Goal: Information Seeking & Learning: Learn about a topic

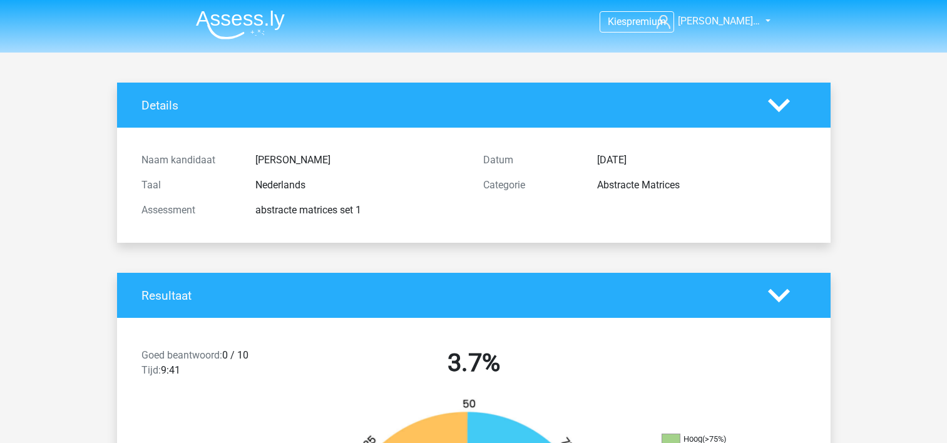
scroll to position [375, 0]
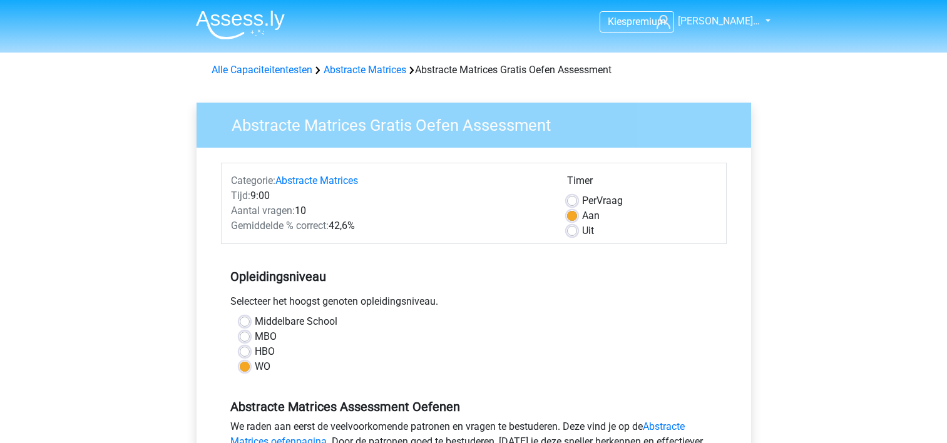
scroll to position [438, 0]
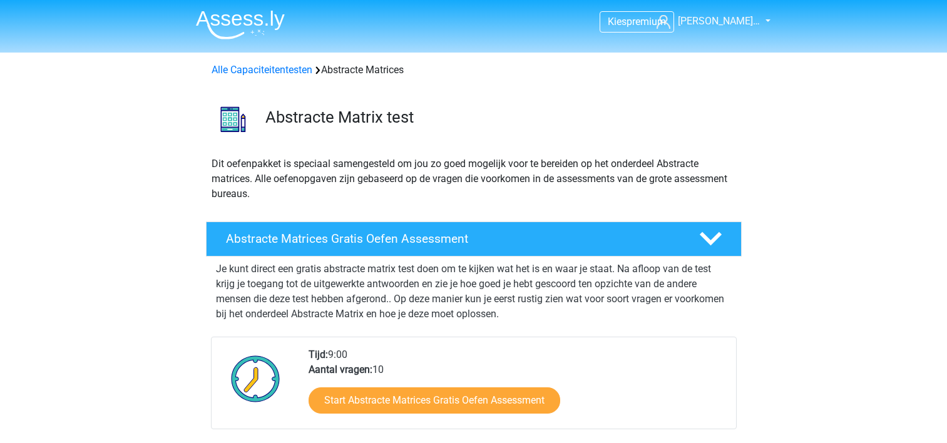
scroll to position [250, 0]
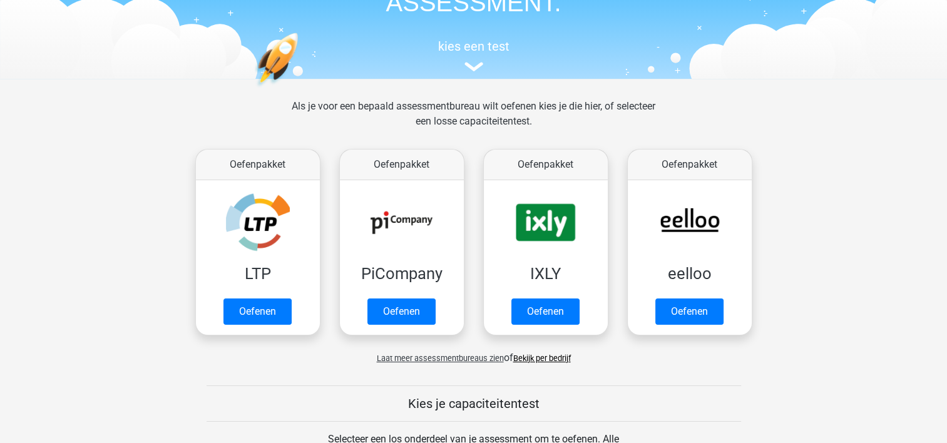
scroll to position [188, 0]
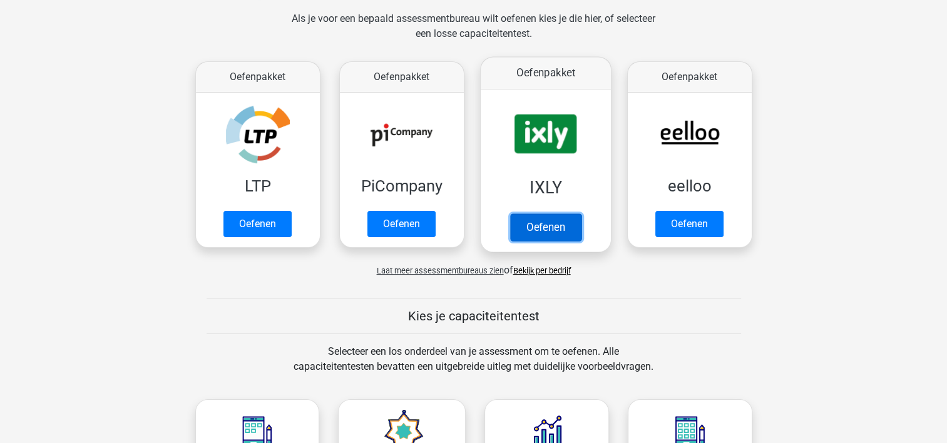
click at [545, 216] on link "Oefenen" at bounding box center [544, 227] width 71 height 28
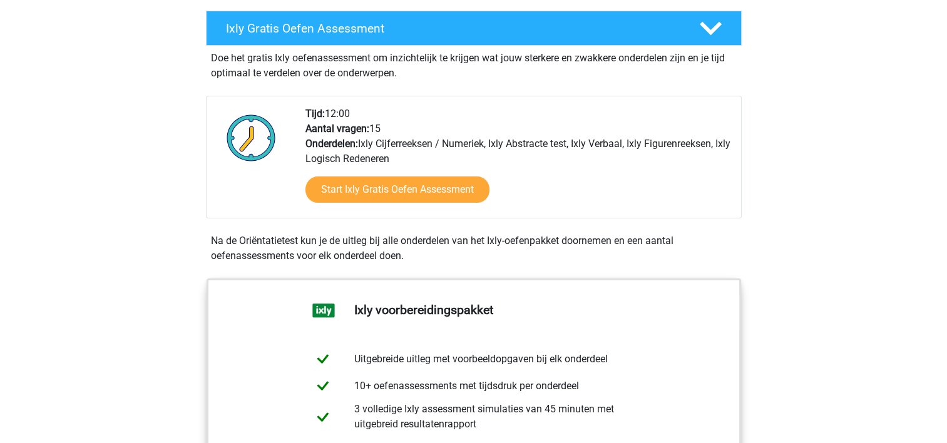
scroll to position [250, 0]
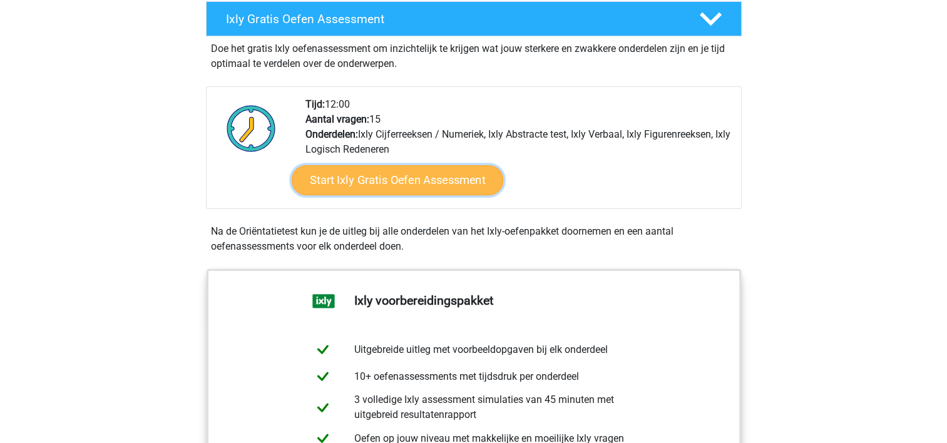
click at [410, 176] on link "Start Ixly Gratis Oefen Assessment" at bounding box center [396, 180] width 211 height 30
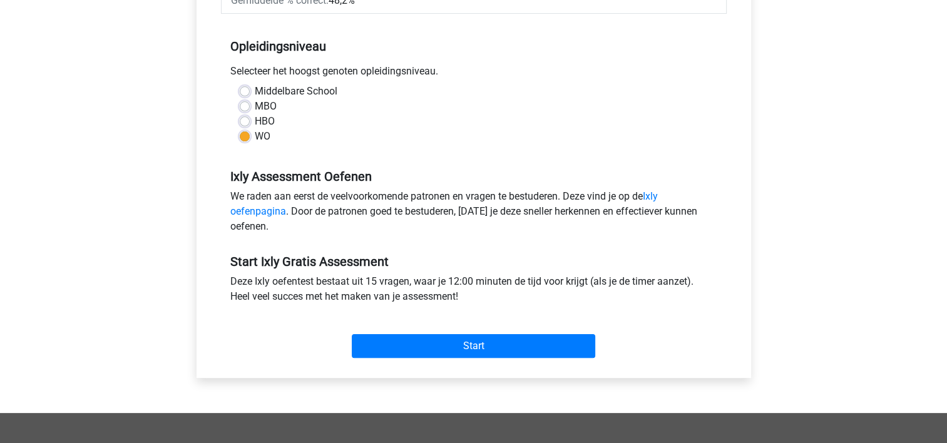
scroll to position [313, 0]
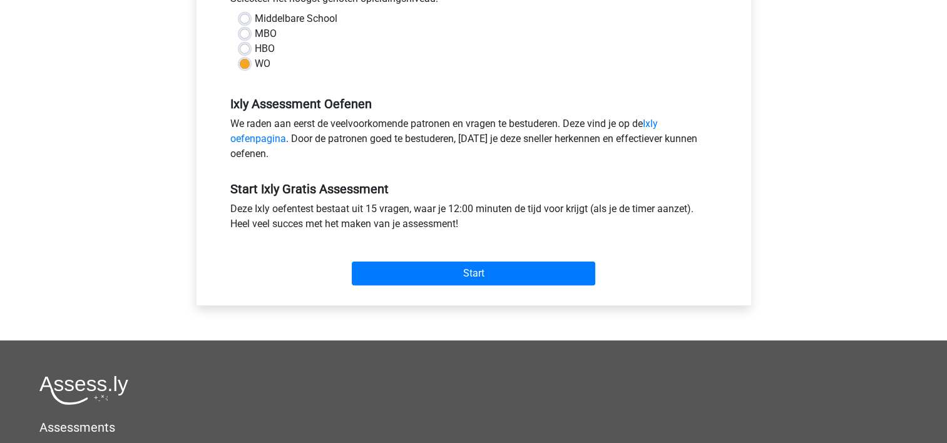
click at [425, 260] on div "Start" at bounding box center [473, 263] width 505 height 44
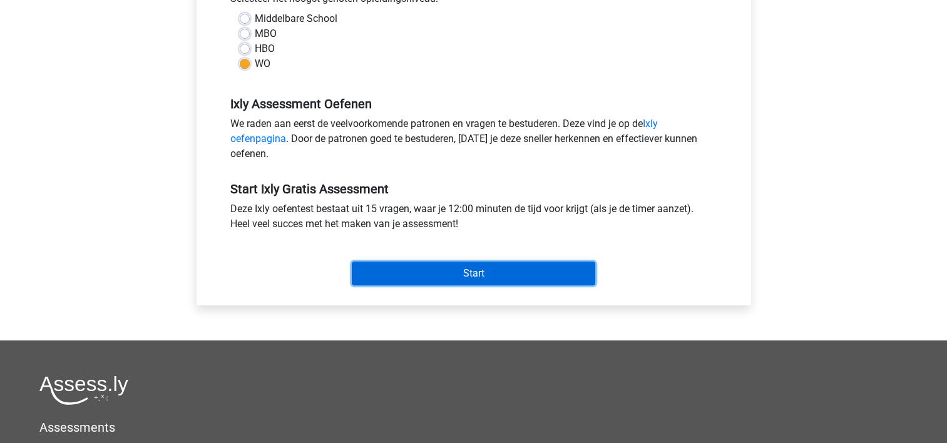
click at [429, 265] on input "Start" at bounding box center [473, 273] width 243 height 24
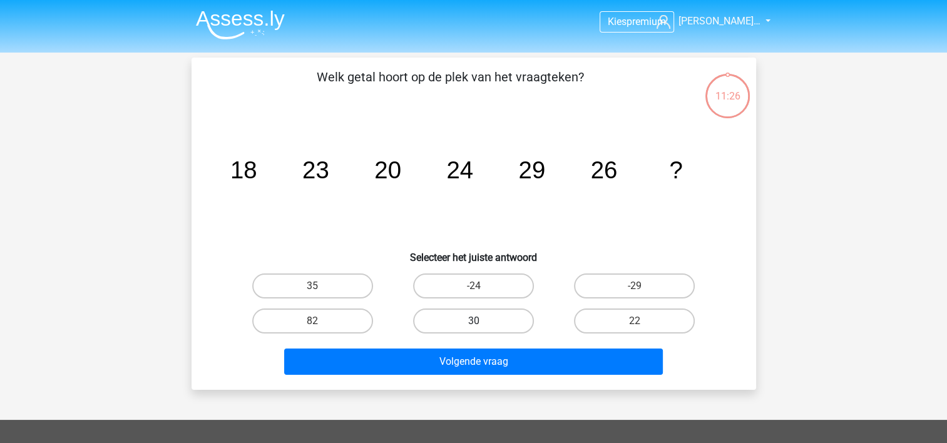
click at [480, 317] on label "30" at bounding box center [473, 320] width 121 height 25
click at [480, 321] on input "30" at bounding box center [477, 325] width 8 height 8
radio input "true"
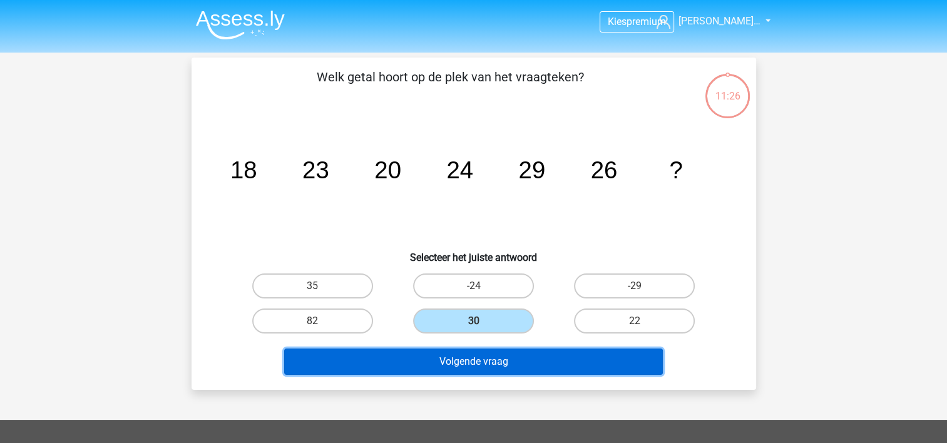
click at [499, 363] on button "Volgende vraag" at bounding box center [473, 361] width 378 height 26
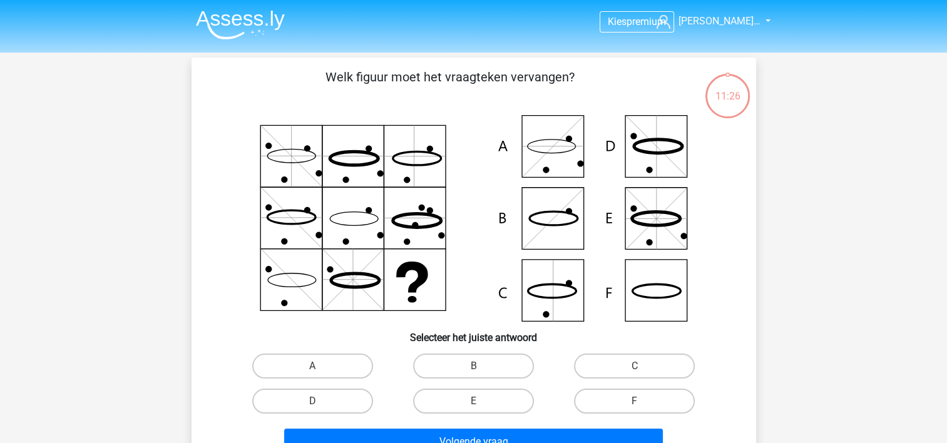
scroll to position [58, 0]
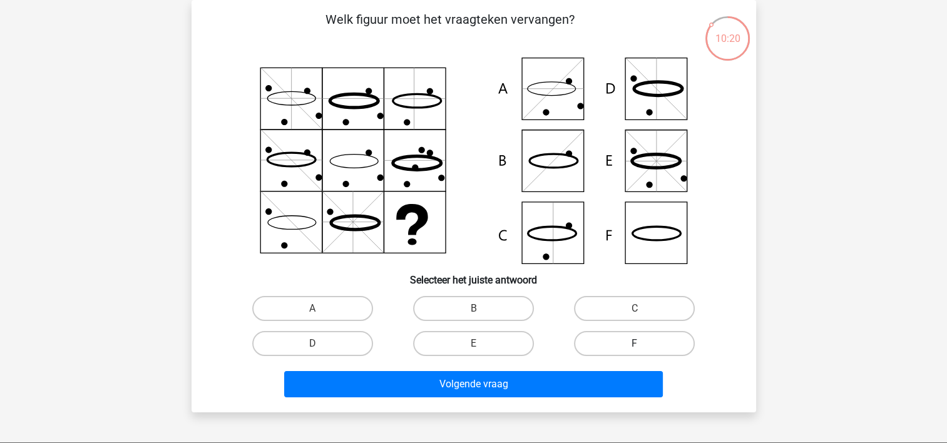
click at [610, 342] on label "F" at bounding box center [634, 343] width 121 height 25
click at [634, 343] on input "F" at bounding box center [638, 347] width 8 height 8
radio input "true"
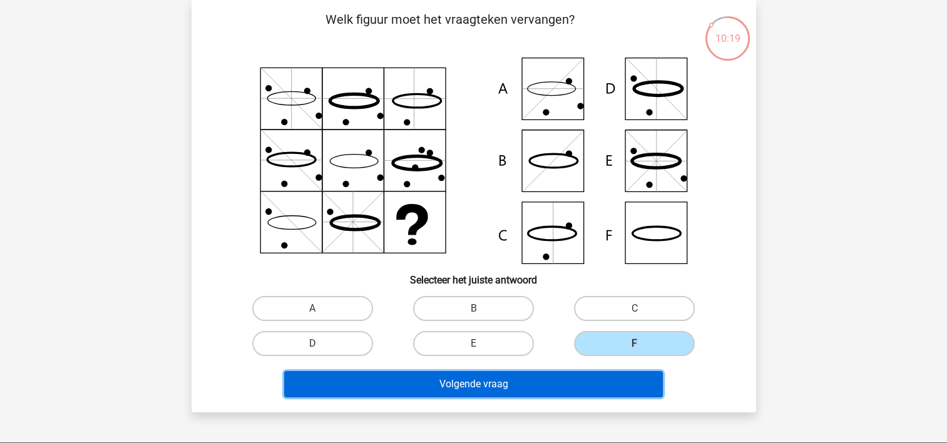
click at [577, 385] on button "Volgende vraag" at bounding box center [473, 384] width 378 height 26
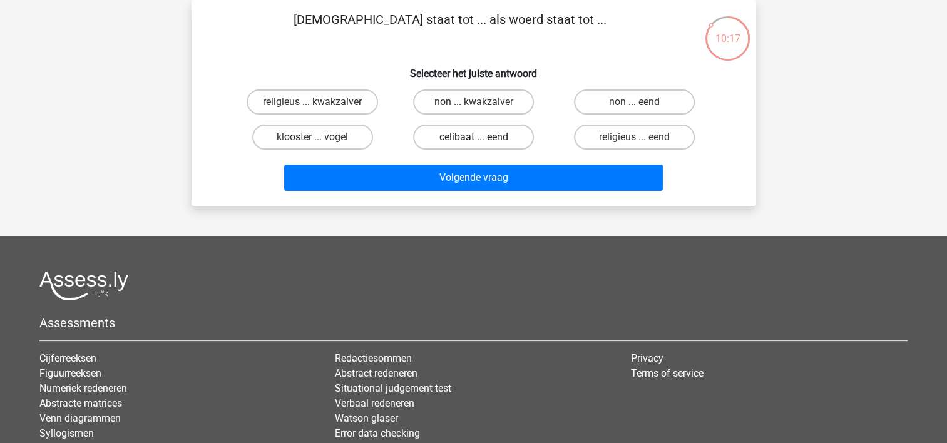
click at [494, 124] on label "celibaat ... eend" at bounding box center [473, 136] width 121 height 25
click at [481, 137] on input "celibaat ... eend" at bounding box center [477, 141] width 8 height 8
radio input "true"
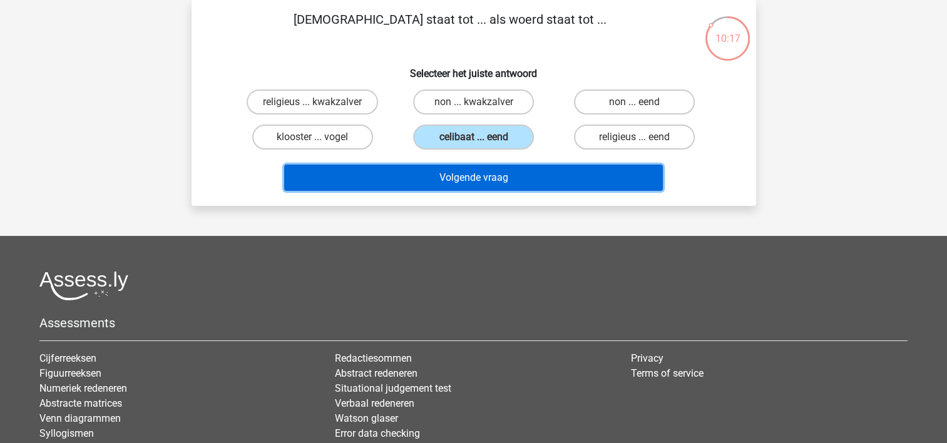
click at [504, 171] on button "Volgende vraag" at bounding box center [473, 178] width 378 height 26
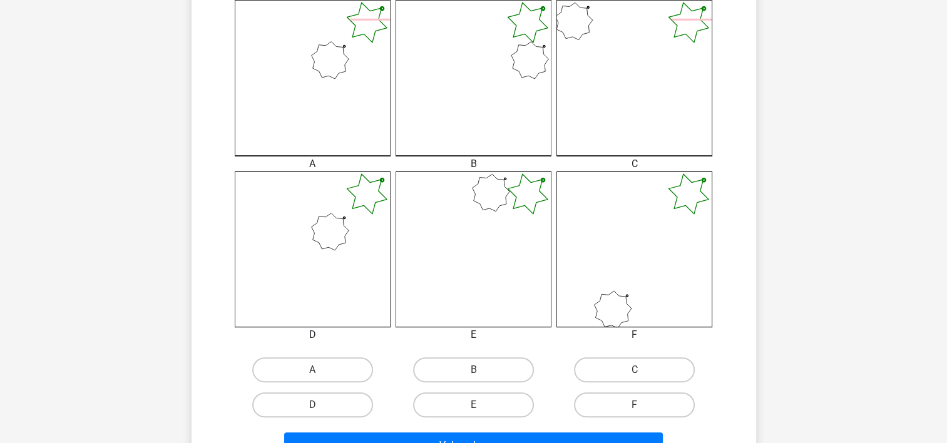
scroll to position [375, 0]
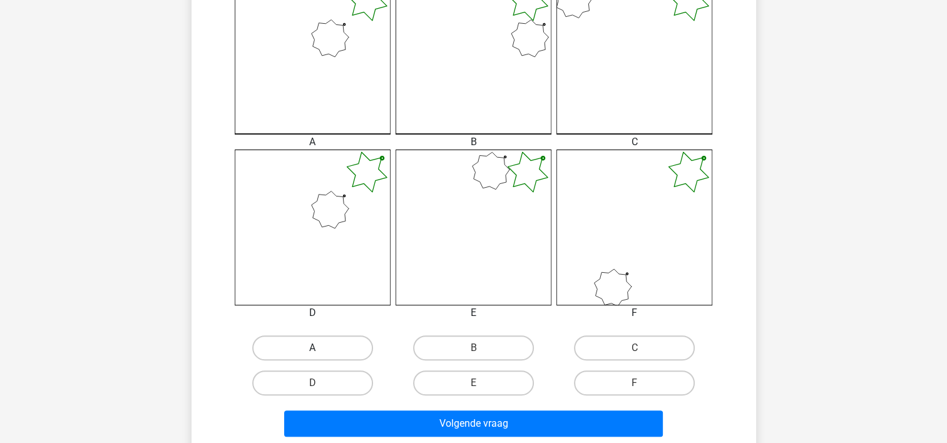
click at [340, 340] on label "A" at bounding box center [312, 347] width 121 height 25
click at [320, 348] on input "A" at bounding box center [316, 352] width 8 height 8
radio input "true"
click at [419, 404] on div "Volgende vraag" at bounding box center [473, 420] width 524 height 41
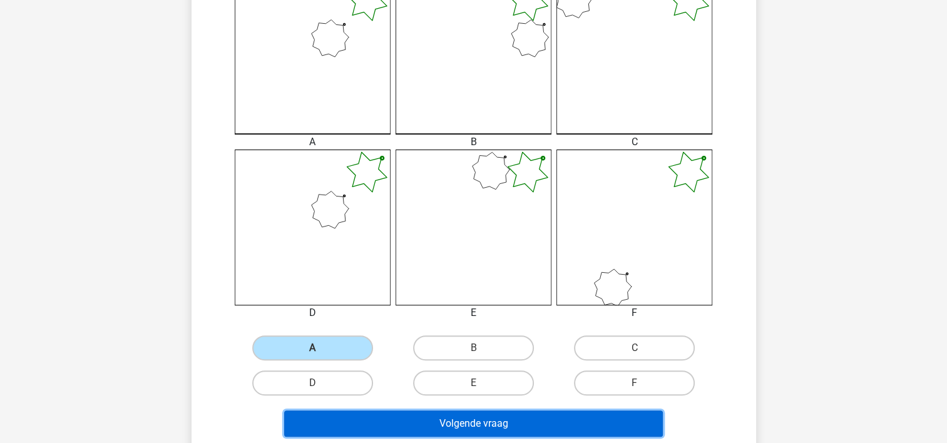
click at [420, 413] on button "Volgende vraag" at bounding box center [473, 423] width 378 height 26
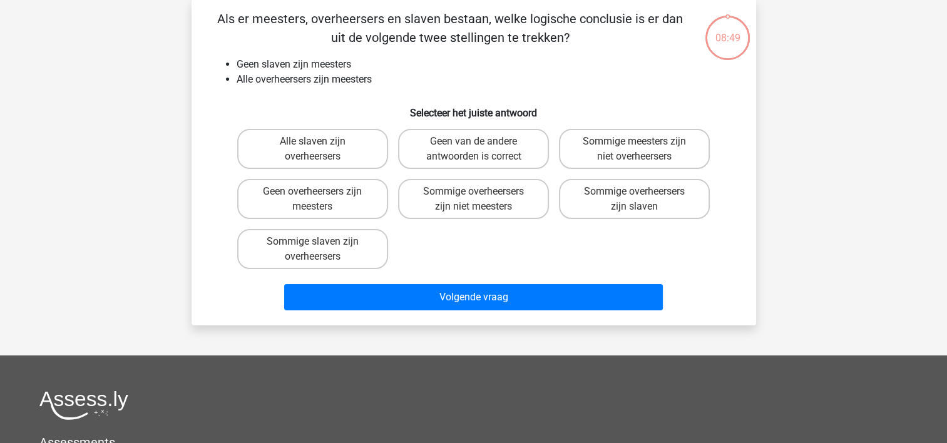
scroll to position [58, 0]
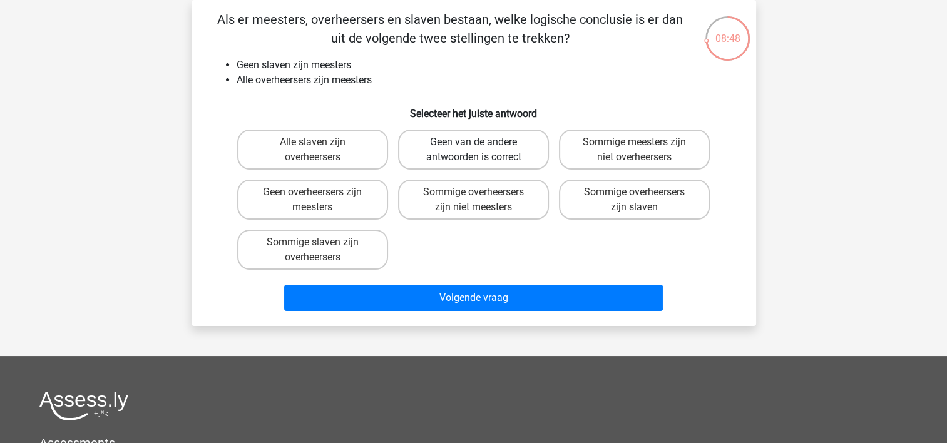
click at [447, 136] on label "Geen van de andere antwoorden is correct" at bounding box center [473, 149] width 151 height 40
click at [473, 142] on input "Geen van de andere antwoorden is correct" at bounding box center [477, 146] width 8 height 8
radio input "true"
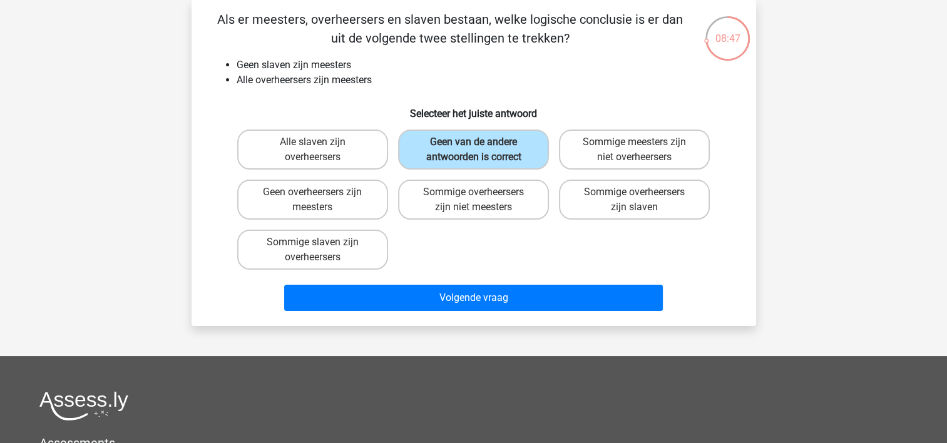
click at [462, 315] on div "Als er meesters, overheersers en slaven bestaan, welke logische conclusie is er…" at bounding box center [473, 163] width 564 height 326
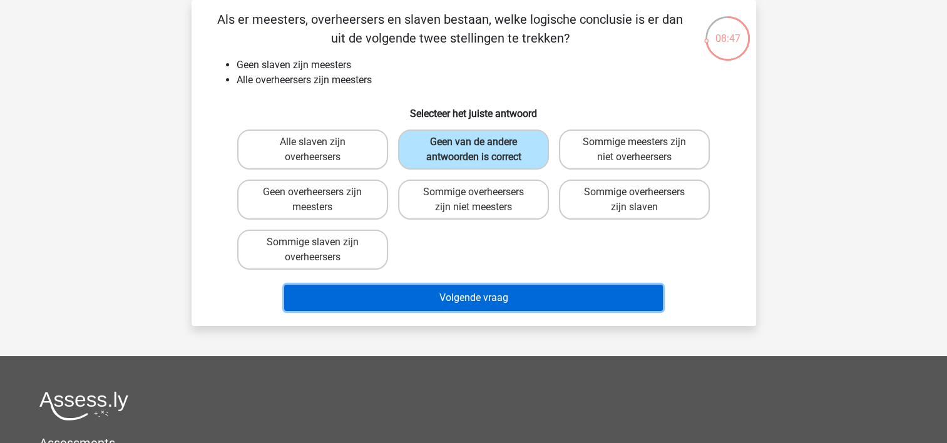
click at [453, 293] on button "Volgende vraag" at bounding box center [473, 298] width 378 height 26
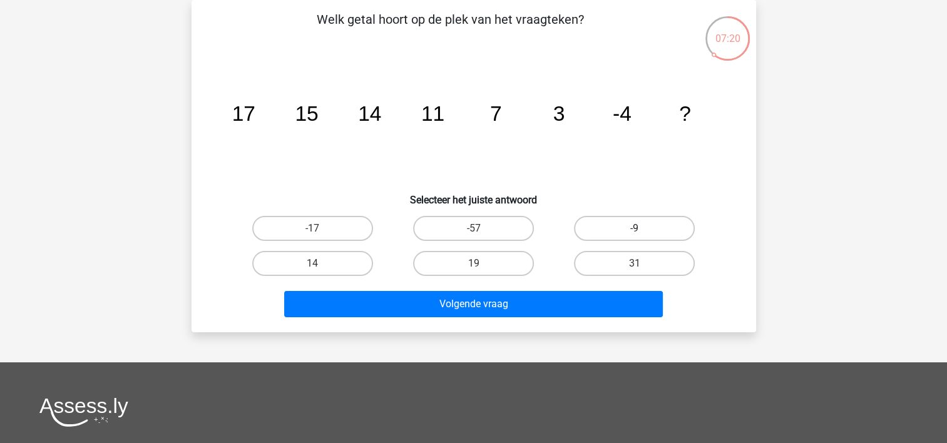
click at [597, 227] on label "-9" at bounding box center [634, 228] width 121 height 25
click at [634, 228] on input "-9" at bounding box center [638, 232] width 8 height 8
radio input "true"
click at [594, 278] on div "31" at bounding box center [634, 263] width 161 height 35
click at [594, 283] on div "Volgende vraag" at bounding box center [473, 301] width 524 height 41
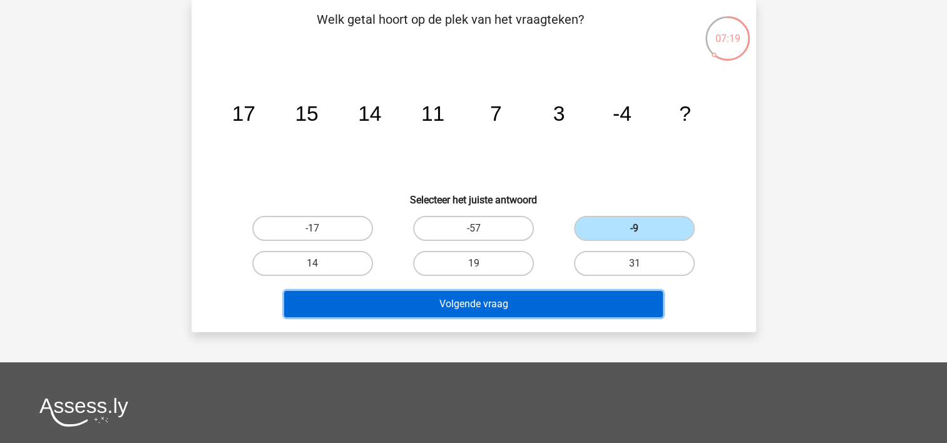
click at [555, 297] on button "Volgende vraag" at bounding box center [473, 304] width 378 height 26
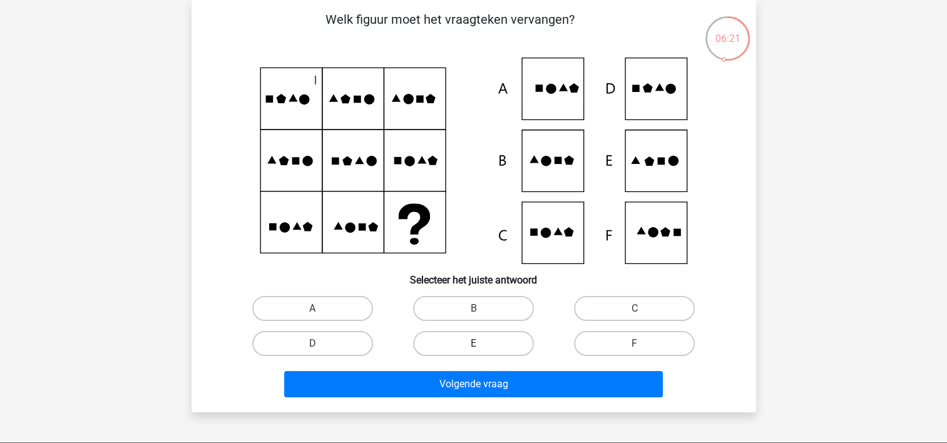
click at [477, 342] on label "E" at bounding box center [473, 343] width 121 height 25
click at [477, 343] on input "E" at bounding box center [477, 347] width 8 height 8
radio input "true"
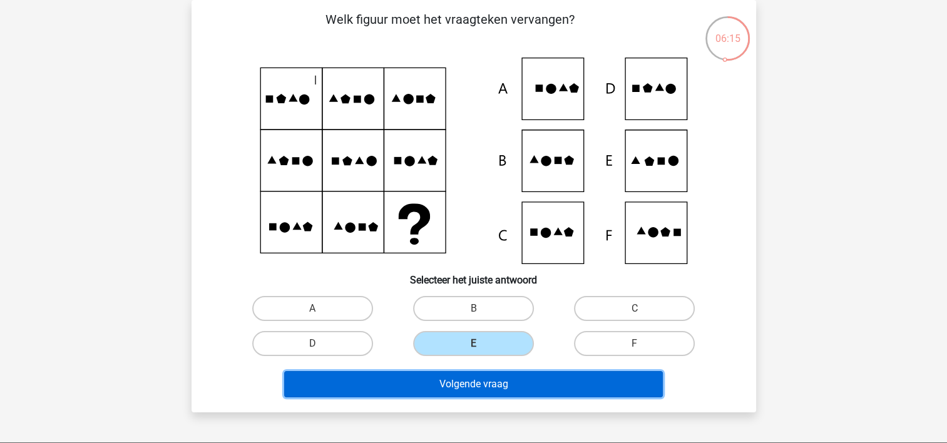
click at [520, 371] on button "Volgende vraag" at bounding box center [473, 384] width 378 height 26
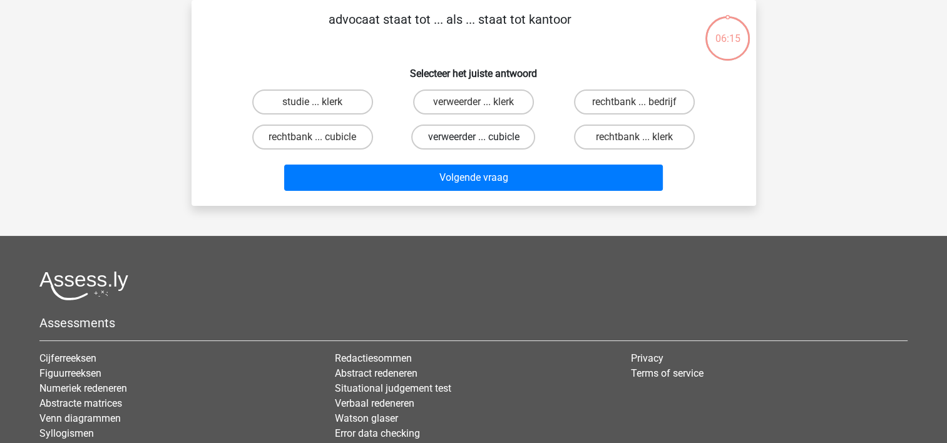
click at [482, 141] on label "verweerder ... cubicle" at bounding box center [473, 136] width 124 height 25
click at [481, 141] on input "verweerder ... cubicle" at bounding box center [477, 141] width 8 height 8
radio input "true"
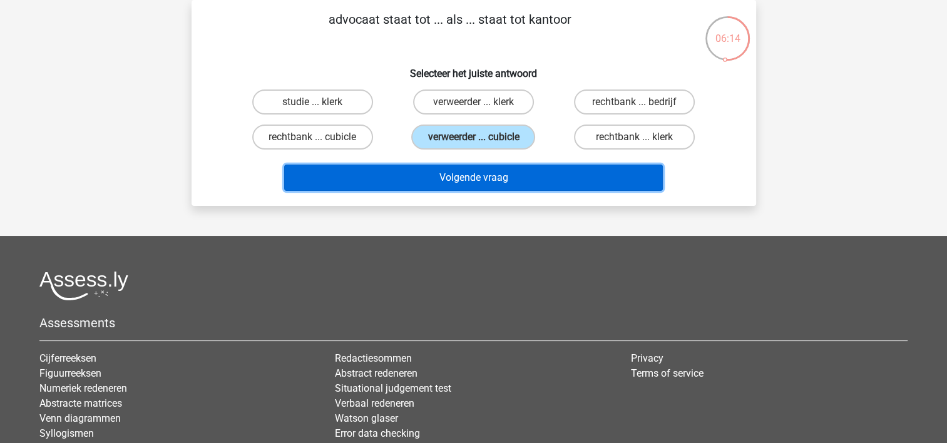
click at [502, 185] on button "Volgende vraag" at bounding box center [473, 178] width 378 height 26
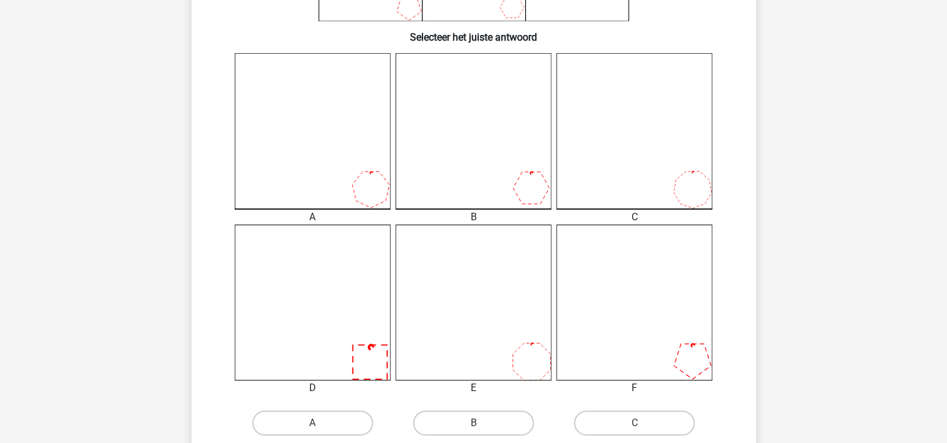
scroll to position [308, 0]
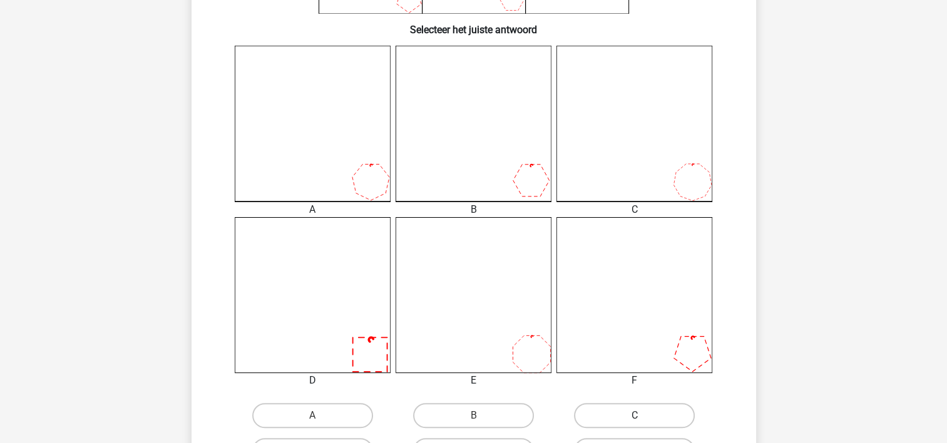
click at [605, 415] on label "C" at bounding box center [634, 415] width 121 height 25
click at [634, 415] on input "C" at bounding box center [638, 419] width 8 height 8
radio input "true"
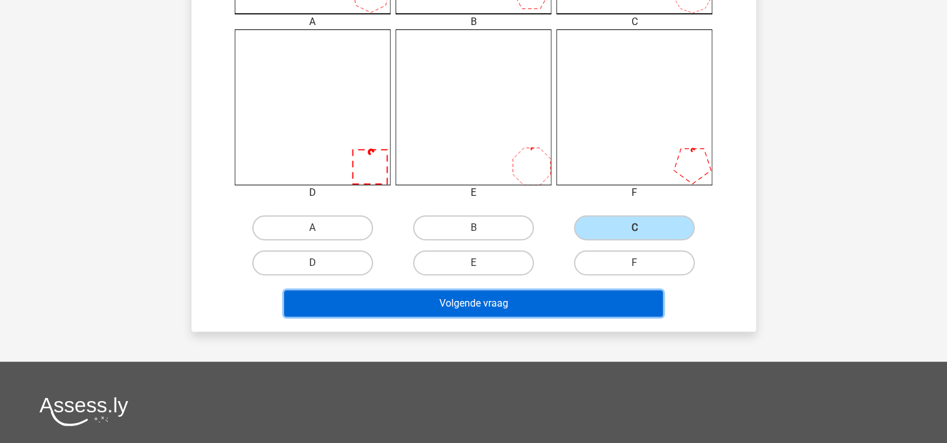
click at [532, 297] on button "Volgende vraag" at bounding box center [473, 303] width 378 height 26
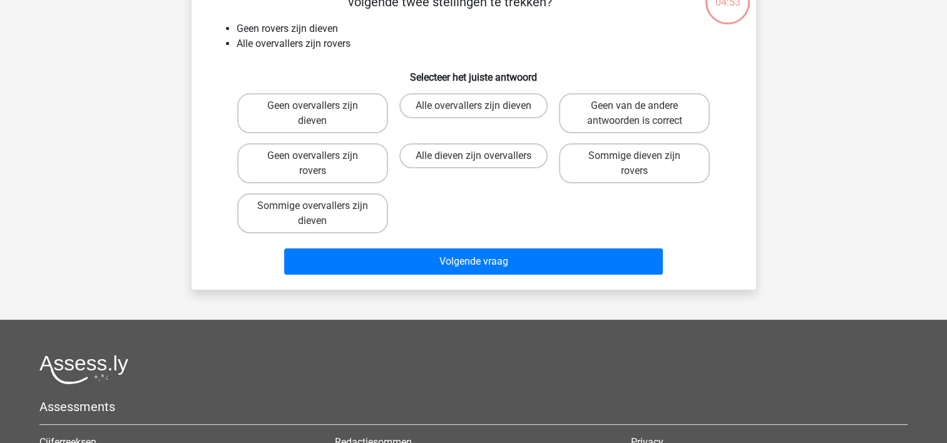
scroll to position [58, 0]
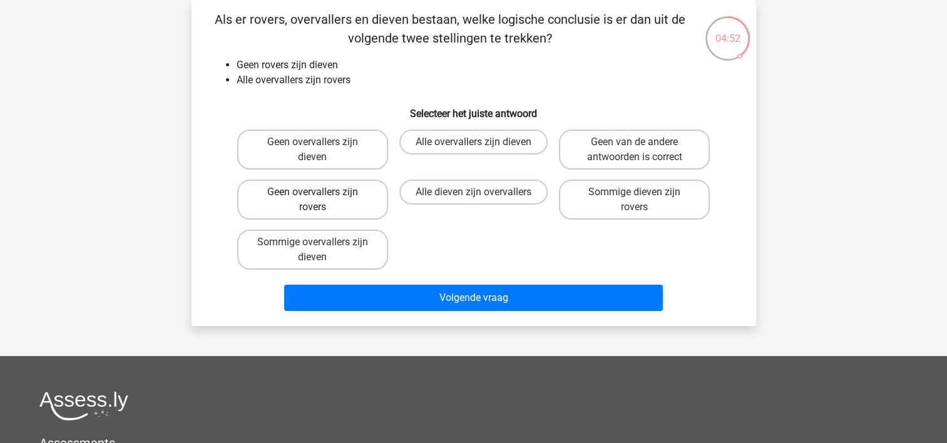
click at [352, 191] on label "Geen overvallers zijn rovers" at bounding box center [312, 200] width 151 height 40
click at [320, 192] on input "Geen overvallers zijn rovers" at bounding box center [316, 196] width 8 height 8
radio input "true"
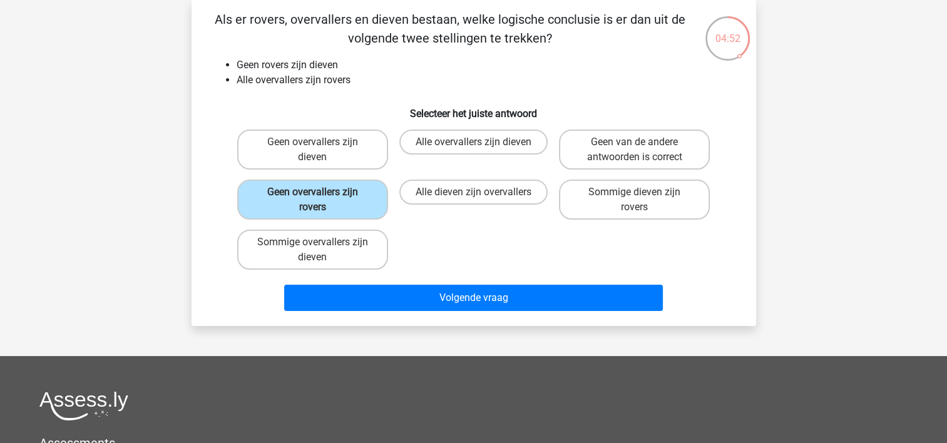
click at [386, 272] on div "Sommige overvallers zijn dieven" at bounding box center [312, 250] width 161 height 50
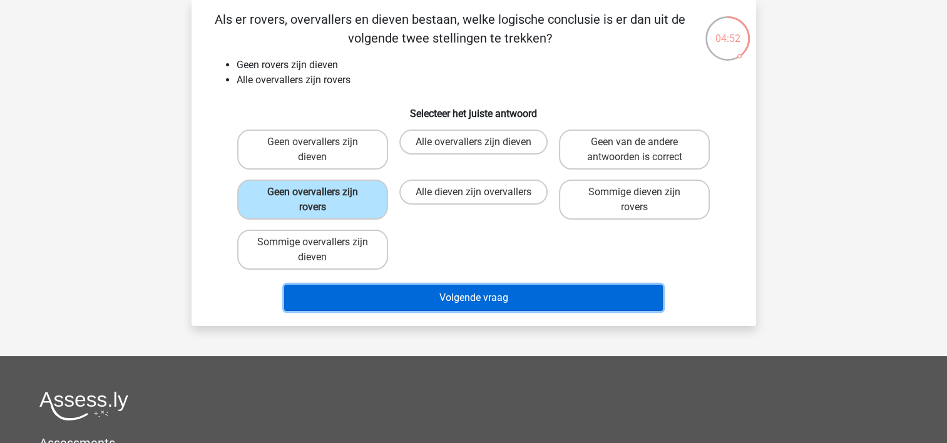
click at [397, 291] on button "Volgende vraag" at bounding box center [473, 298] width 378 height 26
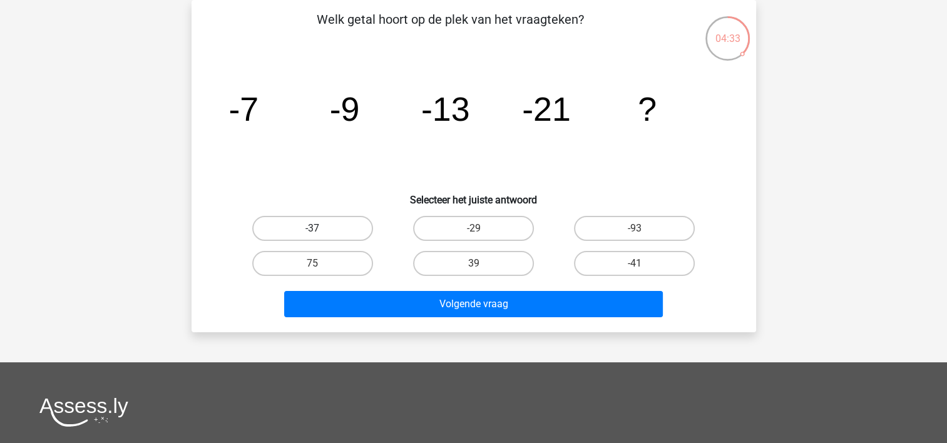
click at [326, 220] on label "-37" at bounding box center [312, 228] width 121 height 25
click at [320, 228] on input "-37" at bounding box center [316, 232] width 8 height 8
radio input "true"
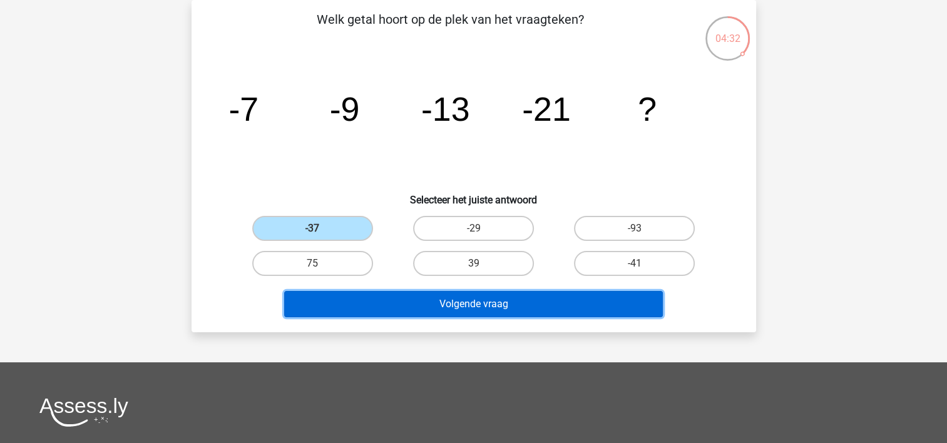
click at [405, 304] on button "Volgende vraag" at bounding box center [473, 304] width 378 height 26
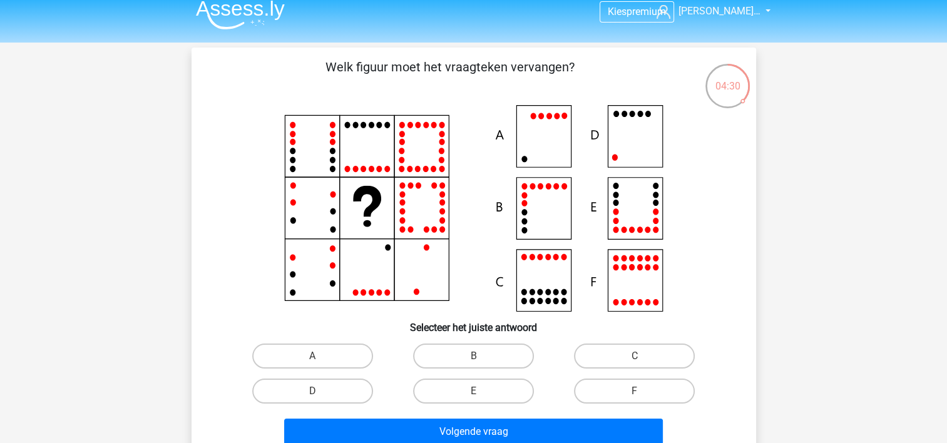
scroll to position [0, 0]
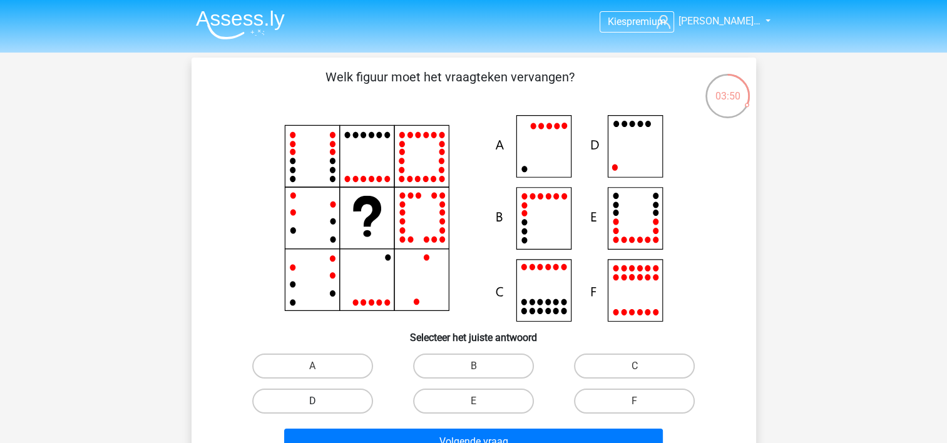
click at [358, 398] on label "D" at bounding box center [312, 400] width 121 height 25
click at [320, 401] on input "D" at bounding box center [316, 405] width 8 height 8
radio input "true"
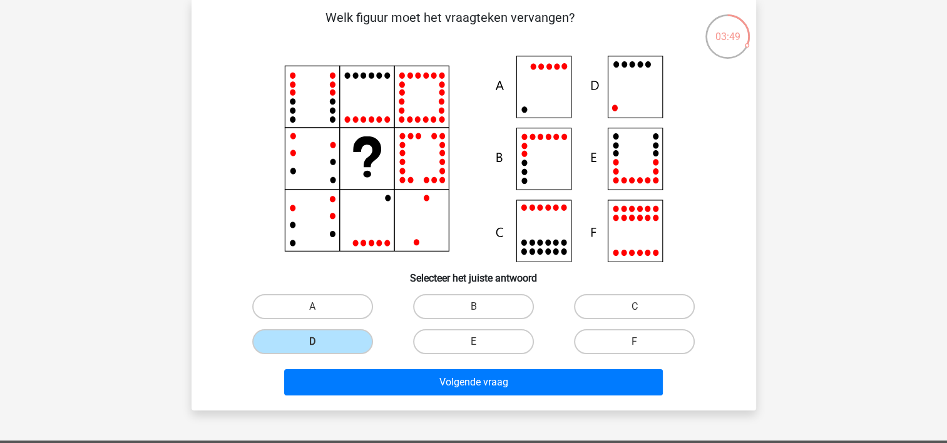
scroll to position [125, 0]
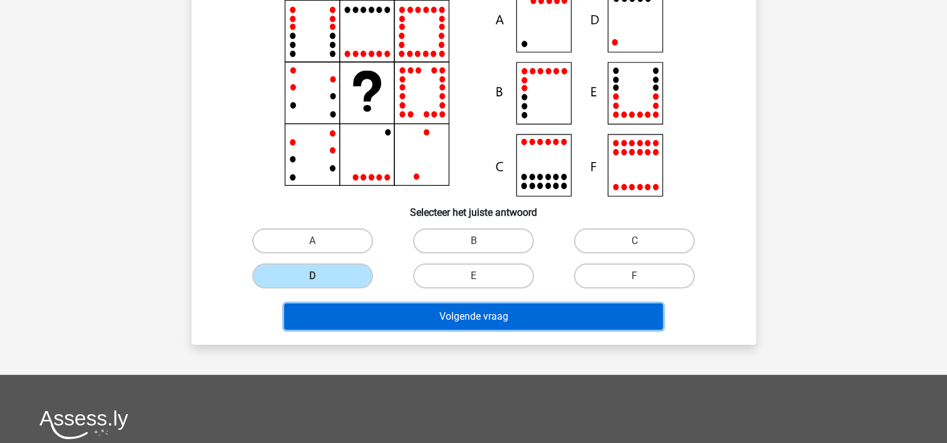
click at [415, 313] on button "Volgende vraag" at bounding box center [473, 316] width 378 height 26
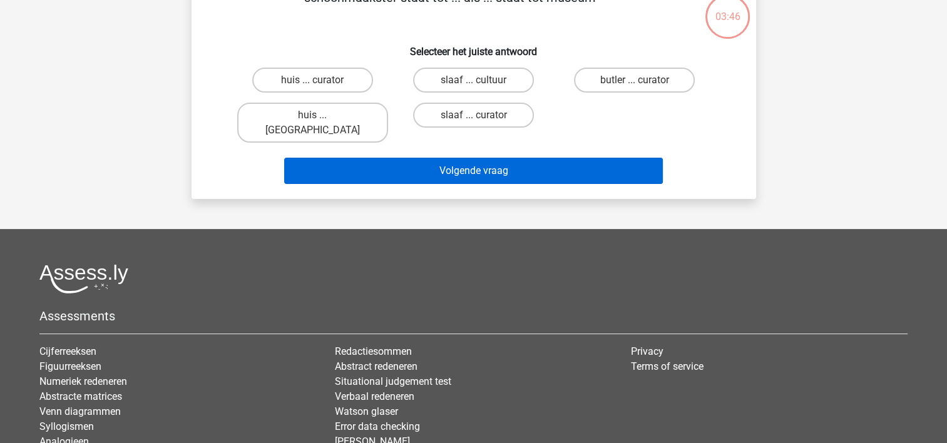
scroll to position [58, 0]
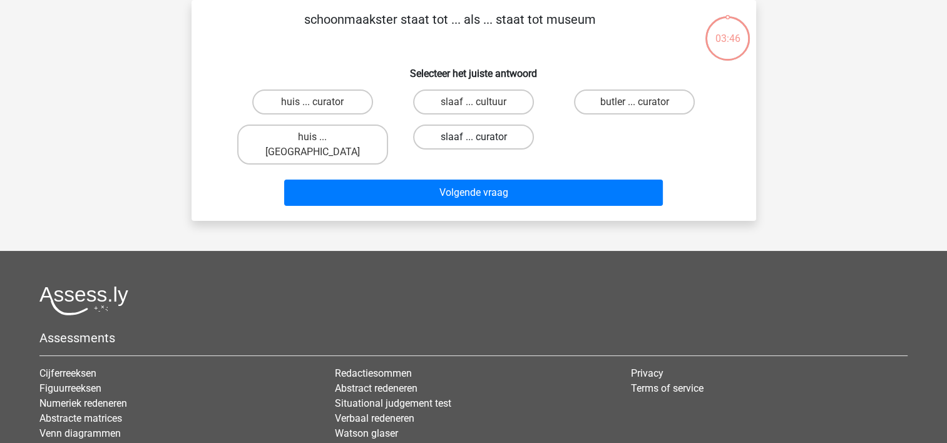
click at [512, 134] on label "slaaf ... curator" at bounding box center [473, 136] width 121 height 25
click at [481, 137] on input "slaaf ... curator" at bounding box center [477, 141] width 8 height 8
radio input "true"
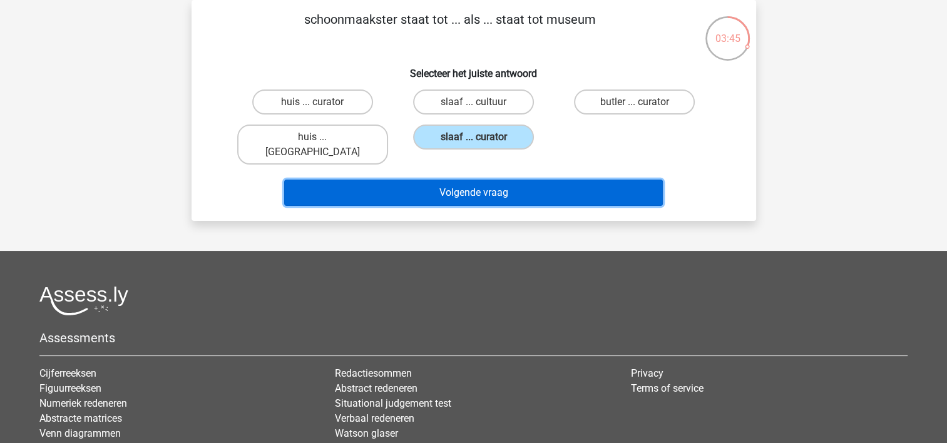
click at [508, 180] on button "Volgende vraag" at bounding box center [473, 193] width 378 height 26
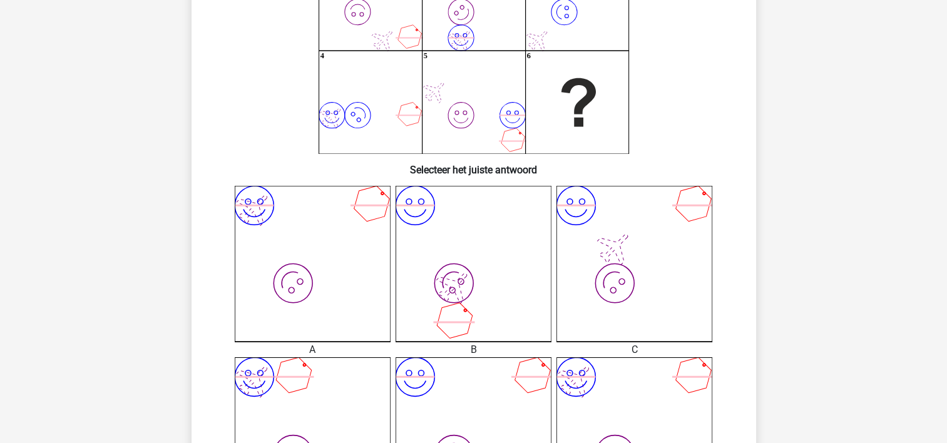
scroll to position [308, 0]
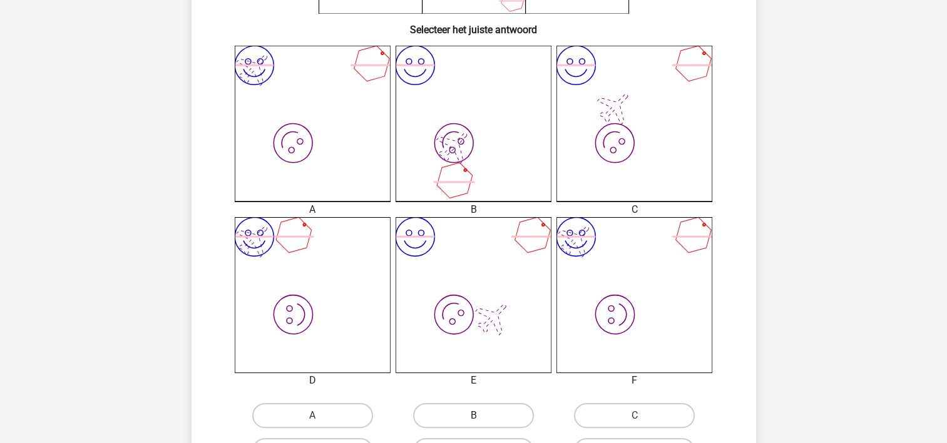
drag, startPoint x: 482, startPoint y: 430, endPoint x: 481, endPoint y: 421, distance: 8.8
click at [482, 430] on div "B" at bounding box center [473, 415] width 161 height 35
click at [479, 415] on label "B" at bounding box center [473, 415] width 121 height 25
click at [479, 415] on input "B" at bounding box center [477, 419] width 8 height 8
radio input "true"
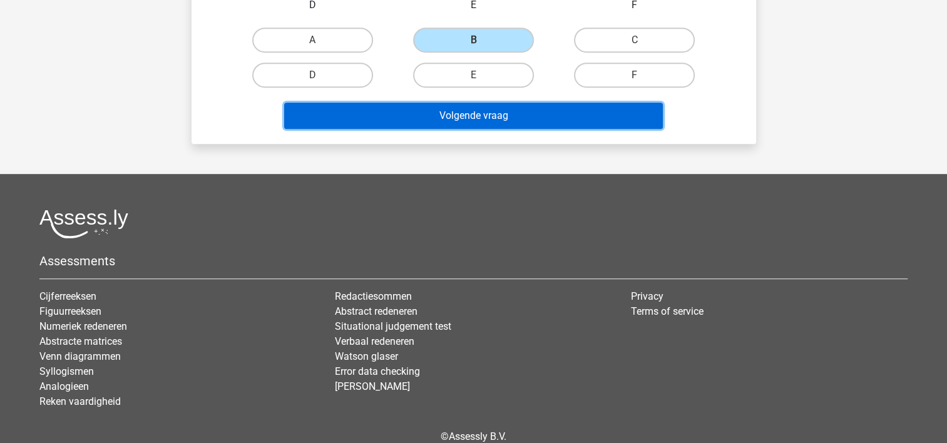
click at [532, 120] on button "Volgende vraag" at bounding box center [473, 116] width 378 height 26
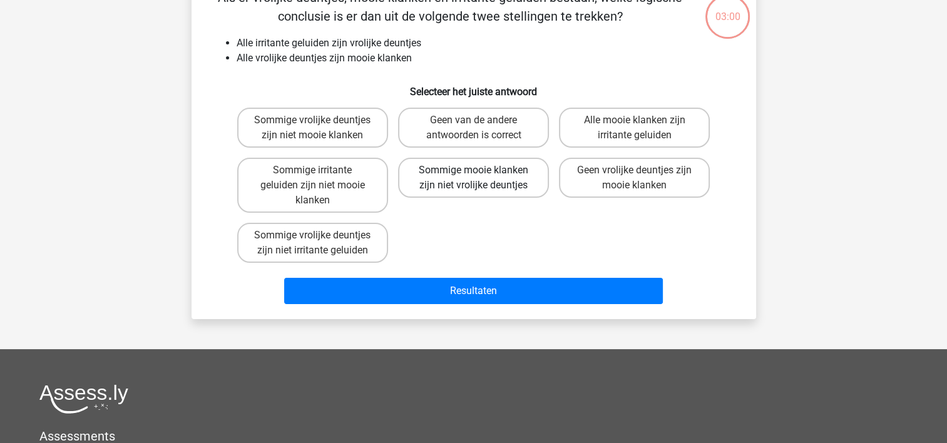
scroll to position [58, 0]
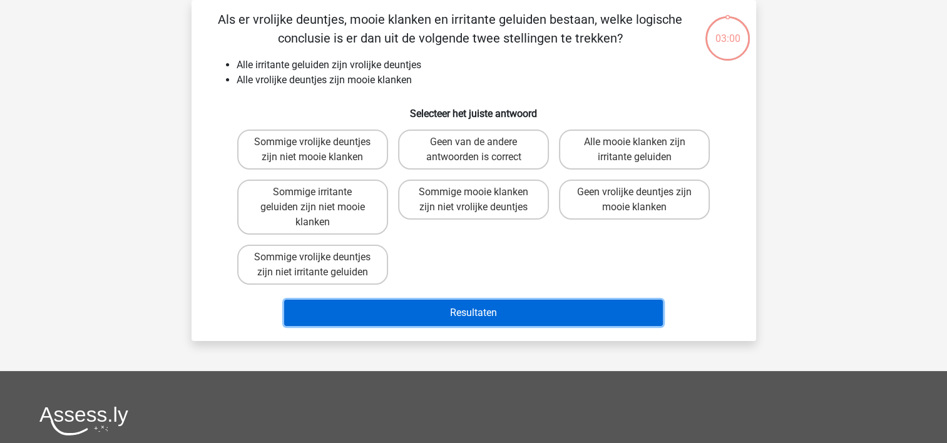
click at [485, 320] on button "Resultaten" at bounding box center [473, 313] width 378 height 26
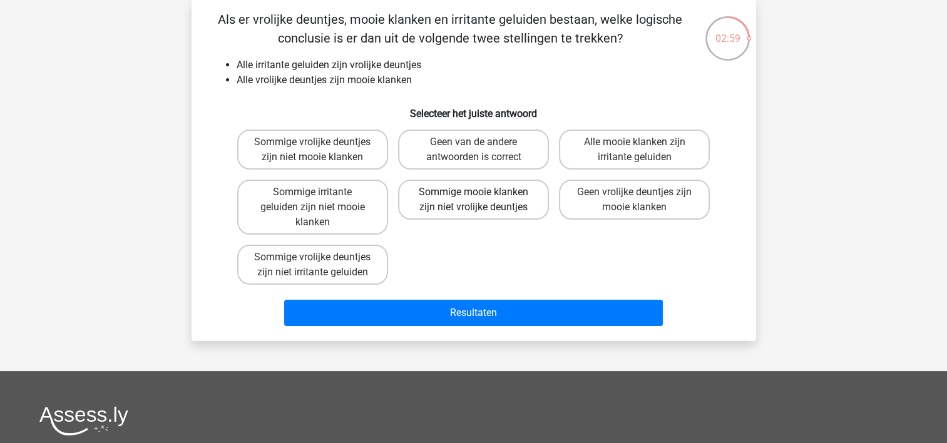
click at [458, 209] on label "Sommige mooie klanken zijn niet vrolijke deuntjes" at bounding box center [473, 200] width 151 height 40
click at [473, 200] on input "Sommige mooie klanken zijn niet vrolijke deuntjes" at bounding box center [477, 196] width 8 height 8
radio input "true"
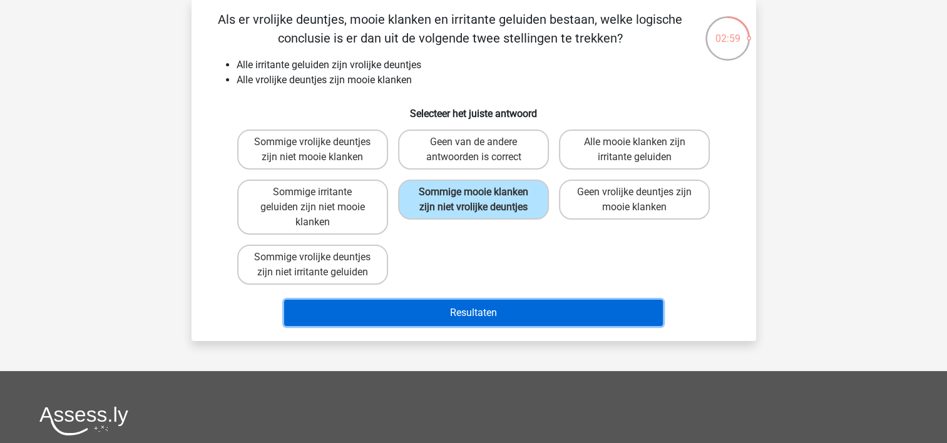
click at [474, 300] on button "Resultaten" at bounding box center [473, 313] width 378 height 26
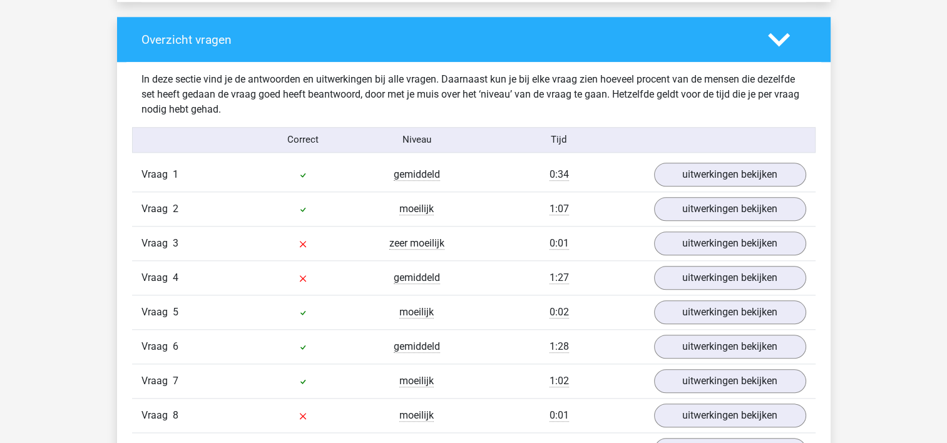
scroll to position [1314, 0]
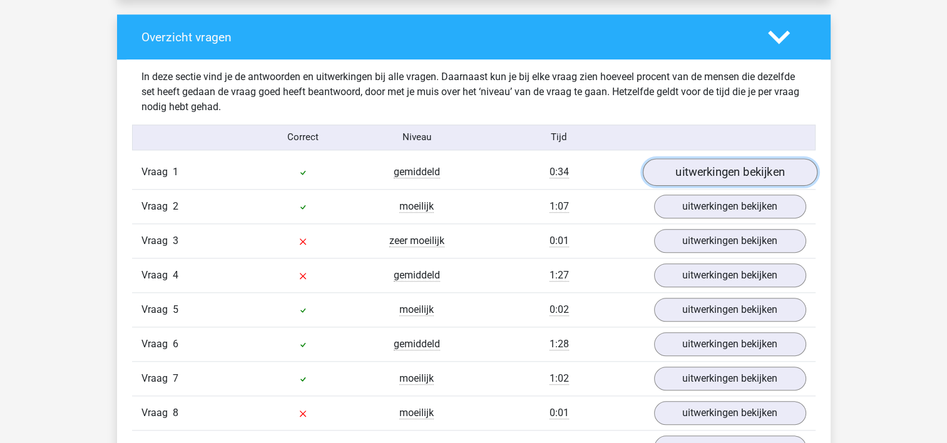
click at [680, 166] on link "uitwerkingen bekijken" at bounding box center [729, 172] width 175 height 28
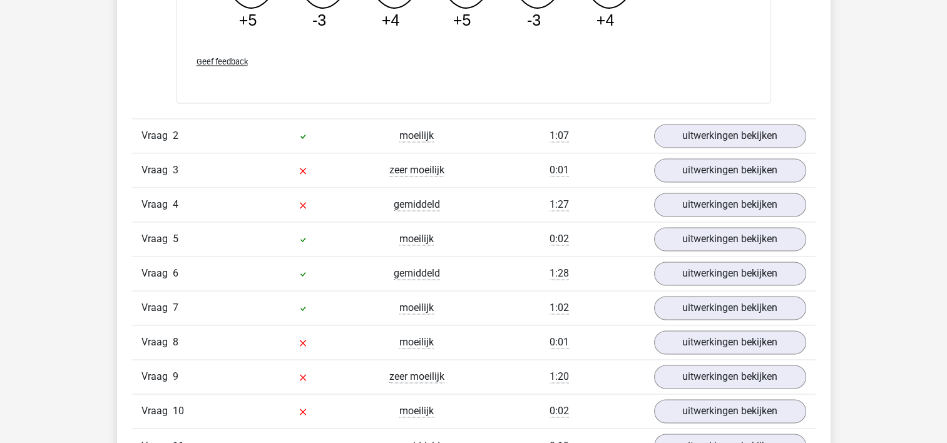
scroll to position [1939, 0]
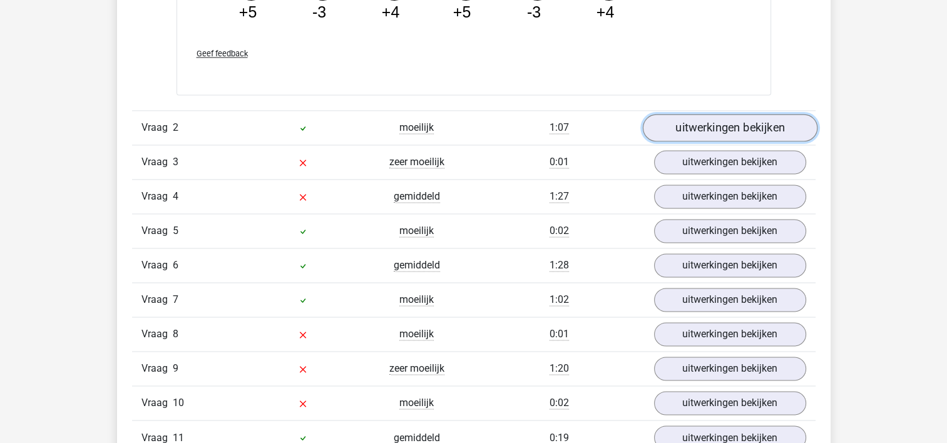
click at [686, 126] on link "uitwerkingen bekijken" at bounding box center [729, 128] width 175 height 28
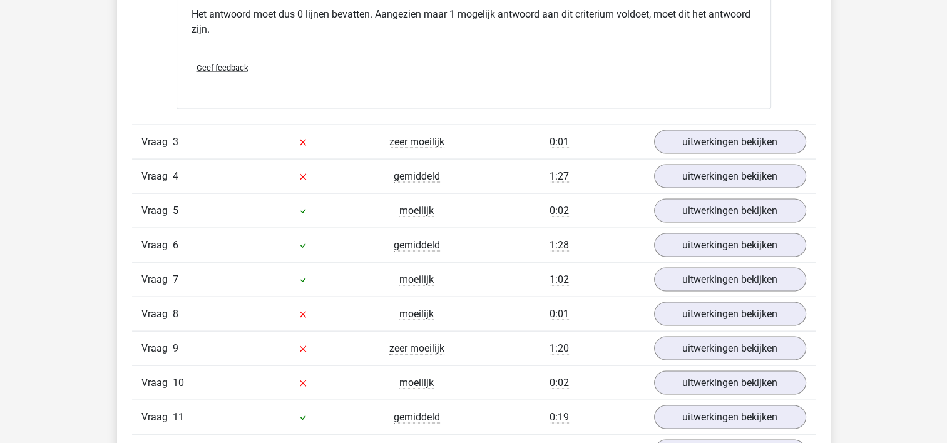
scroll to position [2565, 0]
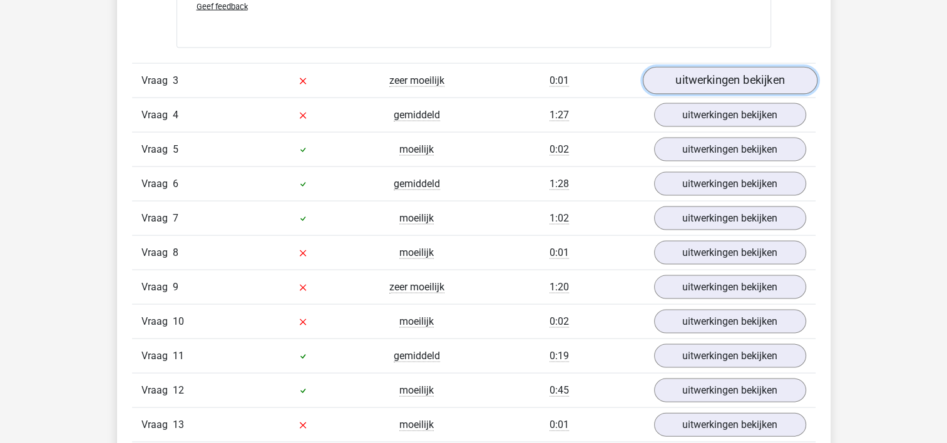
click at [761, 73] on link "uitwerkingen bekijken" at bounding box center [729, 81] width 175 height 28
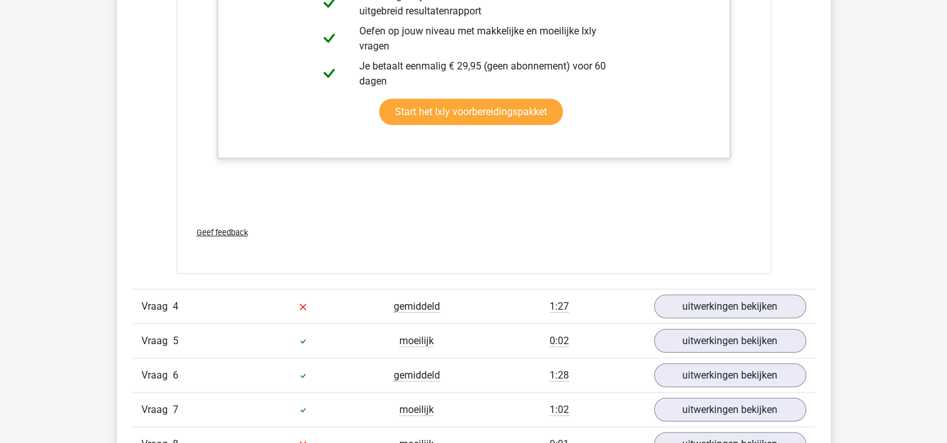
scroll to position [3003, 0]
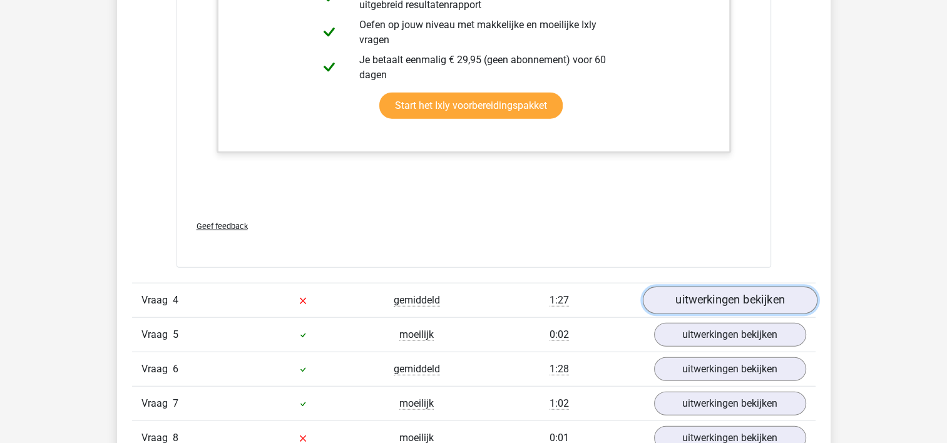
click at [765, 295] on link "uitwerkingen bekijken" at bounding box center [729, 301] width 175 height 28
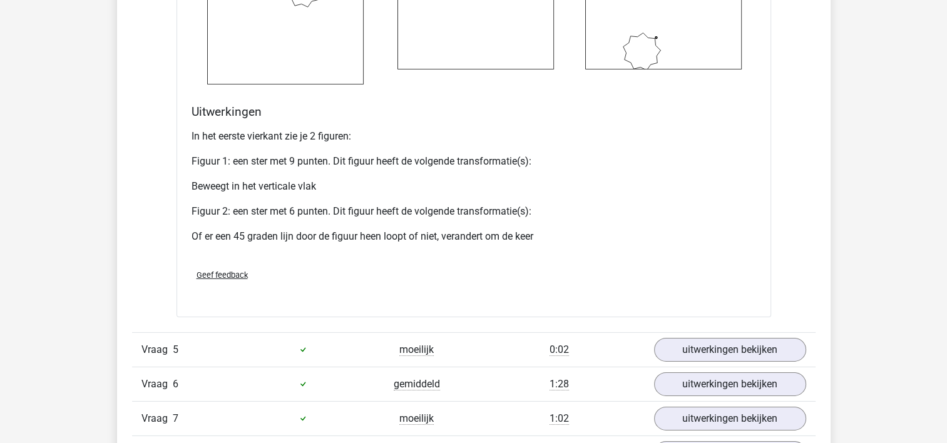
scroll to position [3941, 0]
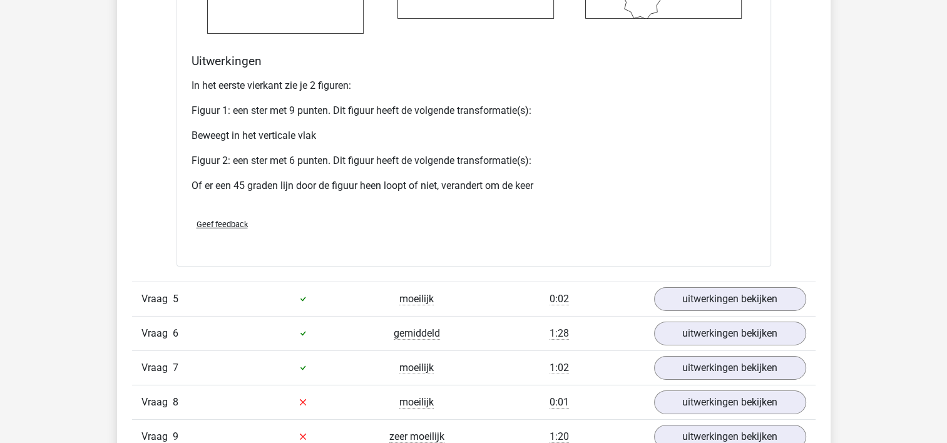
click at [541, 181] on p "Of er een 45 graden lijn door de figuur heen loopt of niet, verandert om de keer" at bounding box center [473, 185] width 564 height 15
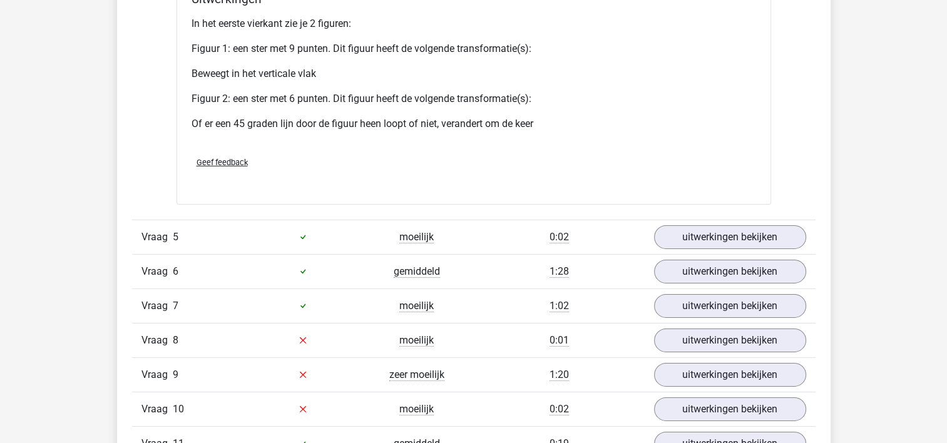
scroll to position [4004, 0]
click at [695, 236] on link "uitwerkingen bekijken" at bounding box center [729, 237] width 175 height 28
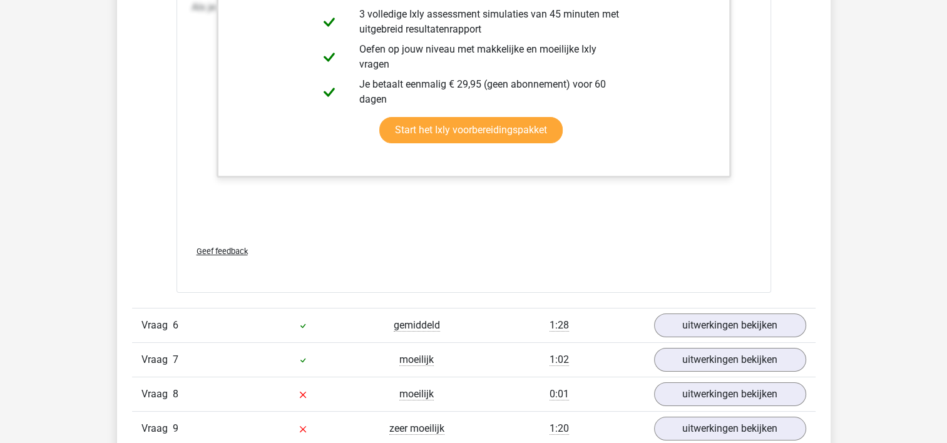
scroll to position [4755, 0]
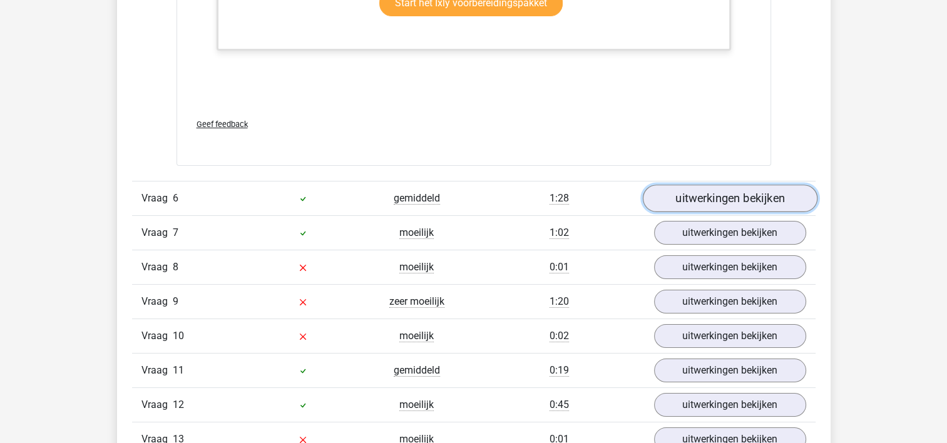
click at [715, 190] on link "uitwerkingen bekijken" at bounding box center [729, 199] width 175 height 28
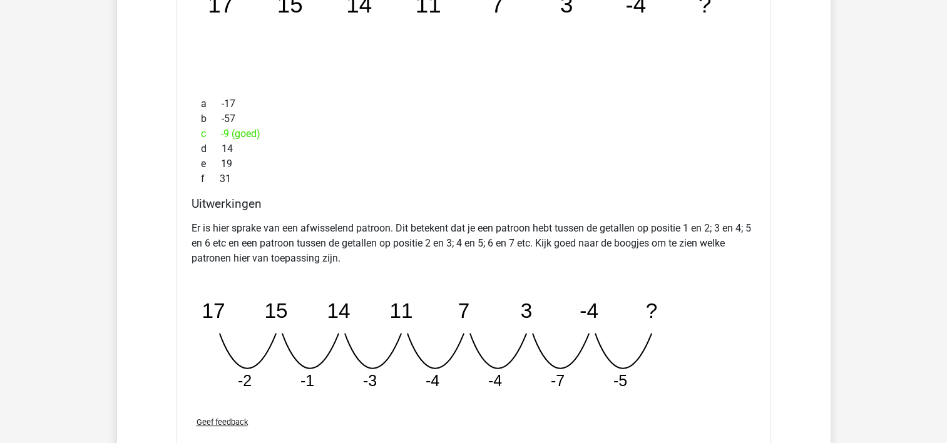
scroll to position [5255, 0]
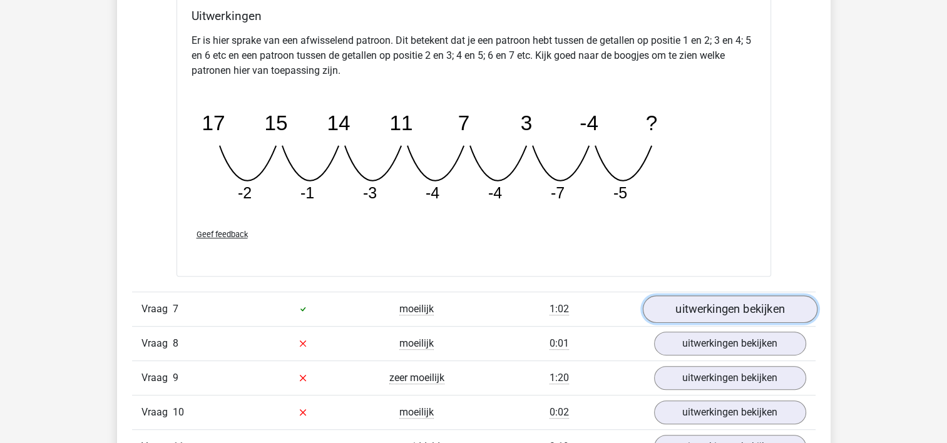
click at [763, 315] on link "uitwerkingen bekijken" at bounding box center [729, 309] width 175 height 28
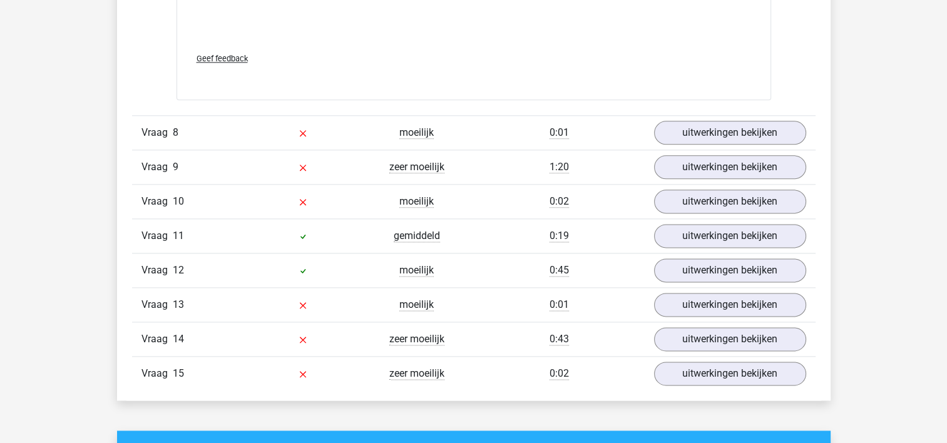
scroll to position [6319, 0]
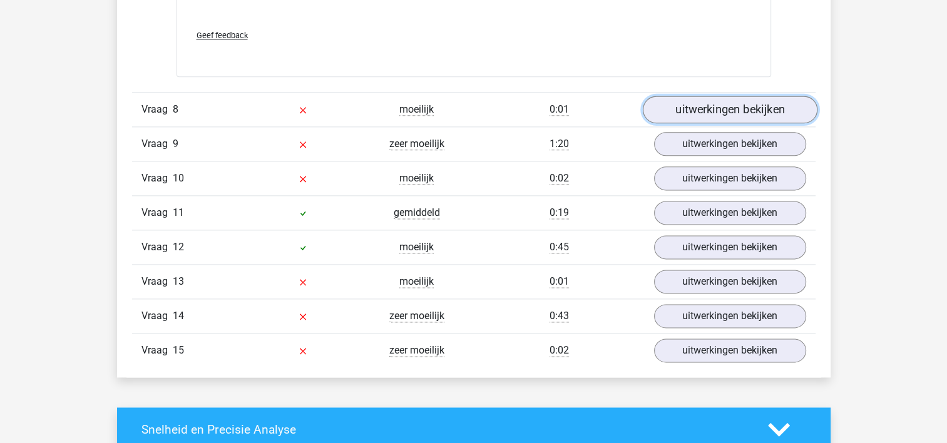
click at [744, 108] on link "uitwerkingen bekijken" at bounding box center [729, 110] width 175 height 28
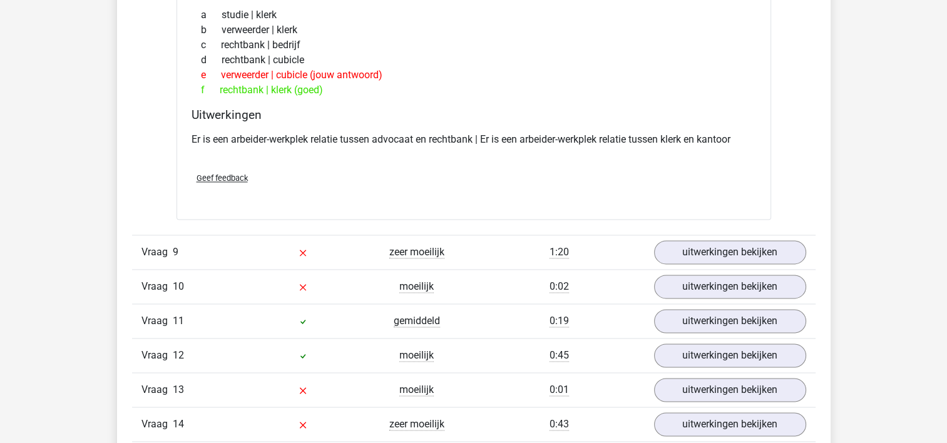
scroll to position [6631, 0]
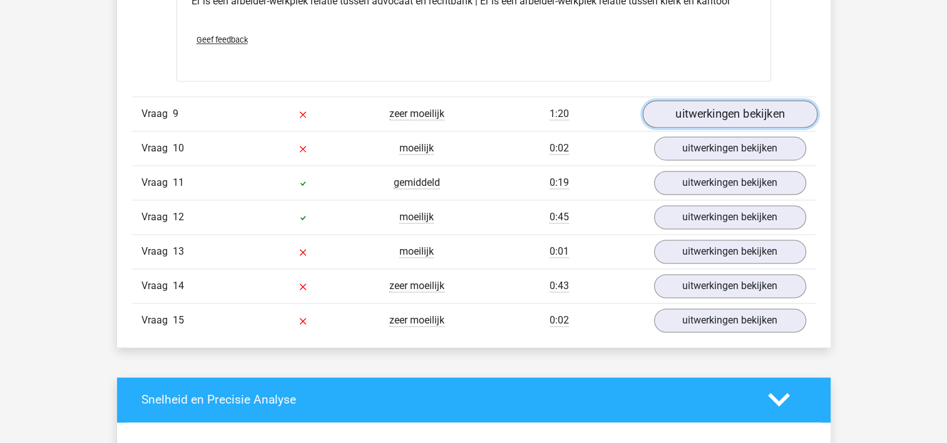
click at [741, 115] on link "uitwerkingen bekijken" at bounding box center [729, 114] width 175 height 28
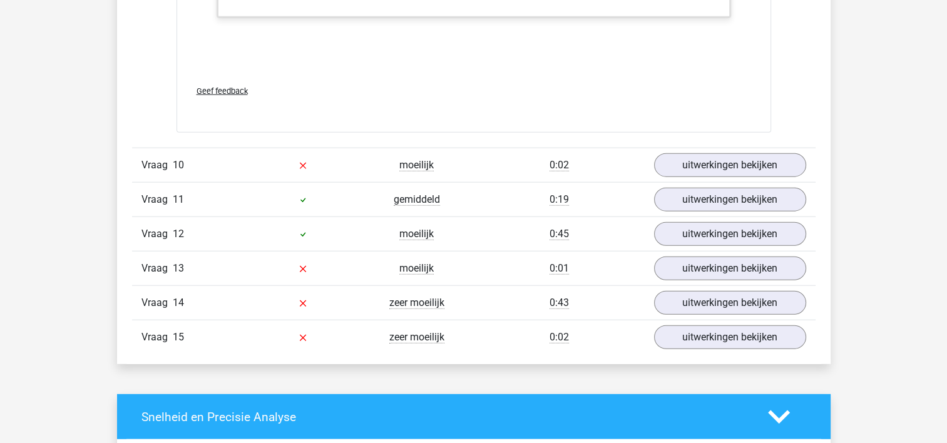
scroll to position [7820, 0]
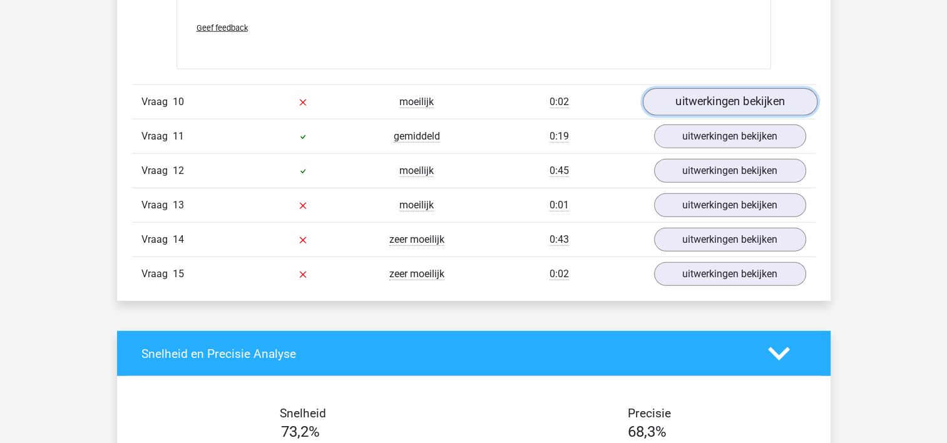
click at [739, 100] on link "uitwerkingen bekijken" at bounding box center [729, 102] width 175 height 28
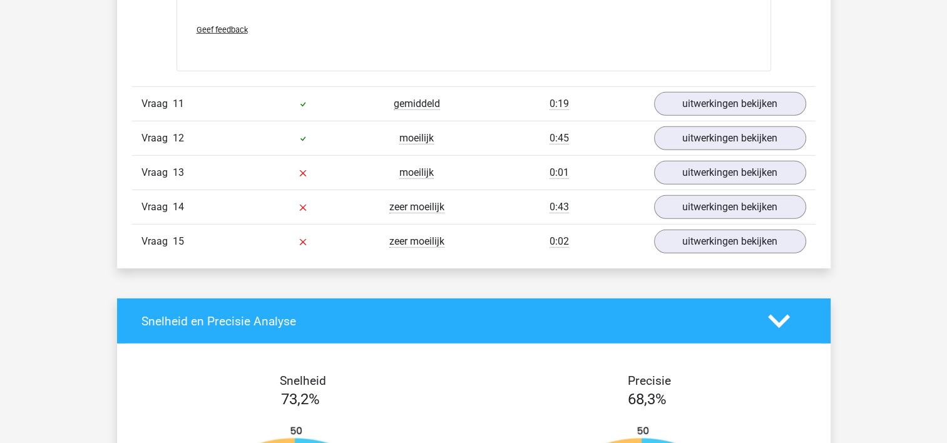
scroll to position [8571, 0]
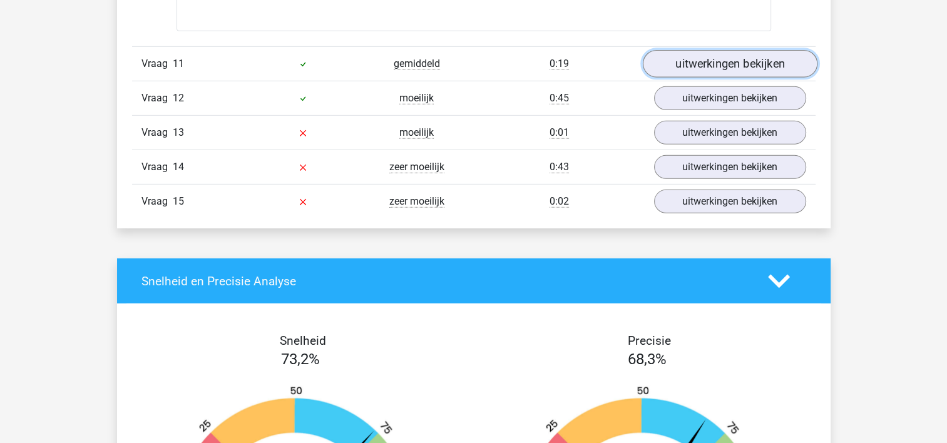
click at [726, 60] on link "uitwerkingen bekijken" at bounding box center [729, 65] width 175 height 28
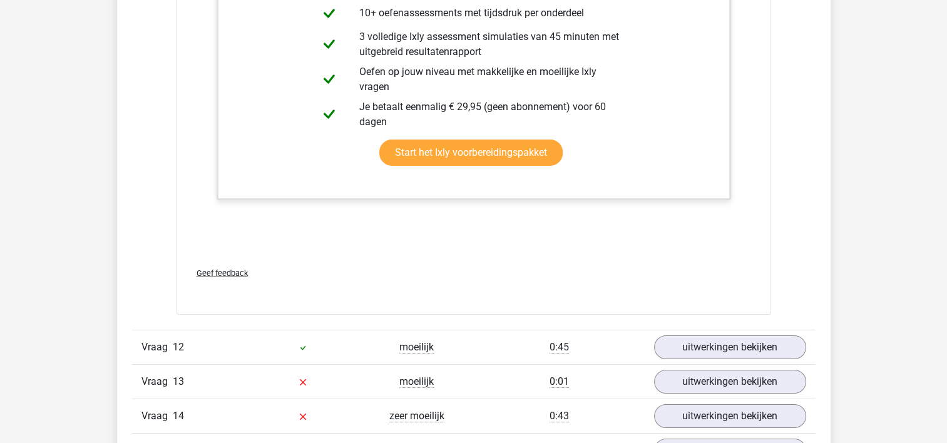
scroll to position [9134, 0]
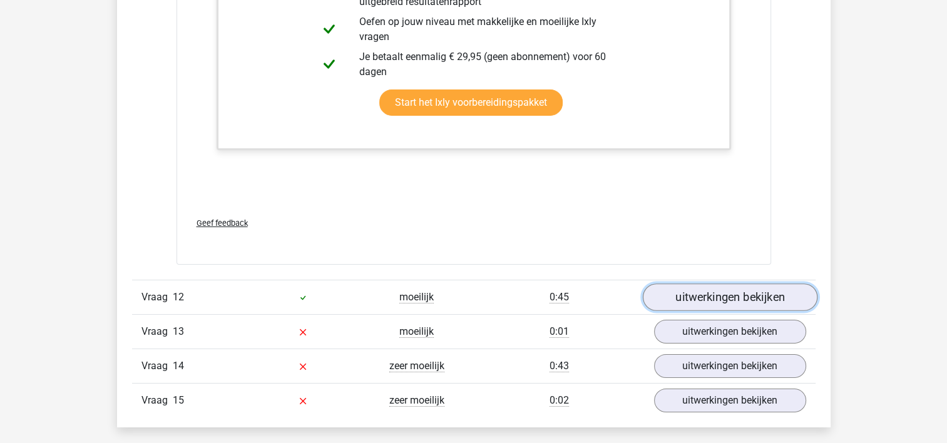
click at [746, 290] on link "uitwerkingen bekijken" at bounding box center [729, 297] width 175 height 28
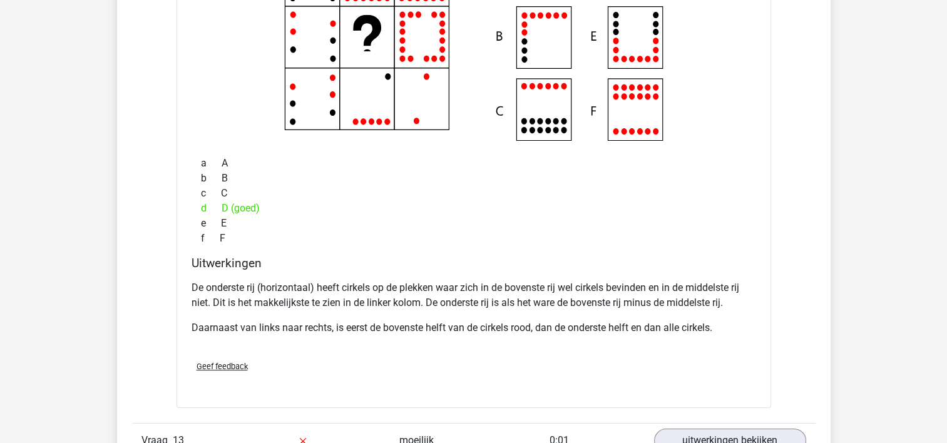
scroll to position [9697, 0]
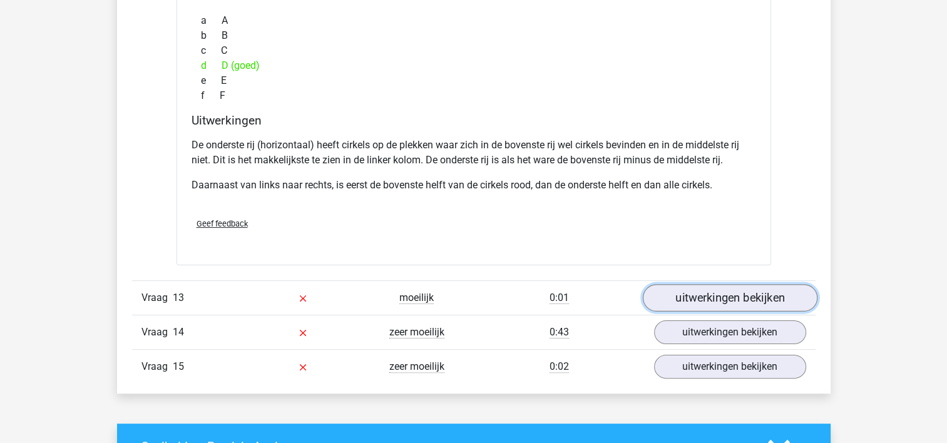
click at [763, 285] on link "uitwerkingen bekijken" at bounding box center [729, 298] width 175 height 28
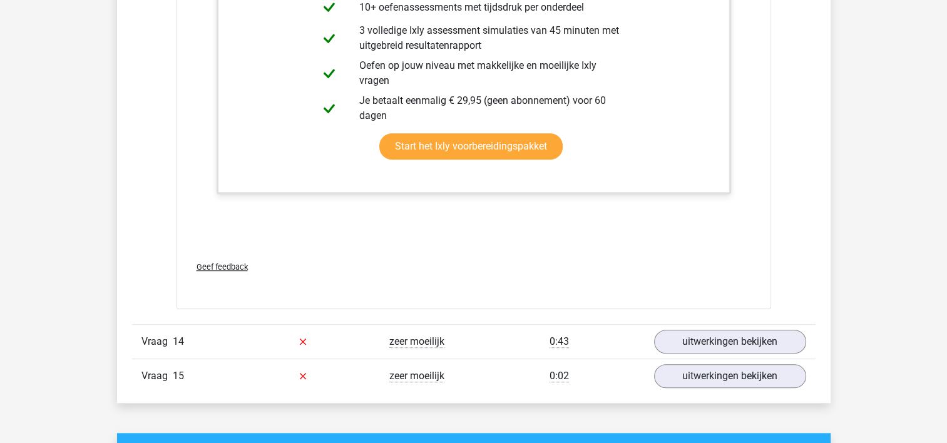
scroll to position [10322, 0]
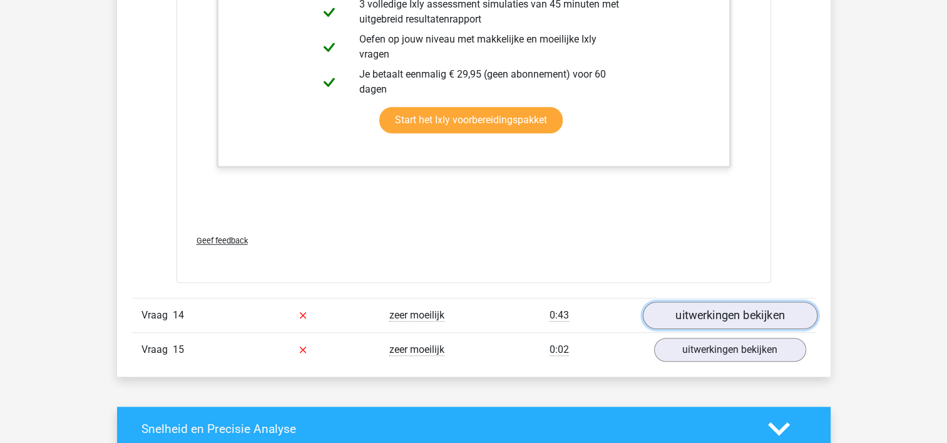
click at [749, 302] on link "uitwerkingen bekijken" at bounding box center [729, 316] width 175 height 28
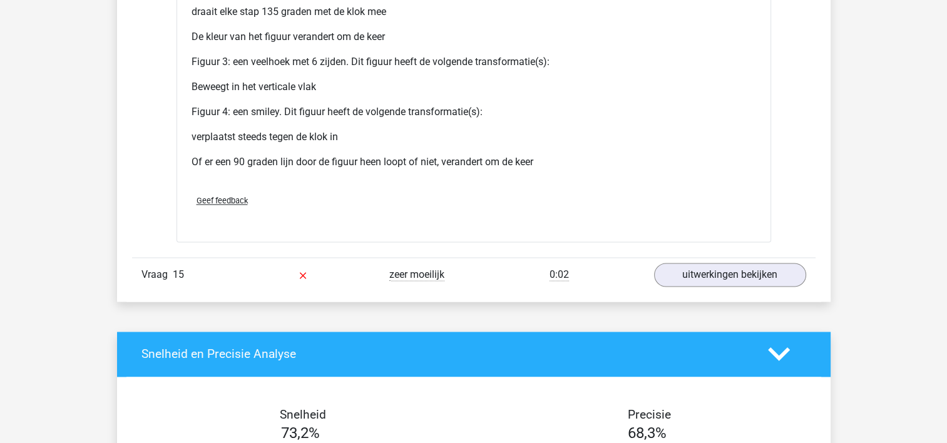
scroll to position [11574, 0]
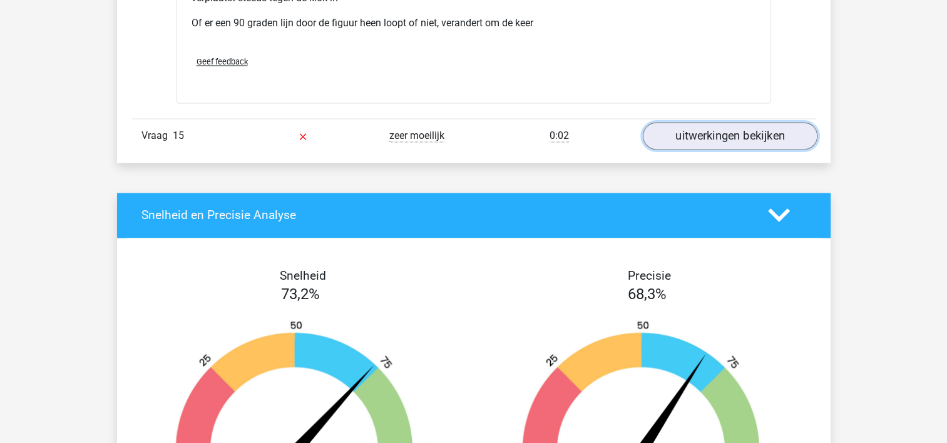
click at [696, 122] on link "uitwerkingen bekijken" at bounding box center [729, 136] width 175 height 28
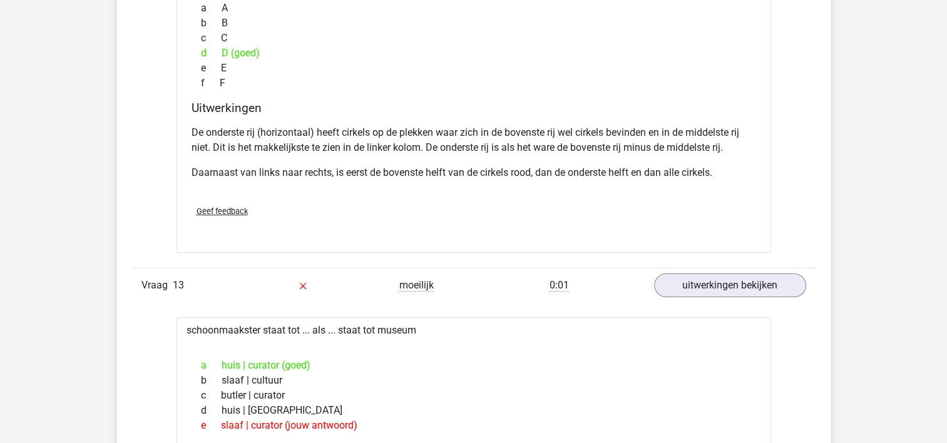
scroll to position [9384, 0]
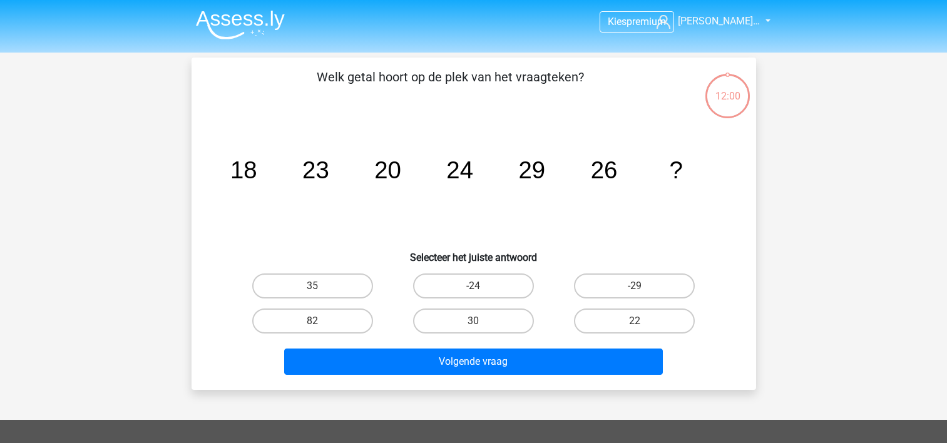
scroll to position [58, 0]
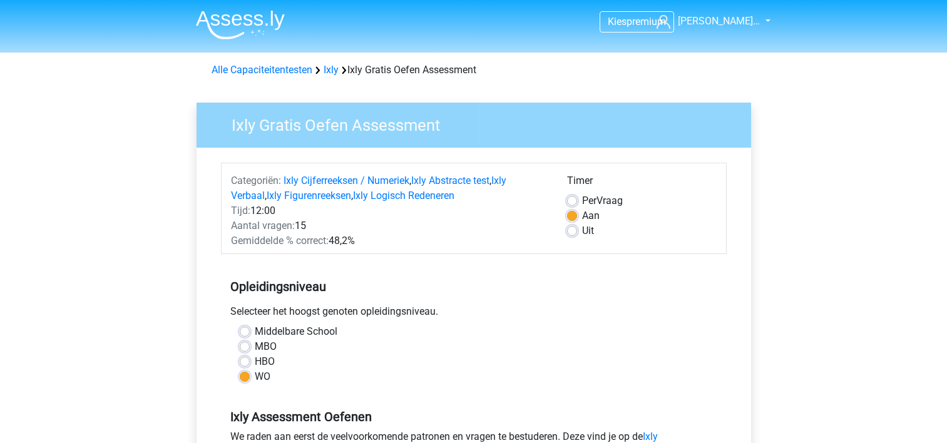
scroll to position [313, 0]
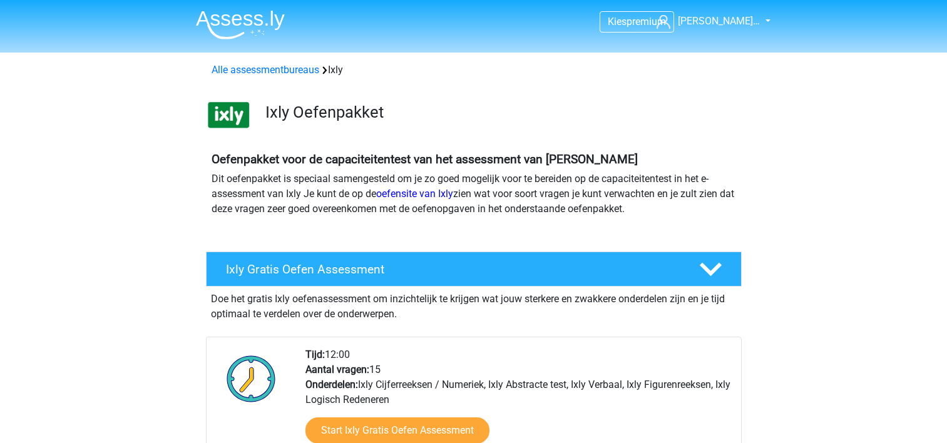
scroll to position [250, 0]
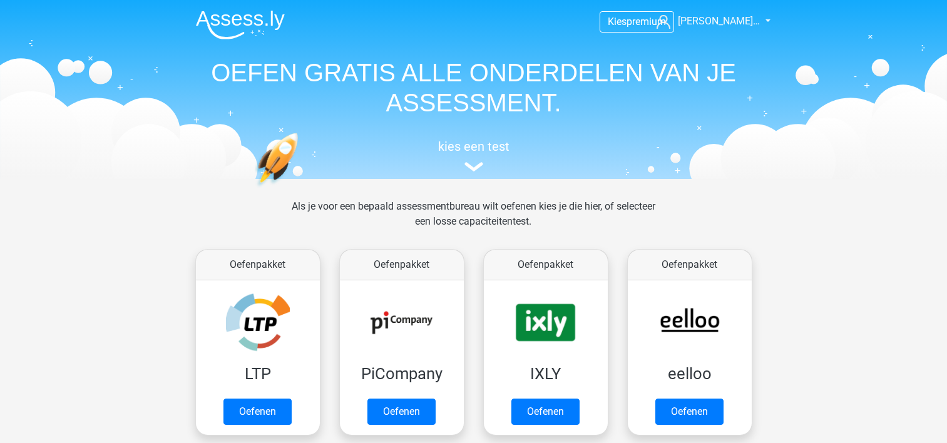
scroll to position [188, 0]
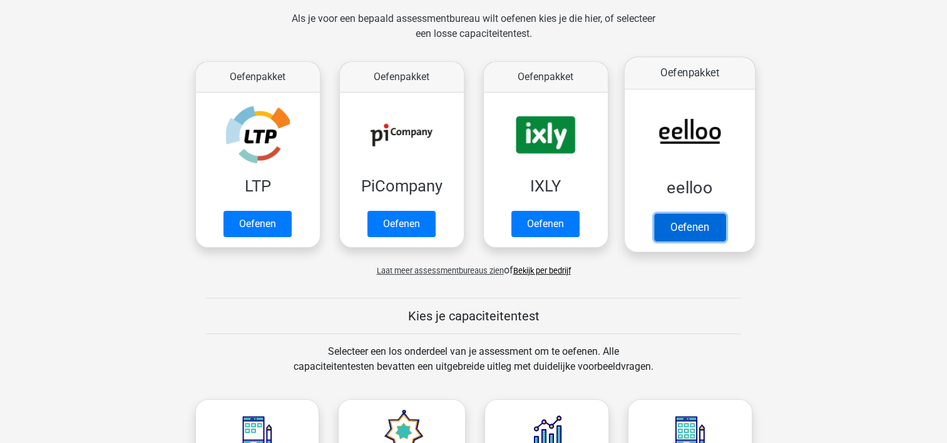
click at [673, 226] on link "Oefenen" at bounding box center [688, 227] width 71 height 28
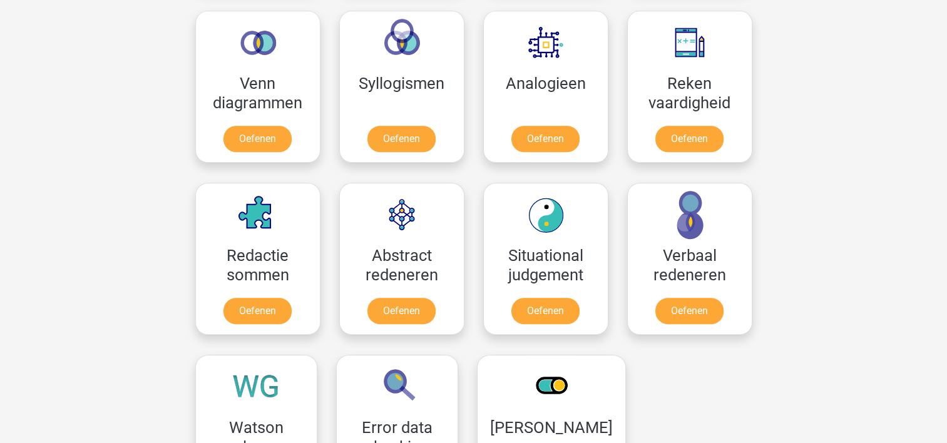
scroll to position [751, 0]
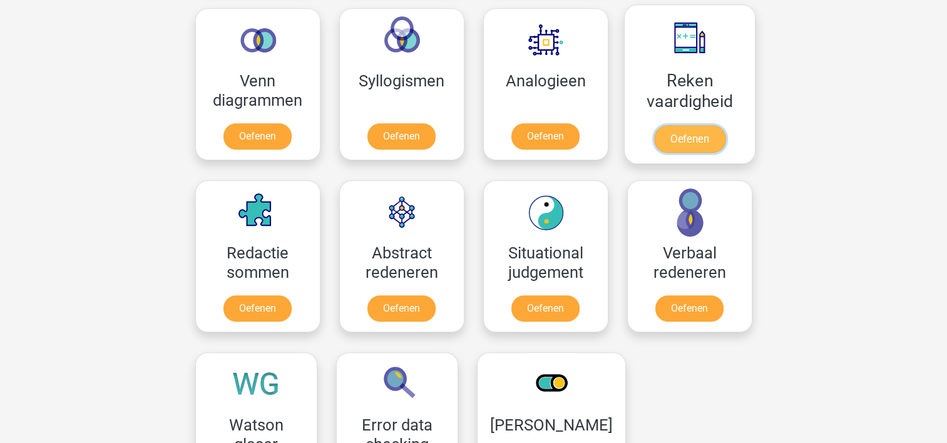
click at [685, 130] on link "Oefenen" at bounding box center [688, 139] width 71 height 28
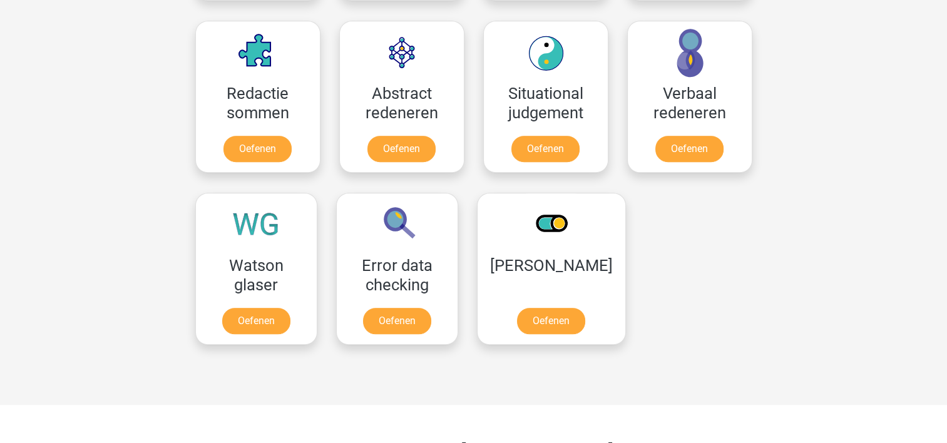
scroll to position [938, 0]
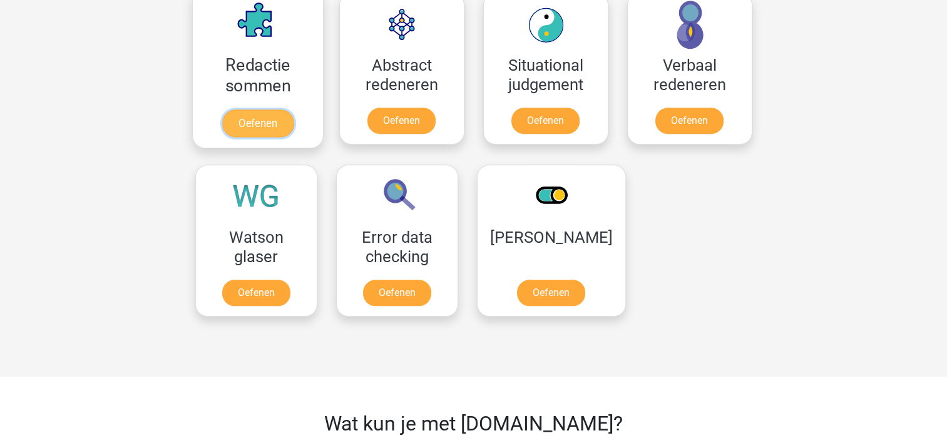
click at [262, 128] on link "Oefenen" at bounding box center [256, 123] width 71 height 28
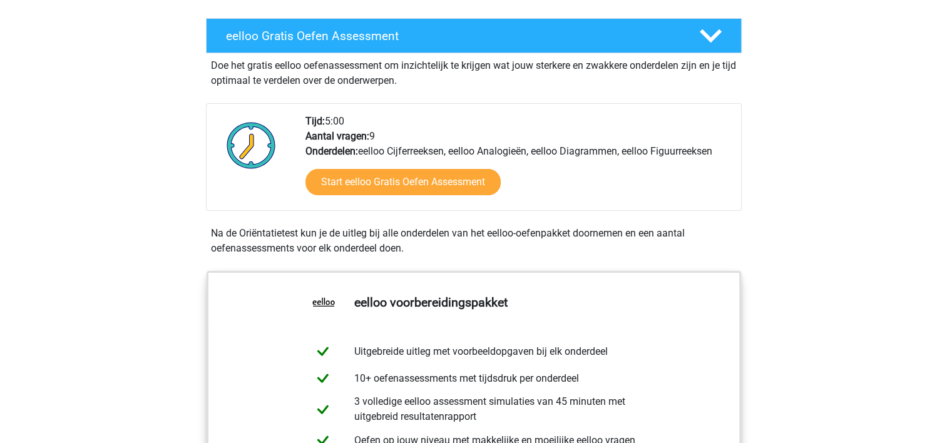
scroll to position [63, 0]
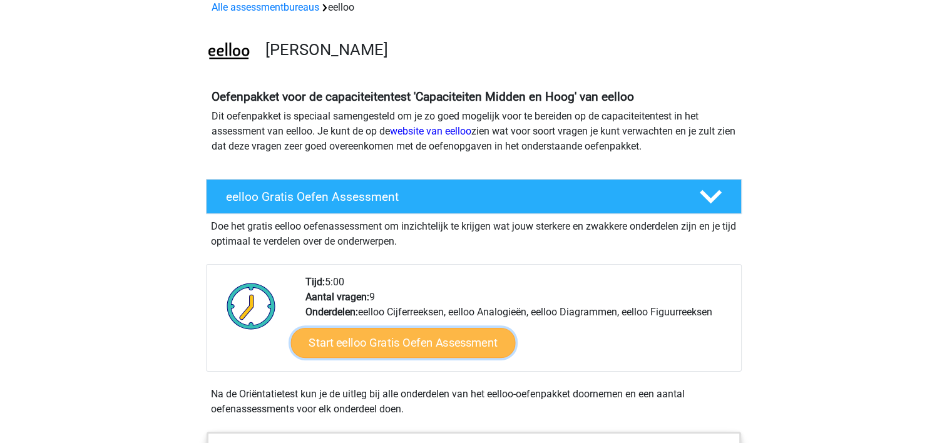
click at [454, 333] on link "Start eelloo Gratis Oefen Assessment" at bounding box center [402, 343] width 225 height 30
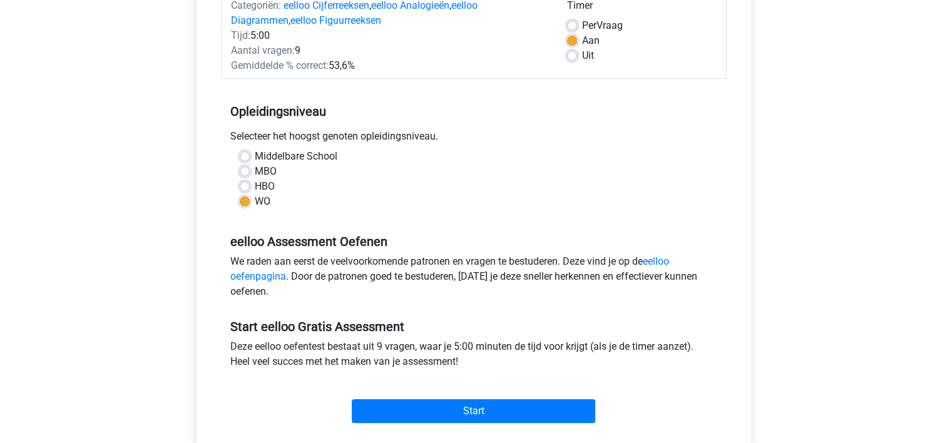
scroll to position [375, 0]
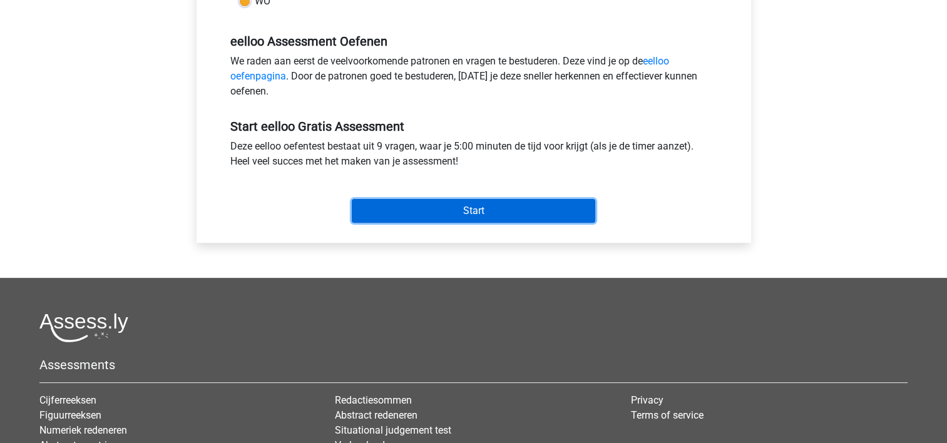
click at [454, 215] on input "Start" at bounding box center [473, 211] width 243 height 24
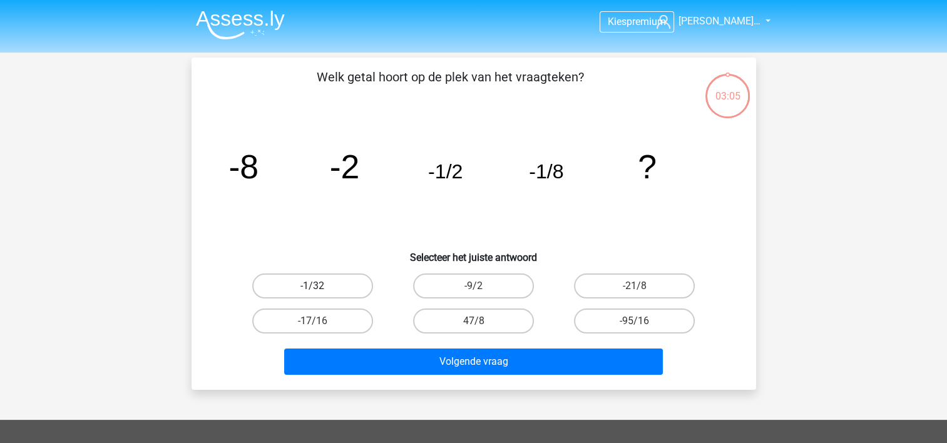
click at [309, 281] on label "-1/32" at bounding box center [312, 285] width 121 height 25
click at [312, 286] on input "-1/32" at bounding box center [316, 290] width 8 height 8
radio input "true"
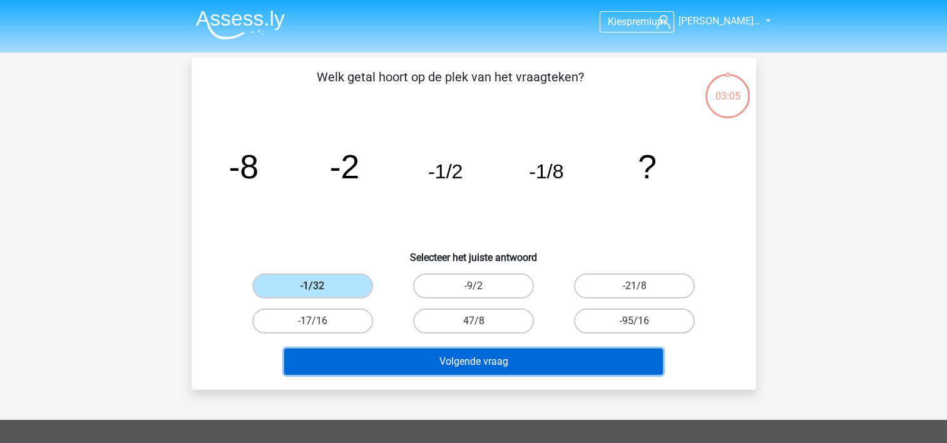
click at [402, 368] on button "Volgende vraag" at bounding box center [473, 361] width 378 height 26
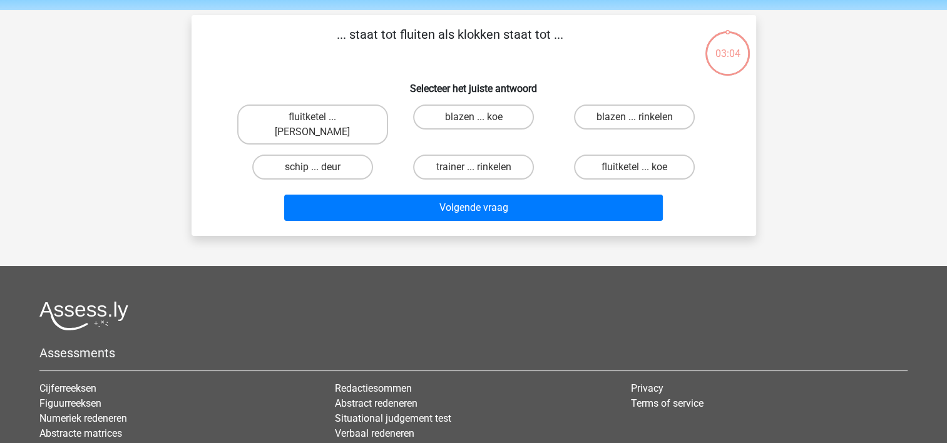
scroll to position [58, 0]
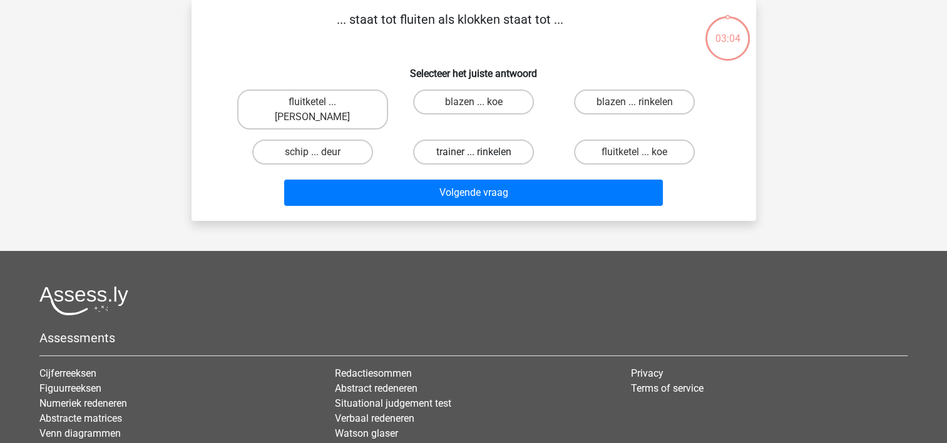
click at [500, 140] on label "trainer ... rinkelen" at bounding box center [473, 152] width 121 height 25
click at [481, 152] on input "trainer ... rinkelen" at bounding box center [477, 156] width 8 height 8
radio input "true"
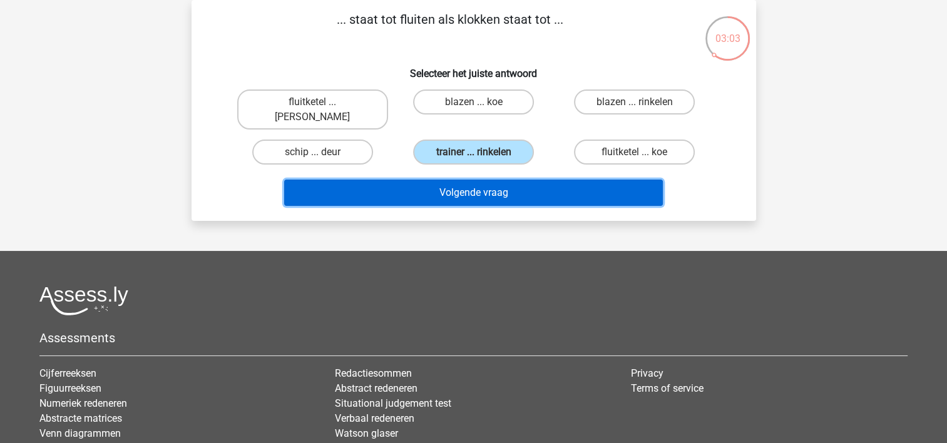
click at [497, 180] on button "Volgende vraag" at bounding box center [473, 193] width 378 height 26
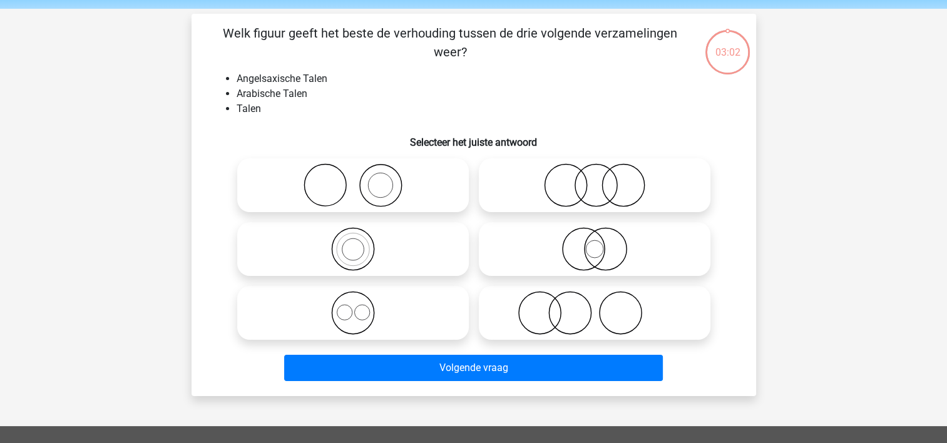
scroll to position [0, 0]
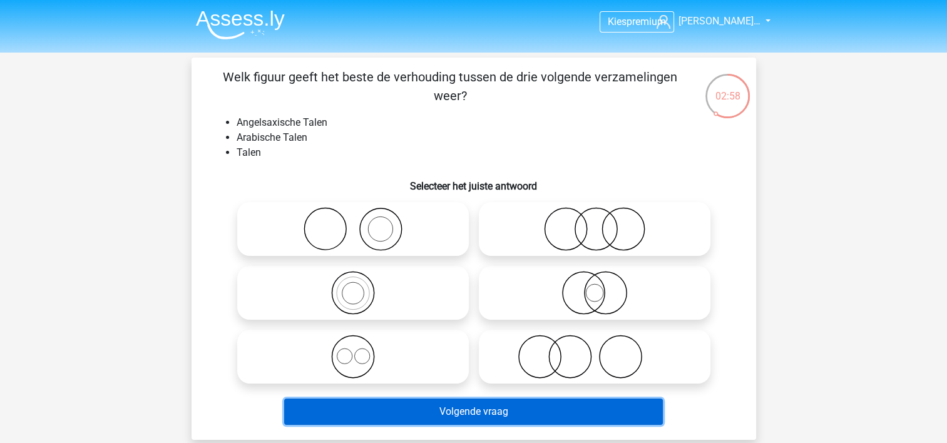
click at [440, 422] on button "Volgende vraag" at bounding box center [473, 412] width 378 height 26
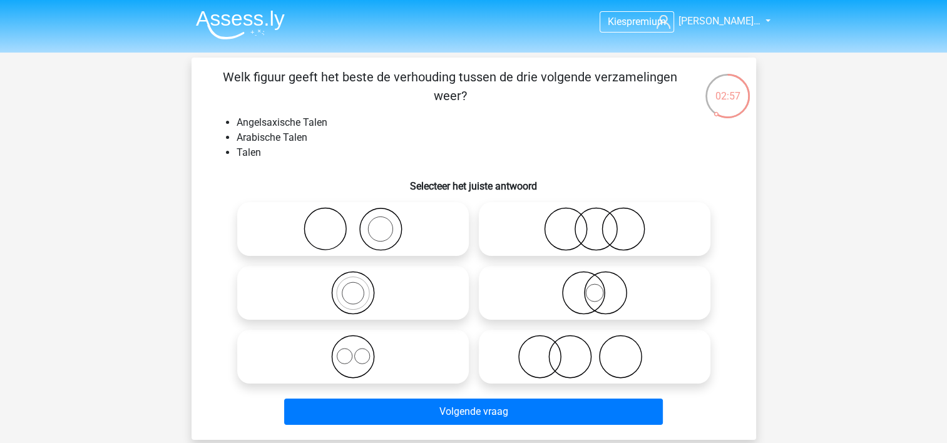
drag, startPoint x: 387, startPoint y: 218, endPoint x: 395, endPoint y: 220, distance: 8.3
click at [388, 218] on icon at bounding box center [352, 229] width 221 height 44
click at [361, 218] on input "radio" at bounding box center [357, 219] width 8 height 8
radio input "true"
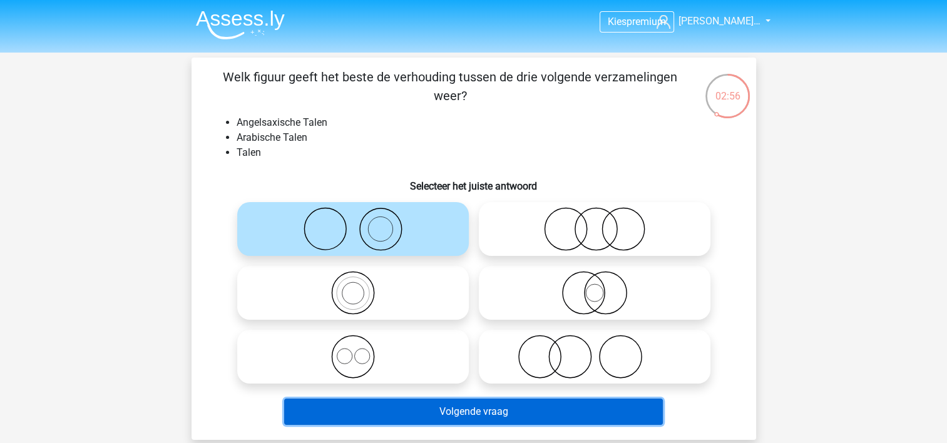
click at [492, 403] on button "Volgende vraag" at bounding box center [473, 412] width 378 height 26
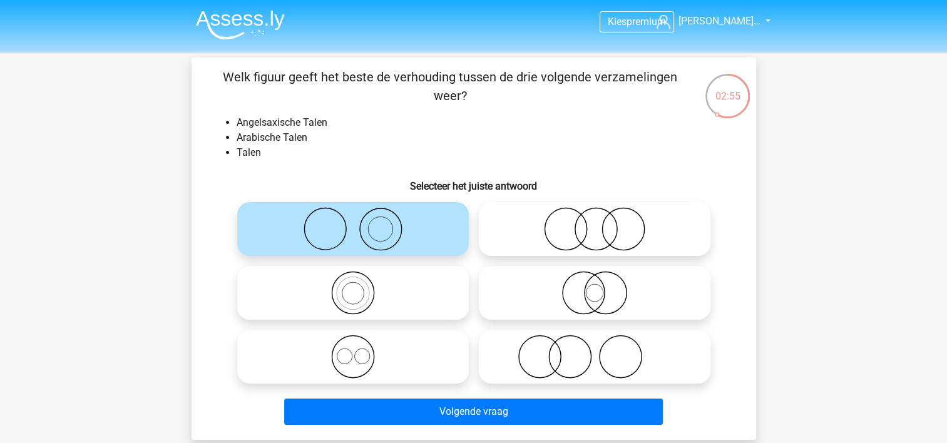
click at [596, 250] on circle at bounding box center [595, 229] width 42 height 42
click at [596, 223] on input "radio" at bounding box center [598, 219] width 8 height 8
radio input "true"
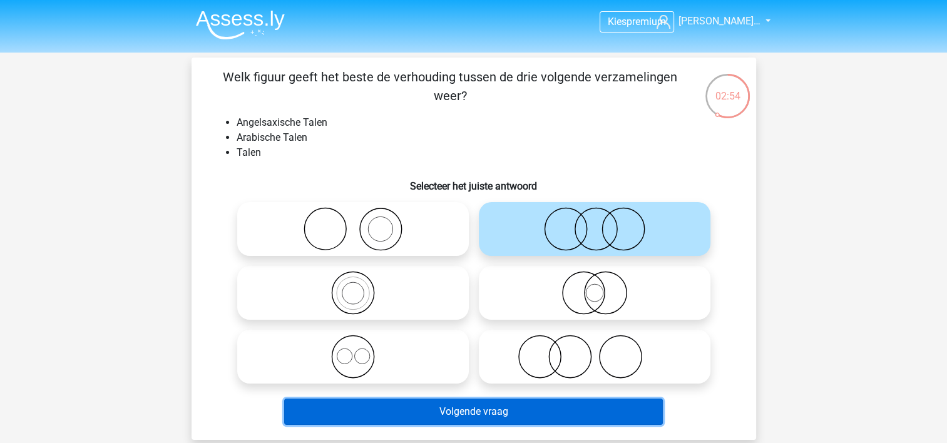
click at [546, 411] on button "Volgende vraag" at bounding box center [473, 412] width 378 height 26
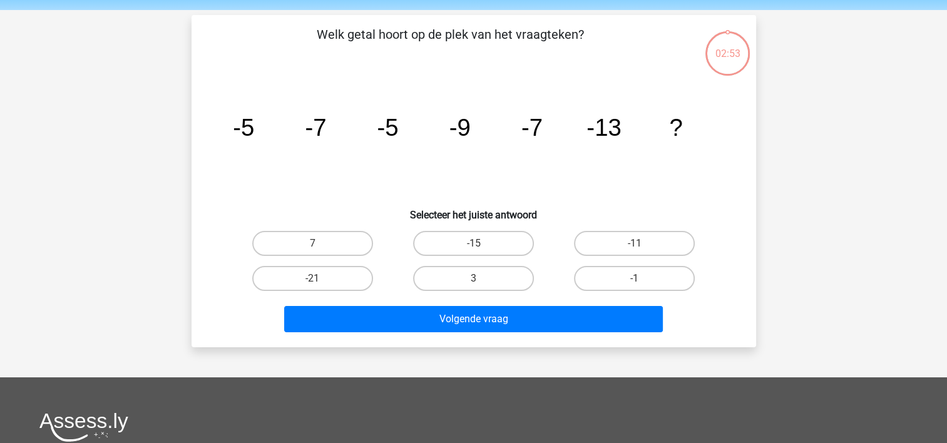
scroll to position [58, 0]
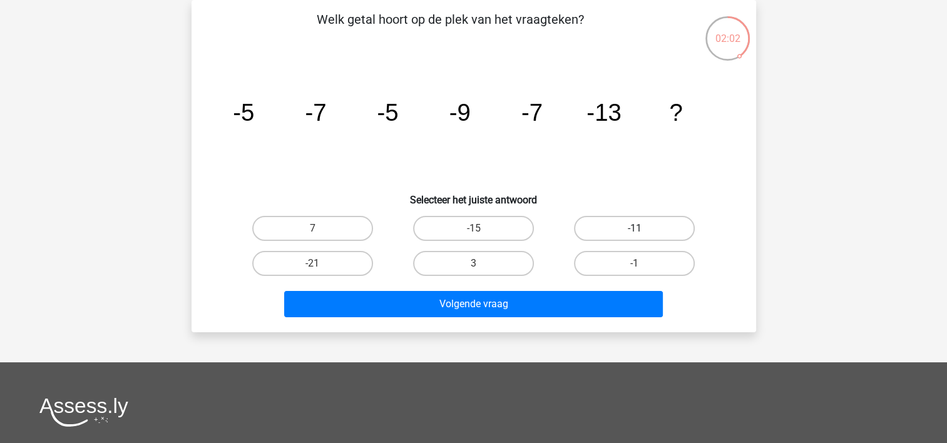
click at [646, 218] on label "-11" at bounding box center [634, 228] width 121 height 25
click at [642, 228] on input "-11" at bounding box center [638, 232] width 8 height 8
radio input "true"
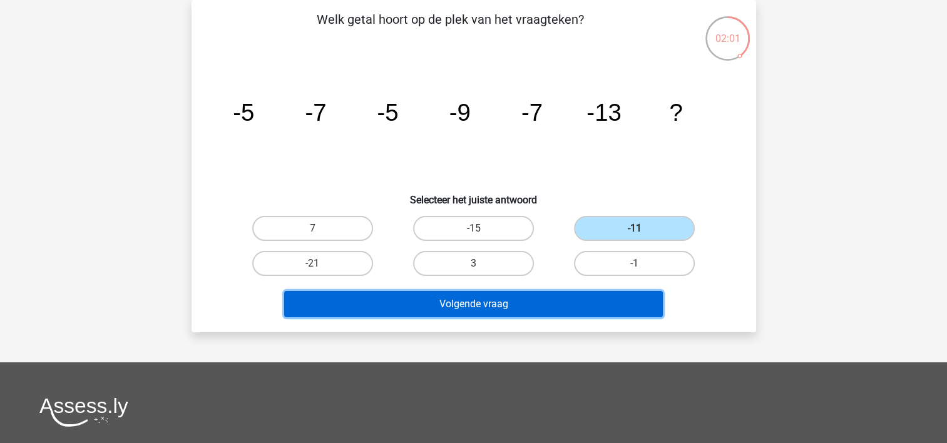
click at [586, 299] on button "Volgende vraag" at bounding box center [473, 304] width 378 height 26
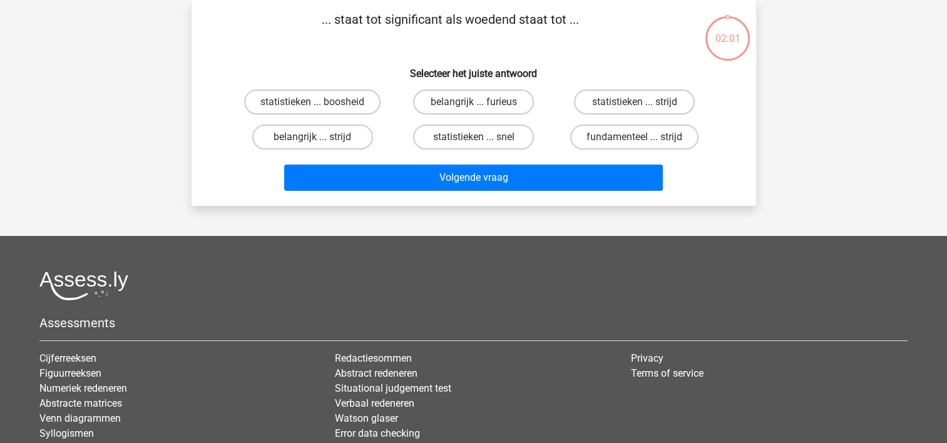
click at [313, 120] on div "belangrijk ... strijd" at bounding box center [312, 136] width 161 height 35
click at [322, 135] on label "belangrijk ... strijd" at bounding box center [312, 136] width 121 height 25
click at [320, 137] on input "belangrijk ... strijd" at bounding box center [316, 141] width 8 height 8
radio input "true"
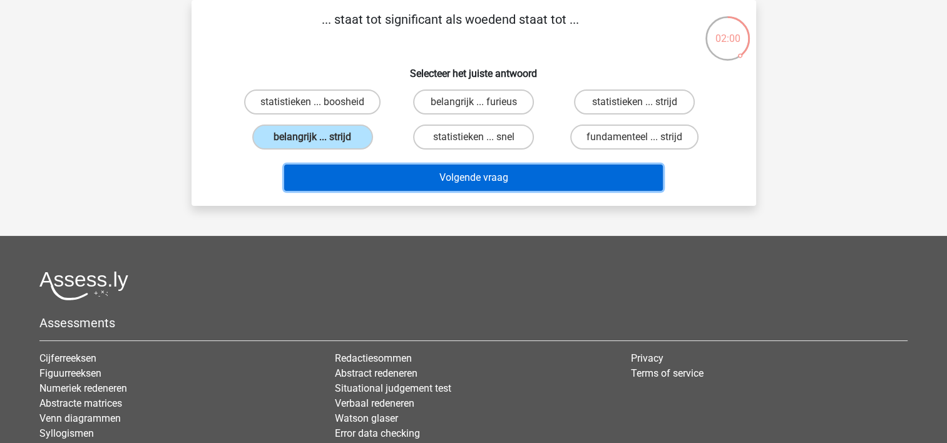
click at [355, 180] on button "Volgende vraag" at bounding box center [473, 178] width 378 height 26
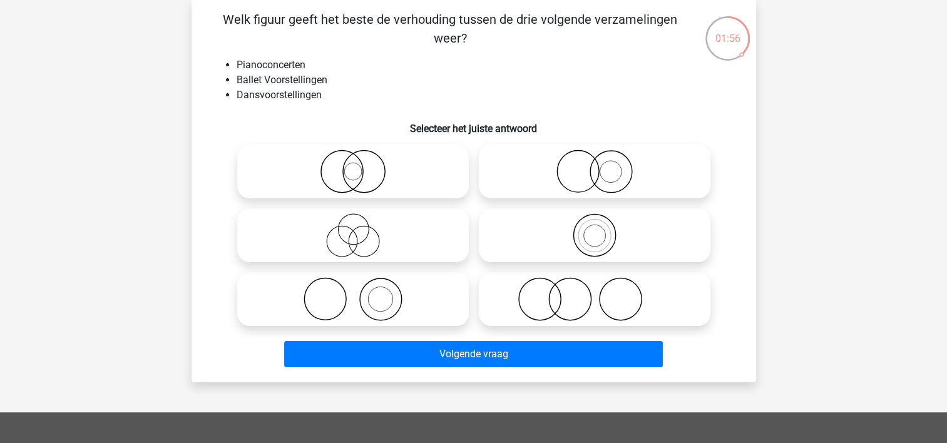
click at [439, 183] on icon at bounding box center [352, 172] width 221 height 44
click at [361, 165] on input "radio" at bounding box center [357, 161] width 8 height 8
radio input "true"
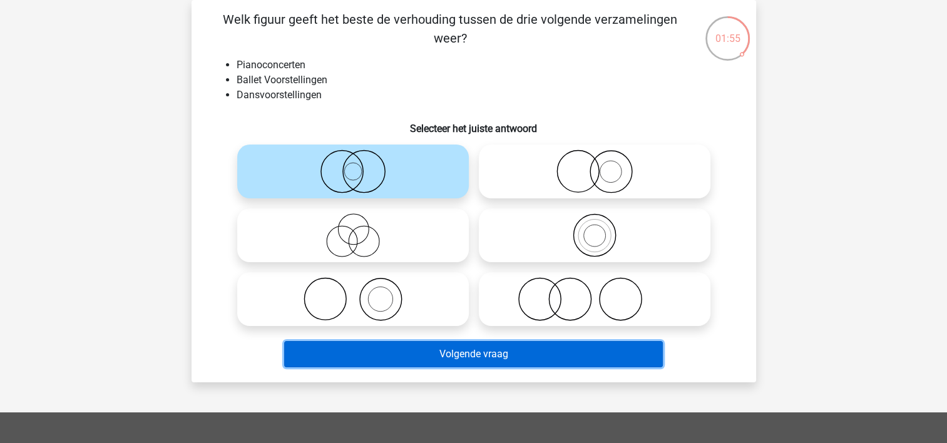
click at [430, 353] on button "Volgende vraag" at bounding box center [473, 354] width 378 height 26
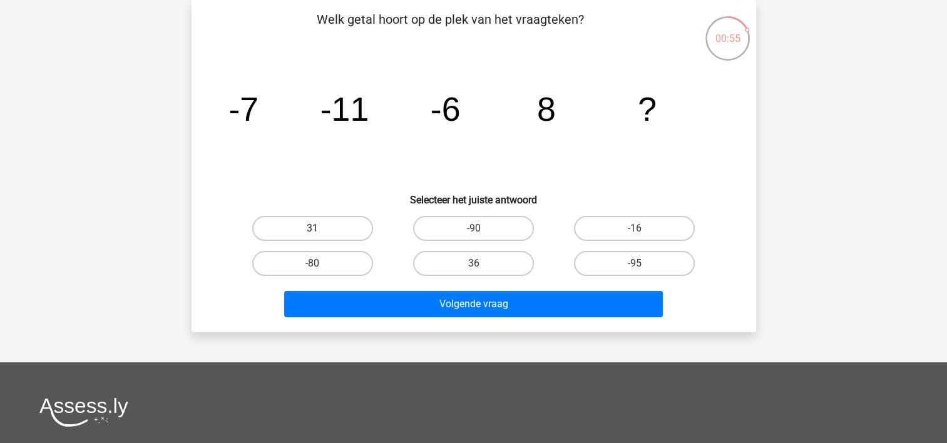
click at [306, 227] on label "31" at bounding box center [312, 228] width 121 height 25
click at [312, 228] on input "31" at bounding box center [316, 232] width 8 height 8
radio input "true"
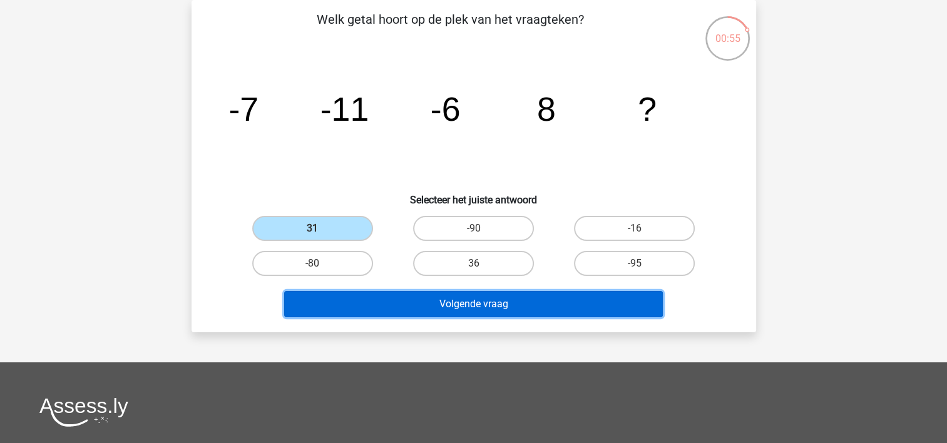
click at [365, 302] on button "Volgende vraag" at bounding box center [473, 304] width 378 height 26
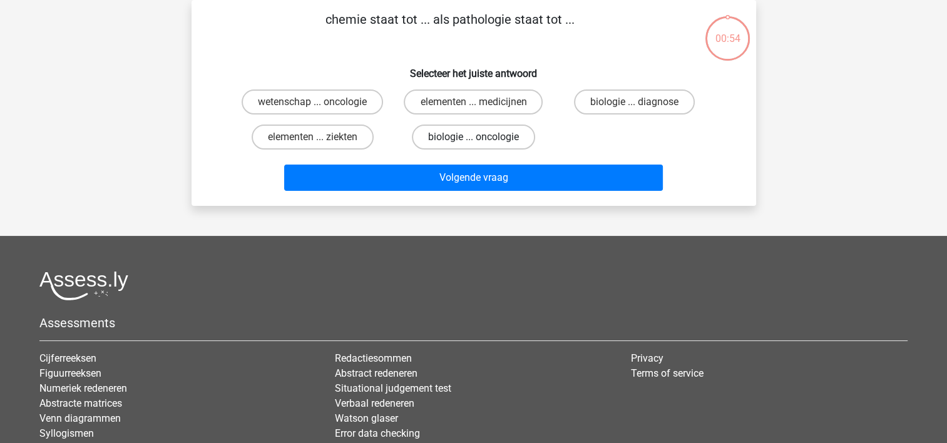
click at [501, 141] on label "biologie ... oncologie" at bounding box center [473, 136] width 123 height 25
click at [481, 141] on input "biologie ... oncologie" at bounding box center [477, 141] width 8 height 8
radio input "true"
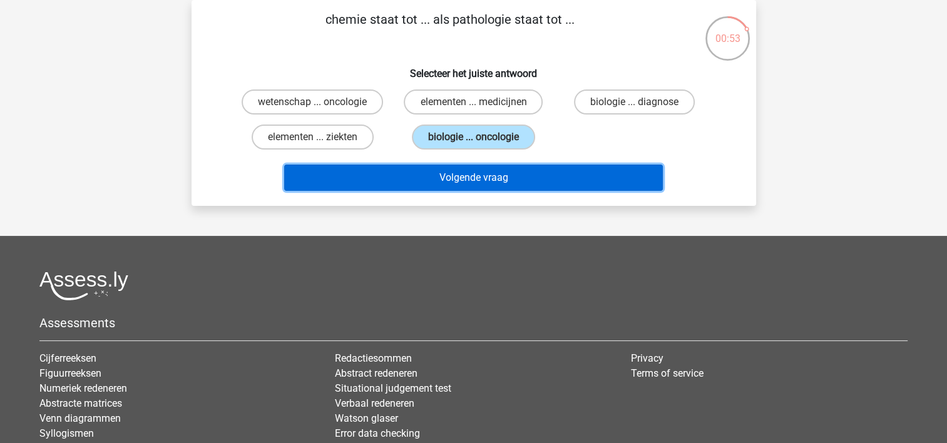
click at [497, 165] on button "Volgende vraag" at bounding box center [473, 178] width 378 height 26
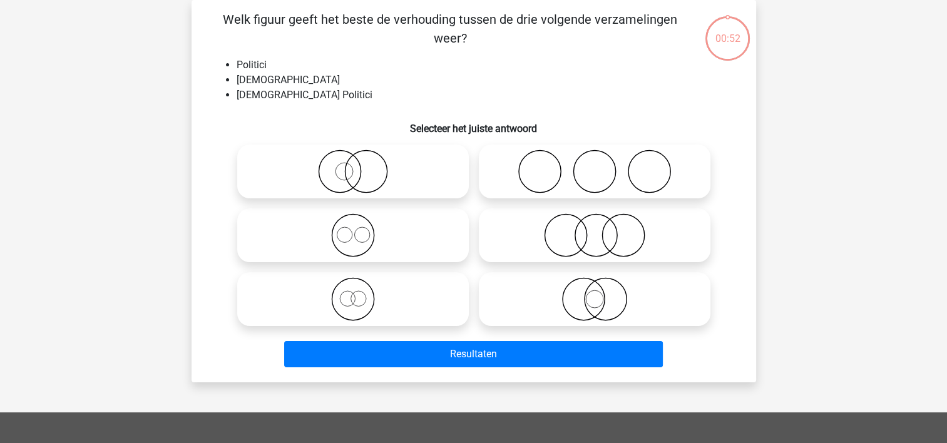
click at [390, 186] on icon at bounding box center [352, 172] width 221 height 44
click at [361, 165] on input "radio" at bounding box center [357, 161] width 8 height 8
radio input "true"
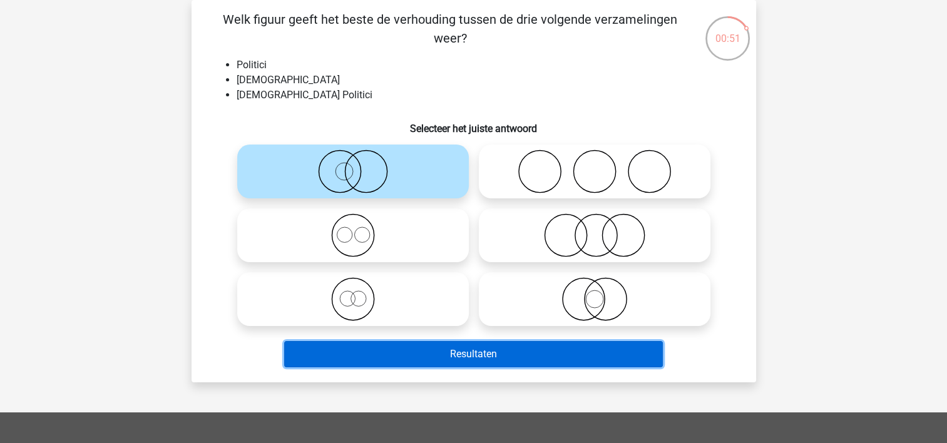
click at [472, 352] on button "Resultaten" at bounding box center [473, 354] width 378 height 26
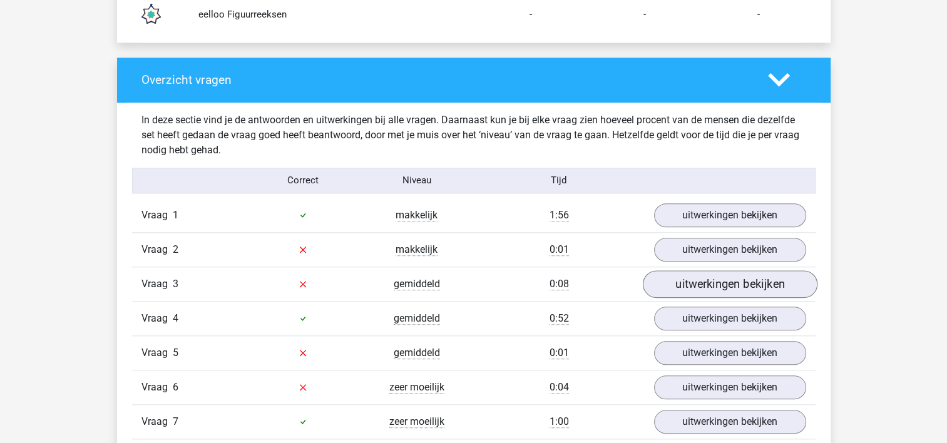
scroll to position [1251, 0]
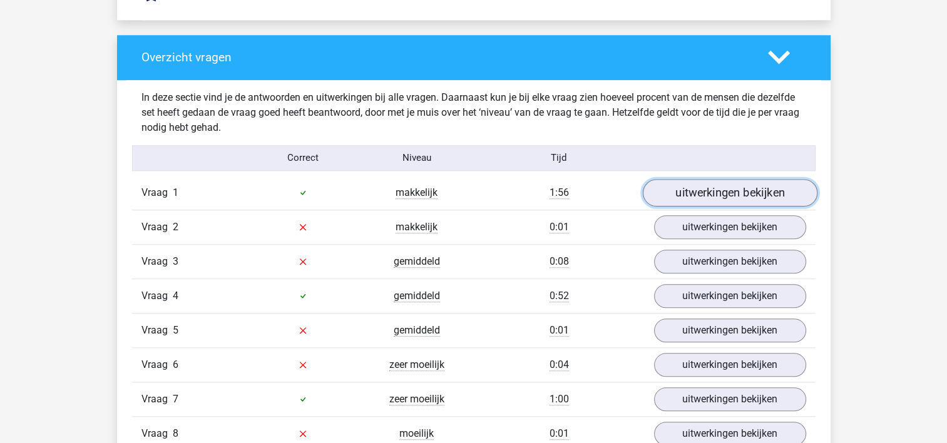
click at [725, 180] on link "uitwerkingen bekijken" at bounding box center [729, 193] width 175 height 28
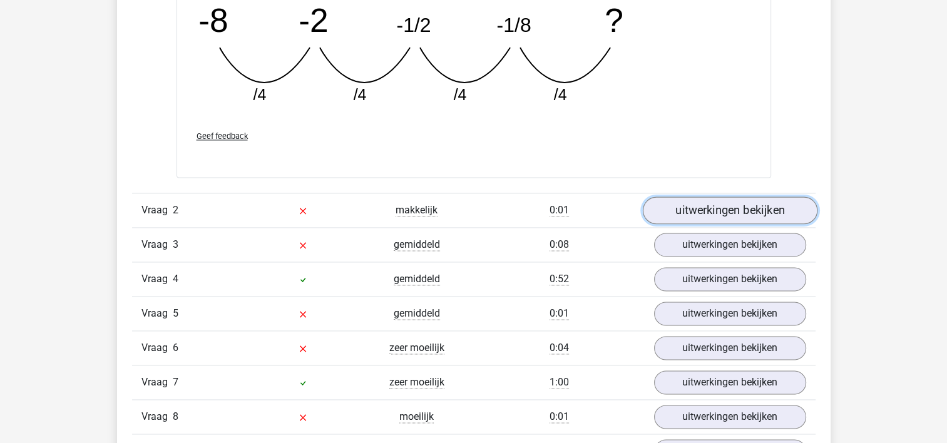
click at [693, 217] on link "uitwerkingen bekijken" at bounding box center [729, 211] width 175 height 28
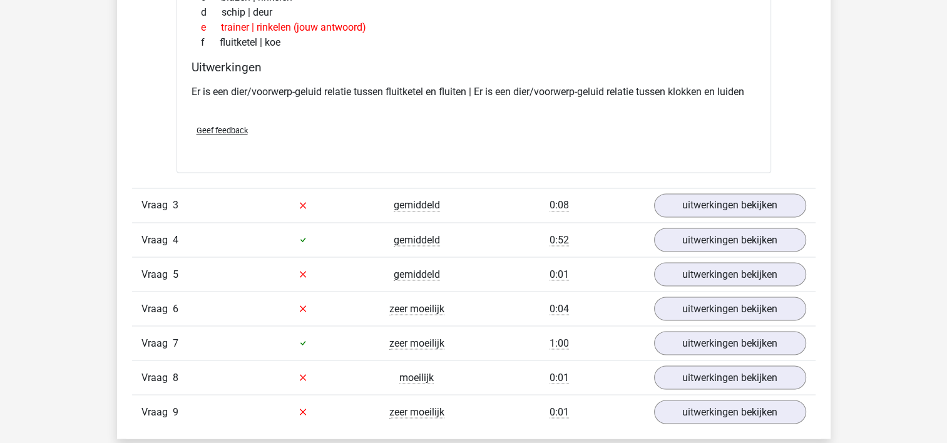
scroll to position [2190, 0]
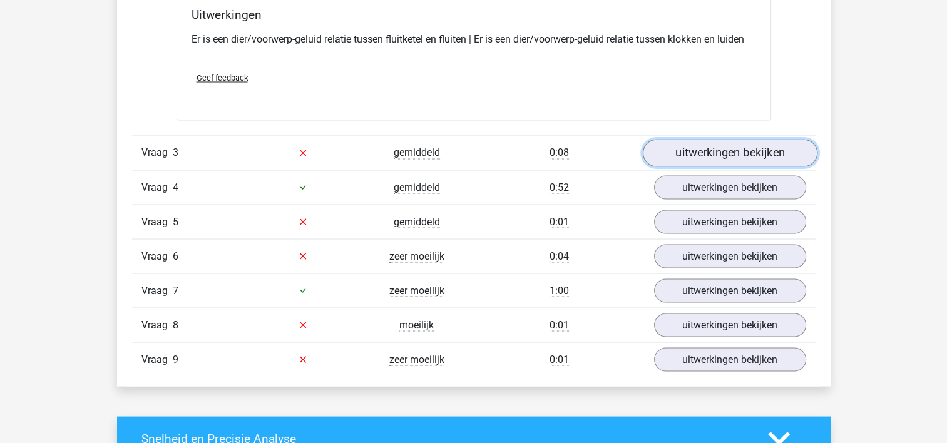
click at [718, 160] on link "uitwerkingen bekijken" at bounding box center [729, 153] width 175 height 28
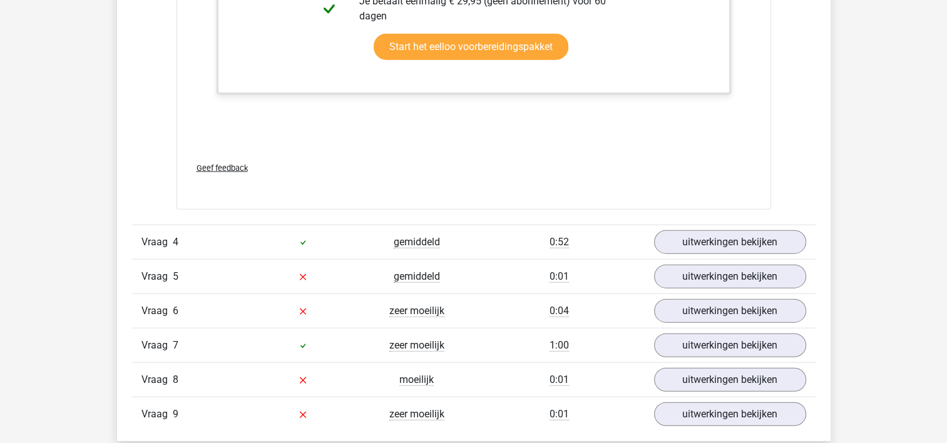
scroll to position [2940, 0]
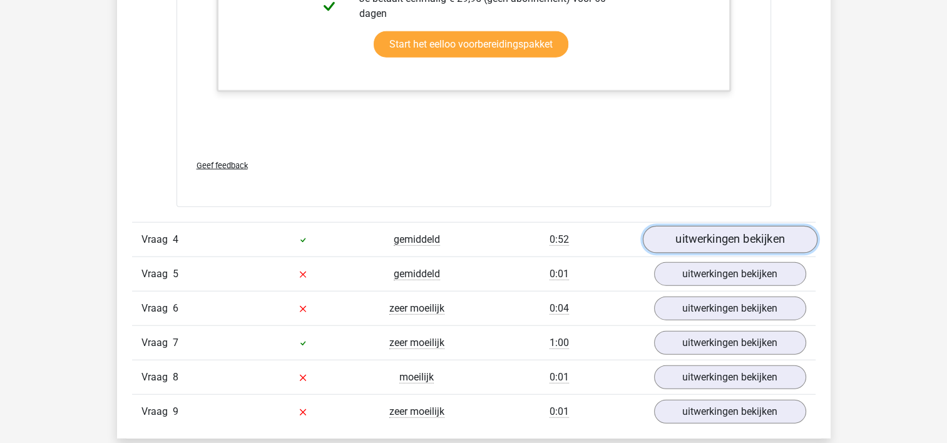
click at [736, 226] on link "uitwerkingen bekijken" at bounding box center [729, 240] width 175 height 28
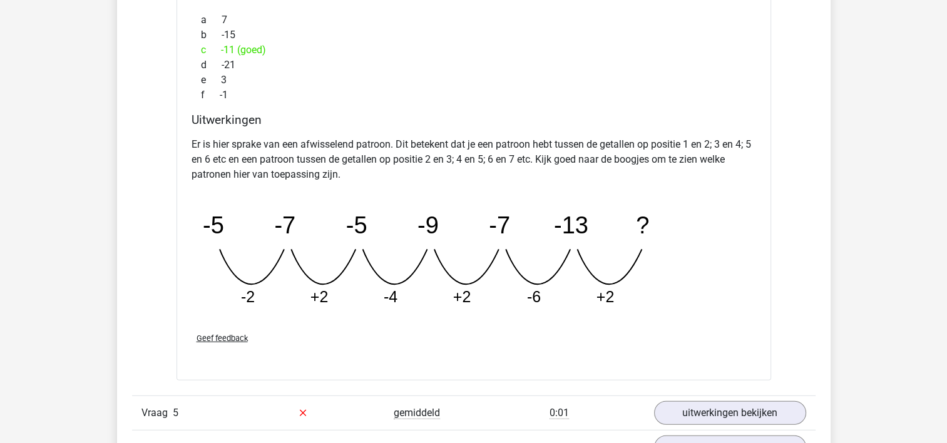
scroll to position [3566, 0]
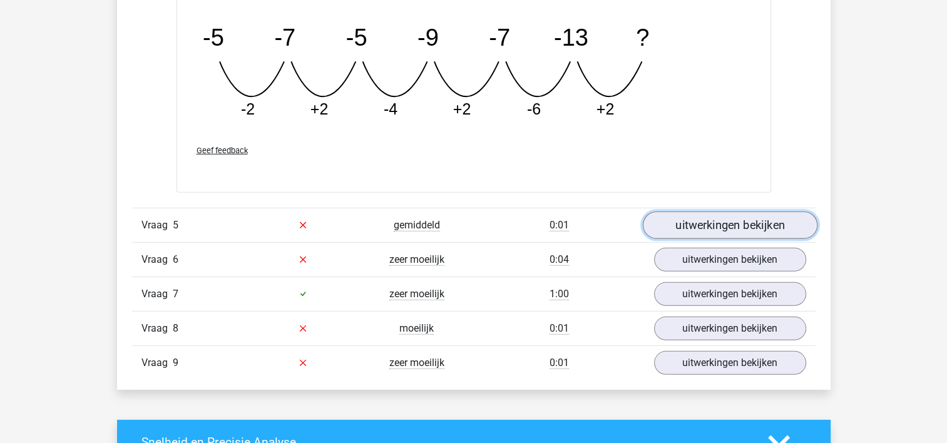
click at [698, 225] on link "uitwerkingen bekijken" at bounding box center [729, 225] width 175 height 28
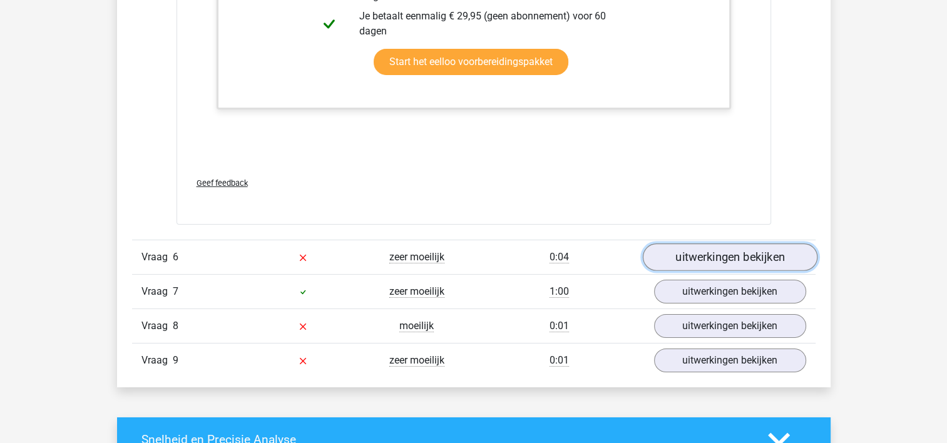
click at [713, 255] on link "uitwerkingen bekijken" at bounding box center [729, 257] width 175 height 28
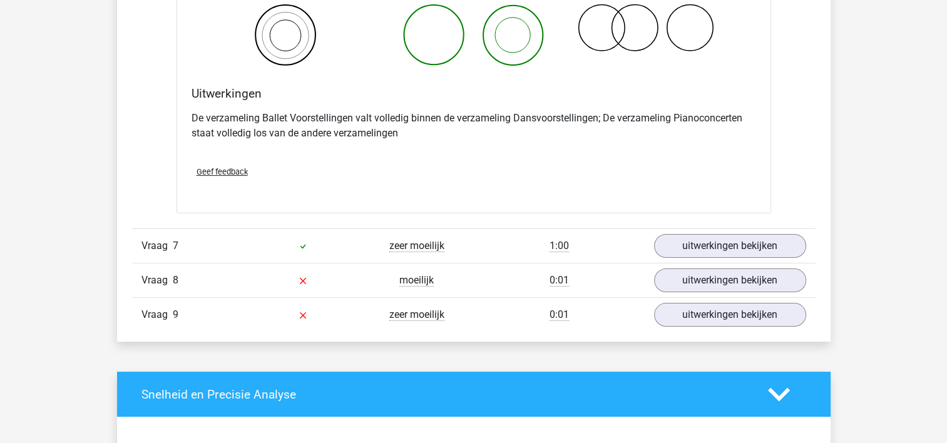
scroll to position [4755, 0]
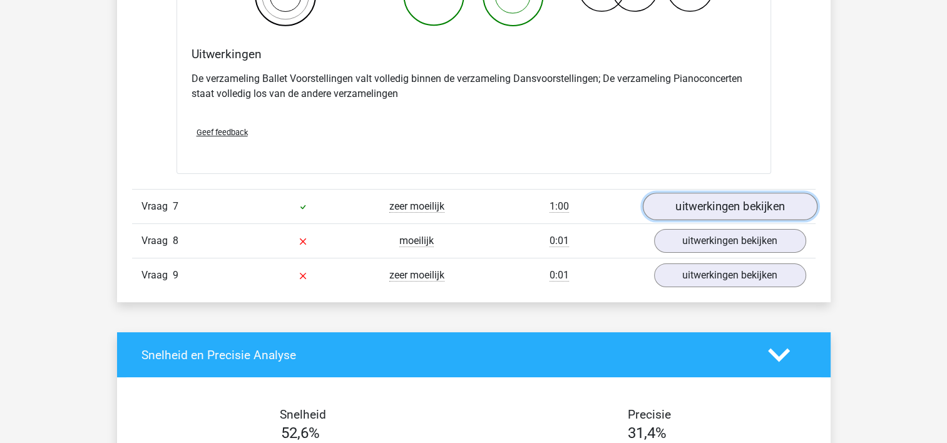
click at [695, 211] on link "uitwerkingen bekijken" at bounding box center [729, 207] width 175 height 28
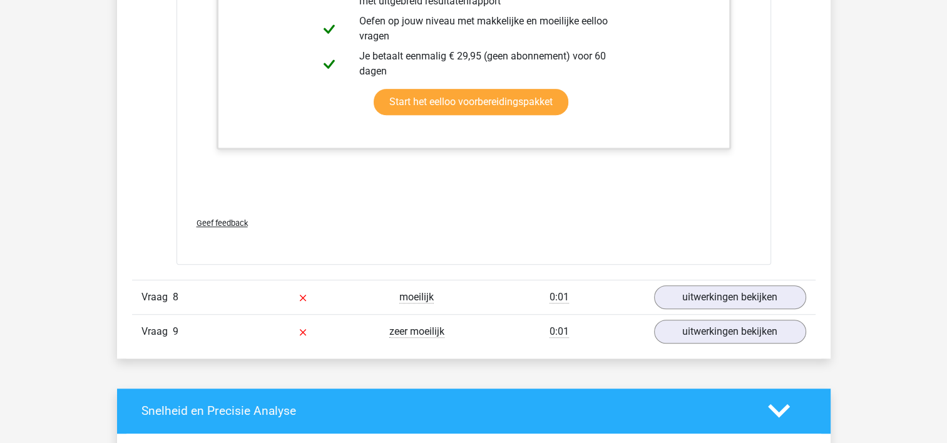
scroll to position [5505, 0]
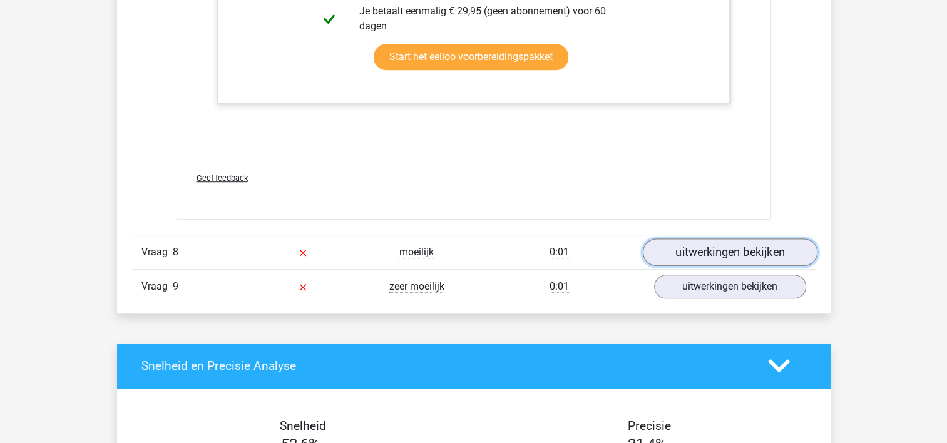
click at [728, 240] on link "uitwerkingen bekijken" at bounding box center [729, 252] width 175 height 28
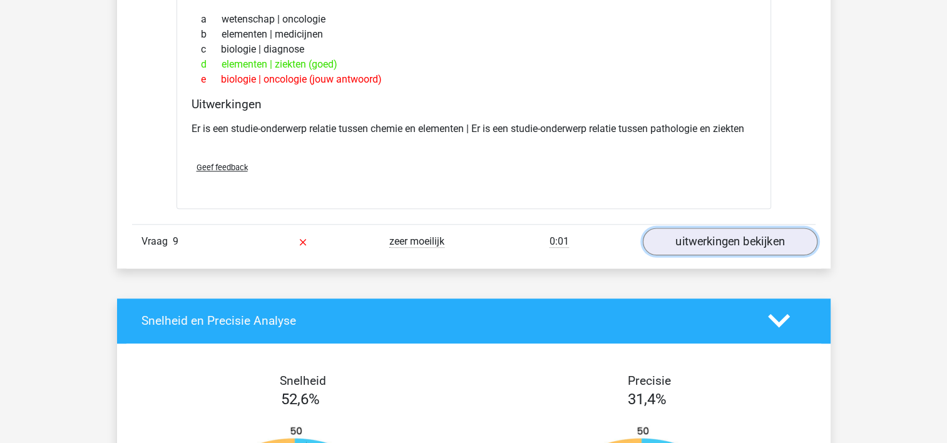
click at [727, 240] on link "uitwerkingen bekijken" at bounding box center [729, 242] width 175 height 28
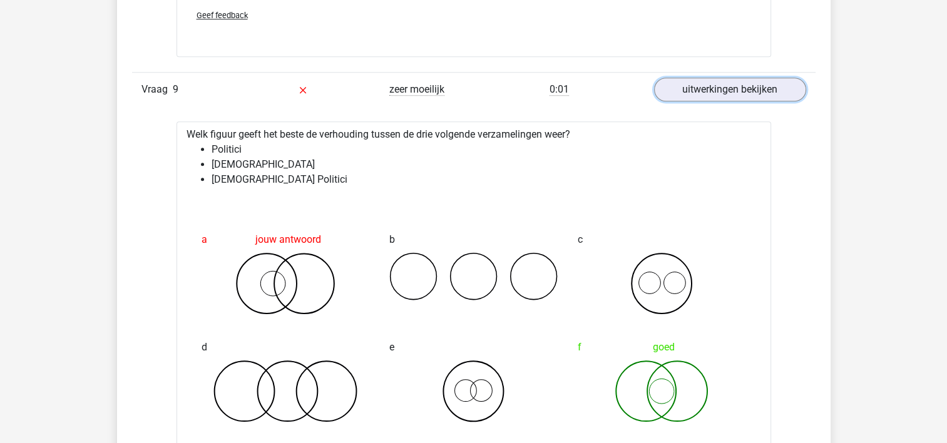
scroll to position [5818, 0]
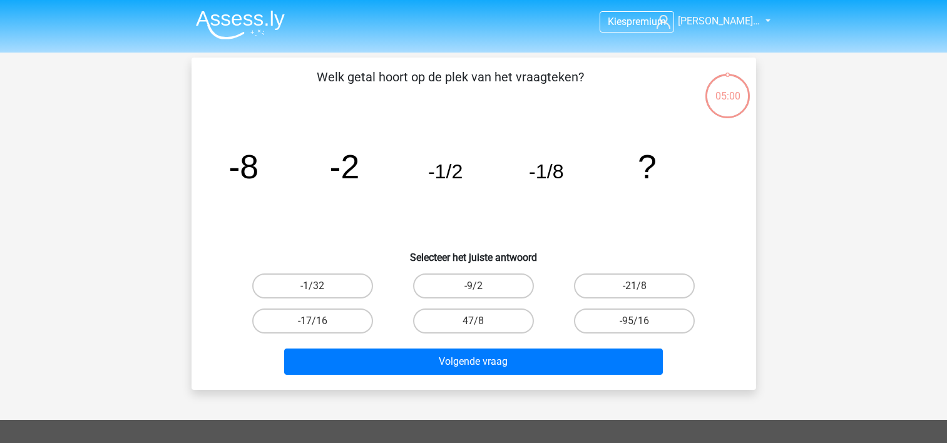
scroll to position [58, 0]
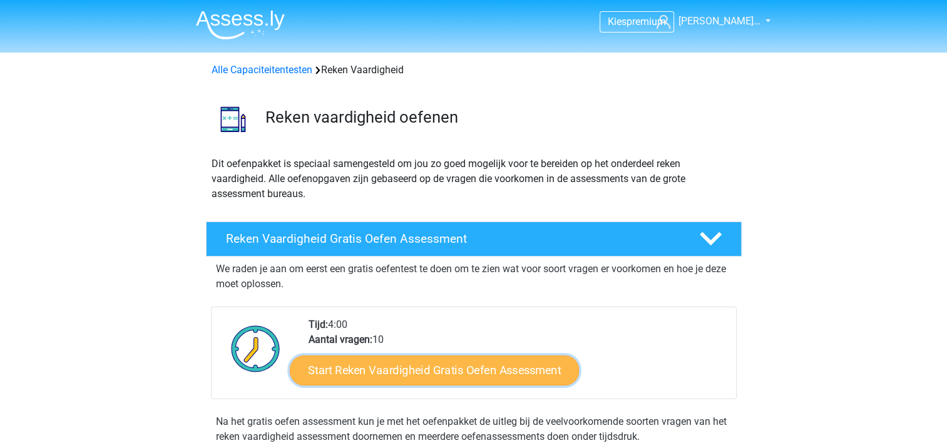
click at [448, 369] on link "Start Reken Vaardigheid Gratis Oefen Assessment" at bounding box center [434, 370] width 289 height 30
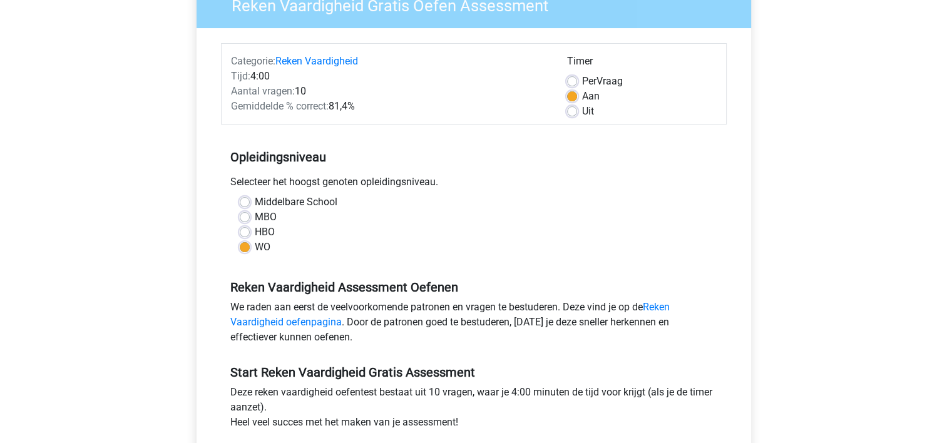
scroll to position [250, 0]
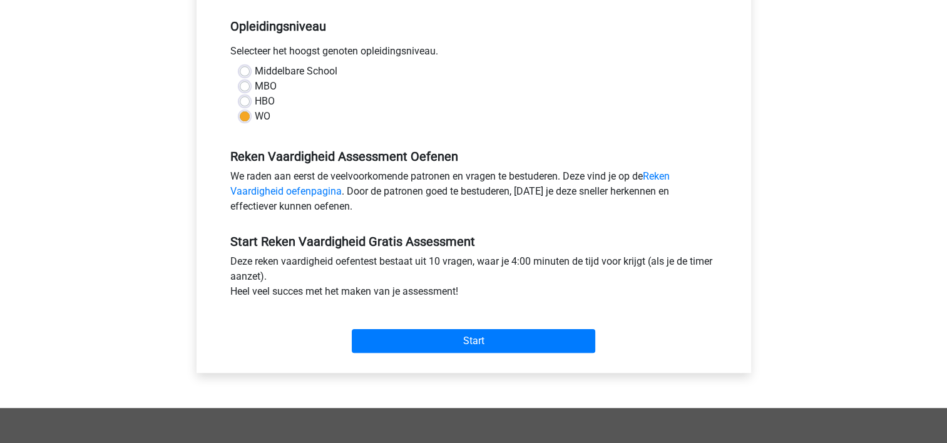
click at [470, 354] on div "Start" at bounding box center [473, 331] width 505 height 54
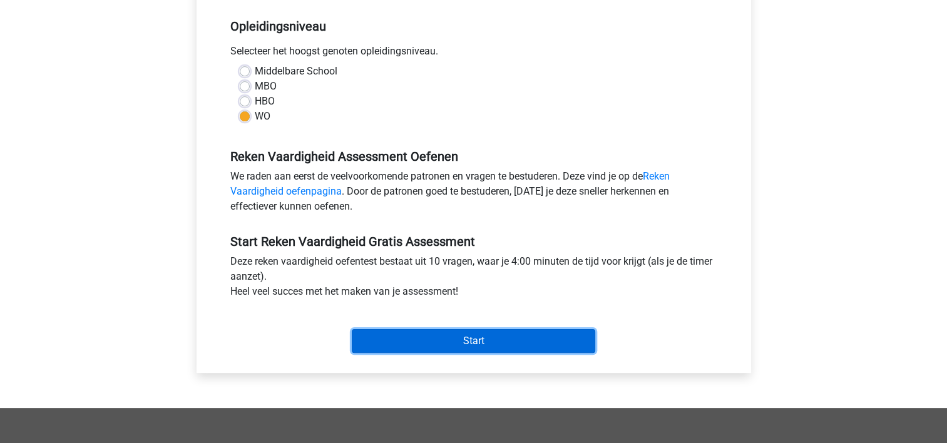
click at [465, 340] on input "Start" at bounding box center [473, 341] width 243 height 24
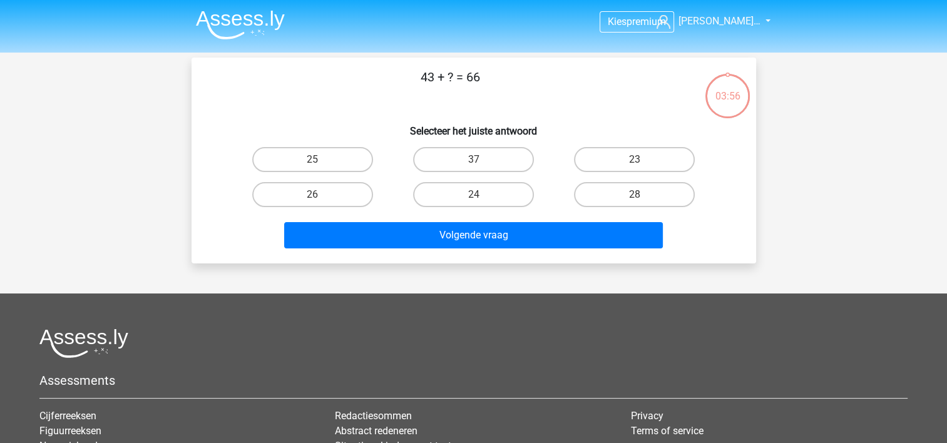
click at [604, 164] on label "23" at bounding box center [634, 159] width 121 height 25
click at [634, 164] on input "23" at bounding box center [638, 164] width 8 height 8
radio input "true"
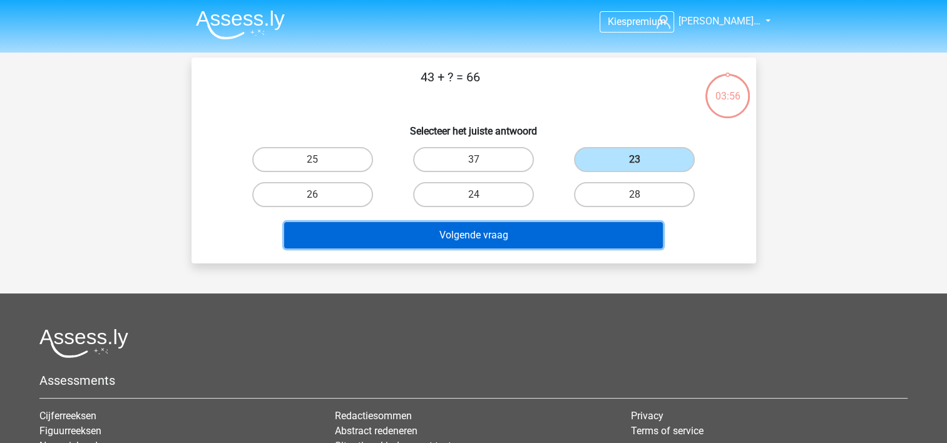
click at [568, 235] on button "Volgende vraag" at bounding box center [473, 235] width 378 height 26
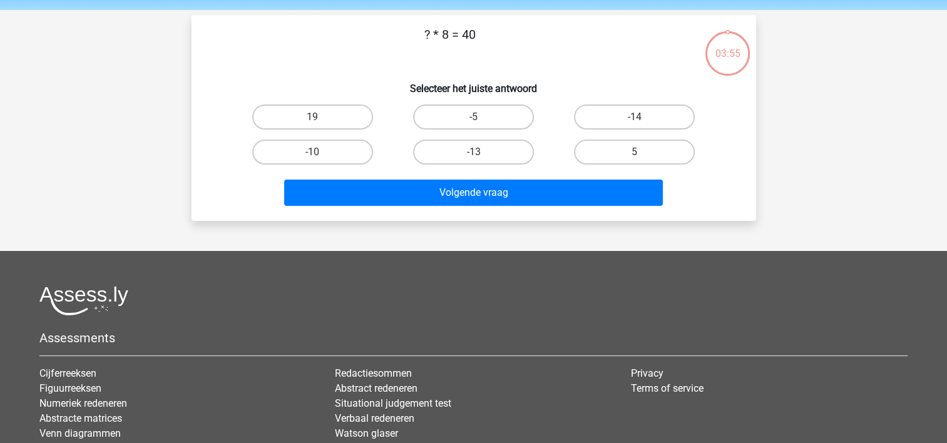
scroll to position [58, 0]
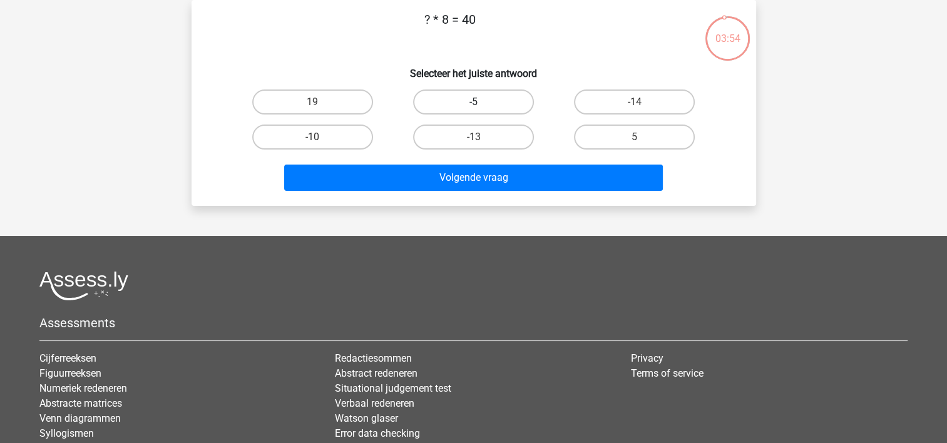
click at [453, 91] on label "-5" at bounding box center [473, 101] width 121 height 25
click at [473, 102] on input "-5" at bounding box center [477, 106] width 8 height 8
radio input "true"
click at [636, 135] on label "5" at bounding box center [634, 136] width 121 height 25
click at [636, 137] on input "5" at bounding box center [638, 141] width 8 height 8
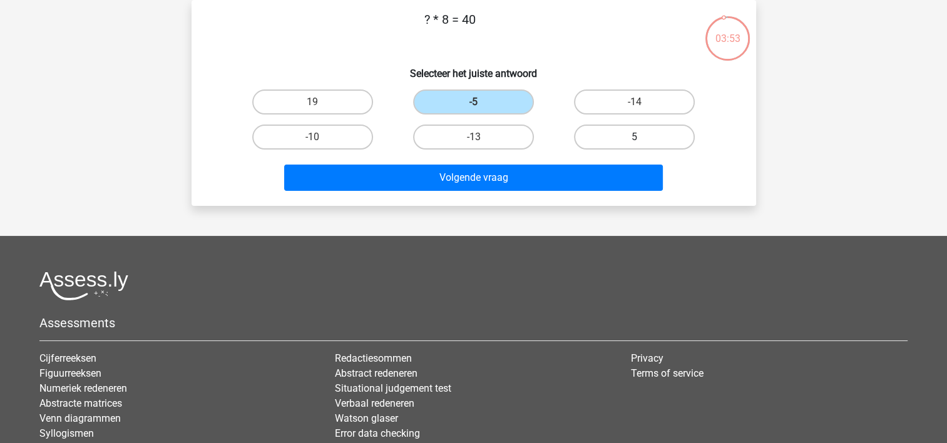
radio input "true"
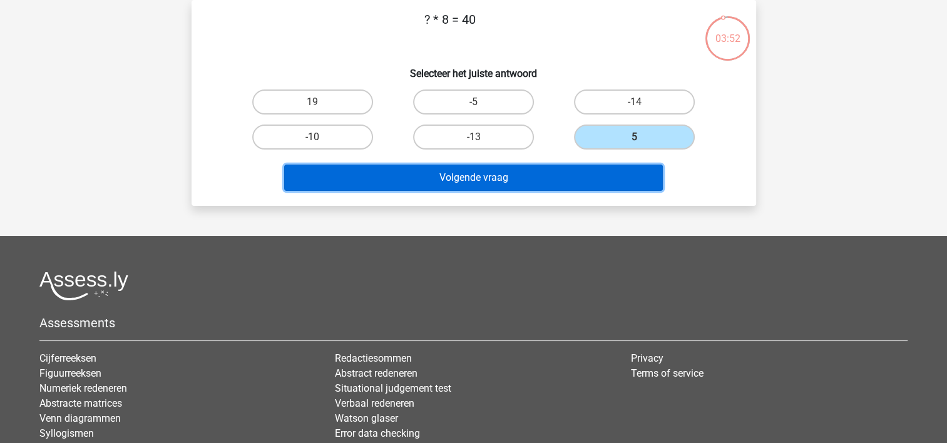
click at [598, 165] on button "Volgende vraag" at bounding box center [473, 178] width 378 height 26
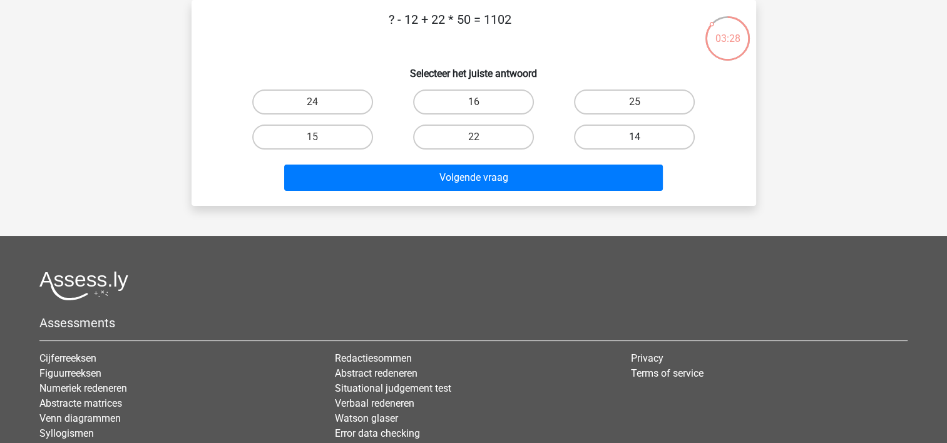
click at [653, 132] on label "14" at bounding box center [634, 136] width 121 height 25
click at [642, 137] on input "14" at bounding box center [638, 141] width 8 height 8
radio input "true"
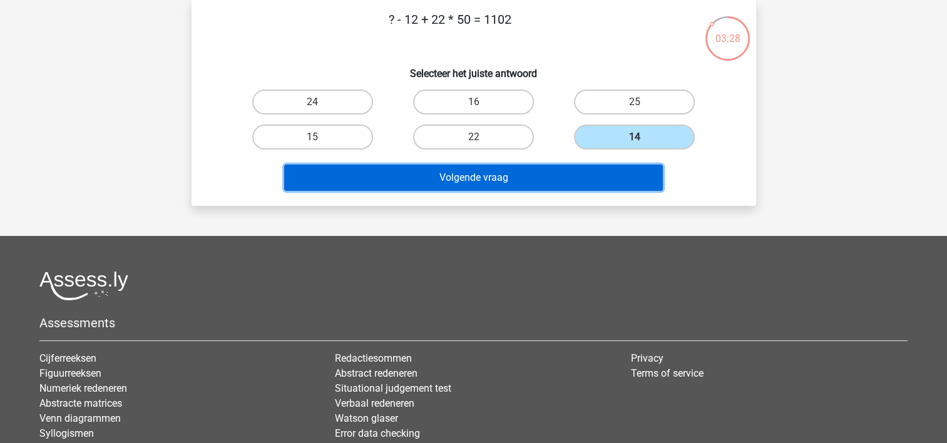
click at [605, 176] on button "Volgende vraag" at bounding box center [473, 178] width 378 height 26
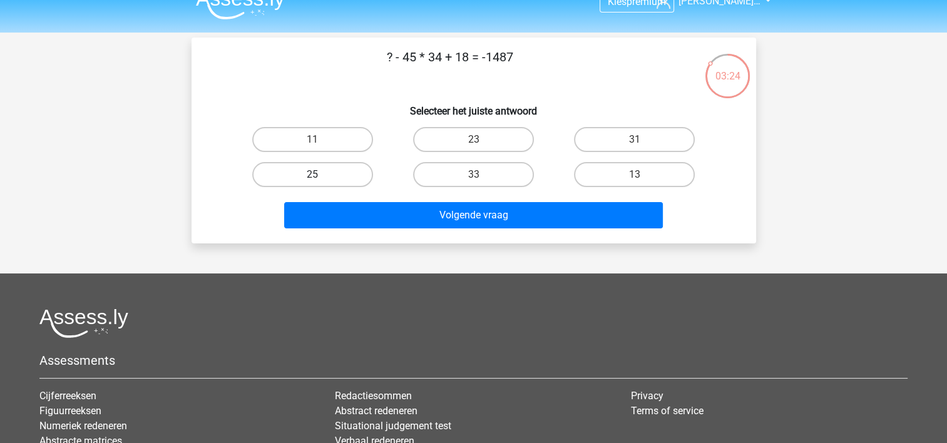
scroll to position [0, 0]
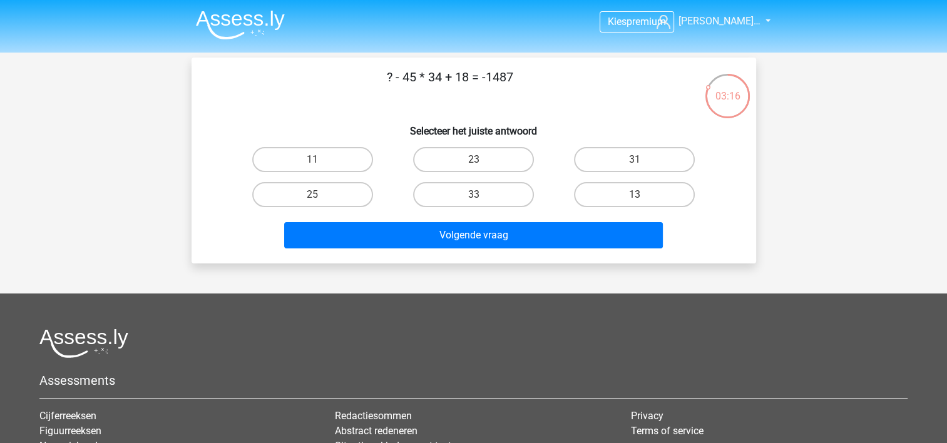
drag, startPoint x: 415, startPoint y: 77, endPoint x: 378, endPoint y: 77, distance: 37.5
click at [378, 77] on p "? - 45 * 34 + 18 = -1487" at bounding box center [449, 87] width 477 height 38
click at [518, 195] on label "33" at bounding box center [473, 194] width 121 height 25
click at [481, 195] on input "33" at bounding box center [477, 199] width 8 height 8
radio input "true"
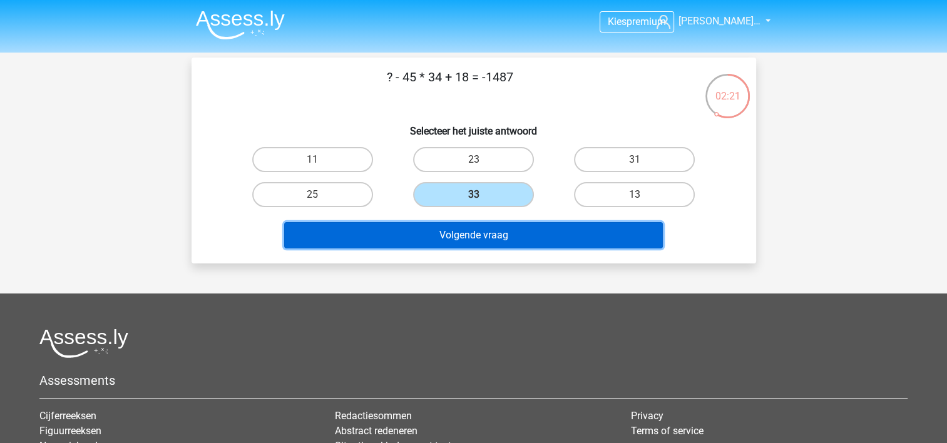
click at [514, 238] on button "Volgende vraag" at bounding box center [473, 235] width 378 height 26
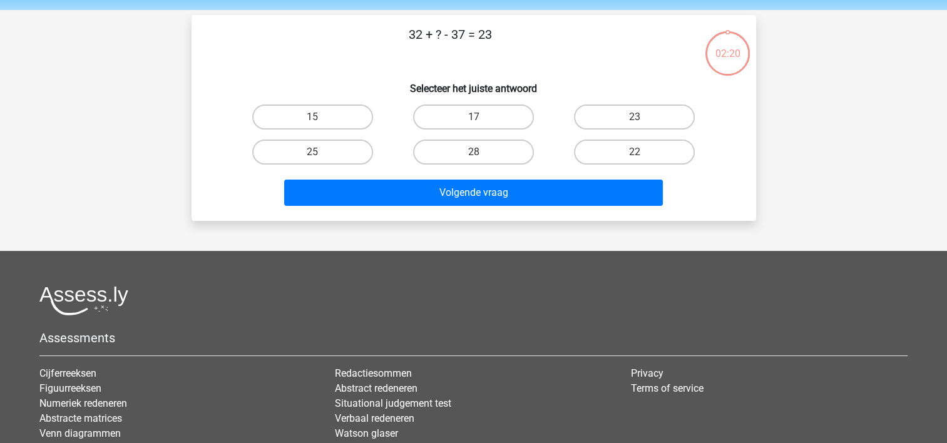
scroll to position [58, 0]
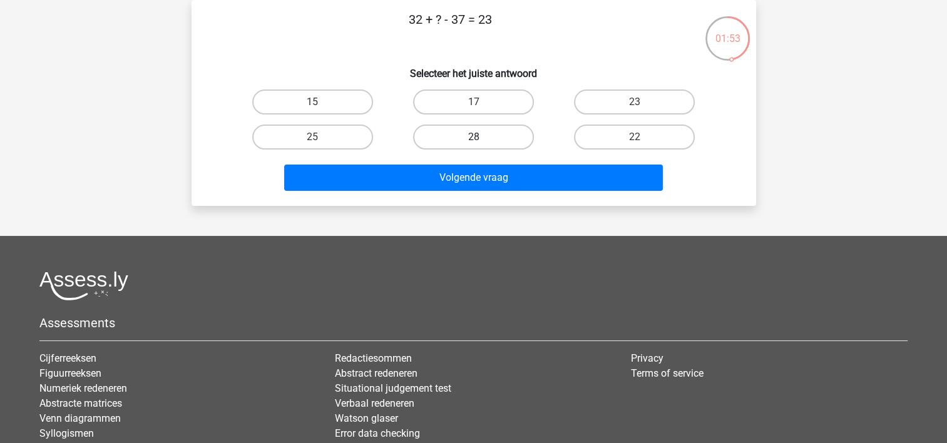
click at [464, 131] on label "28" at bounding box center [473, 136] width 121 height 25
click at [473, 137] on input "28" at bounding box center [477, 141] width 8 height 8
radio input "true"
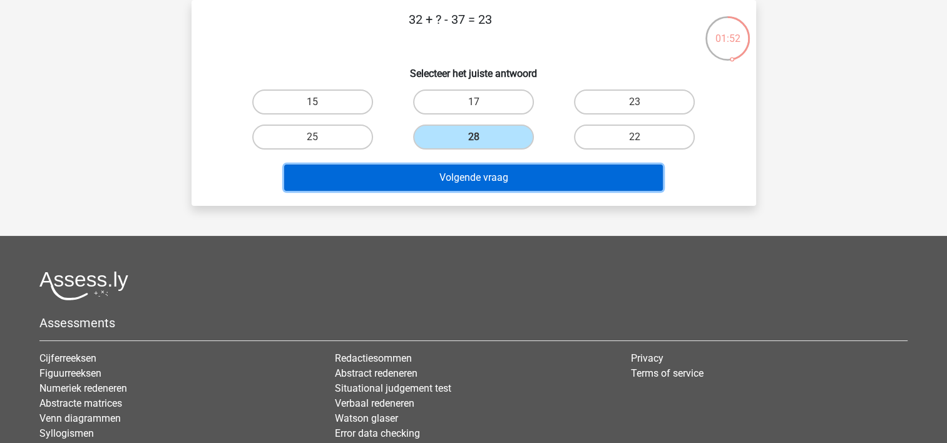
click at [472, 175] on button "Volgende vraag" at bounding box center [473, 178] width 378 height 26
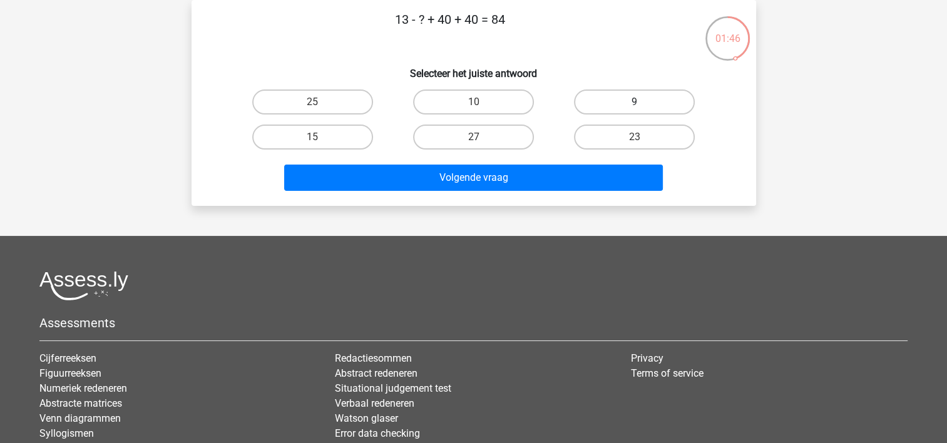
click at [603, 103] on label "9" at bounding box center [634, 101] width 121 height 25
click at [634, 103] on input "9" at bounding box center [638, 106] width 8 height 8
radio input "true"
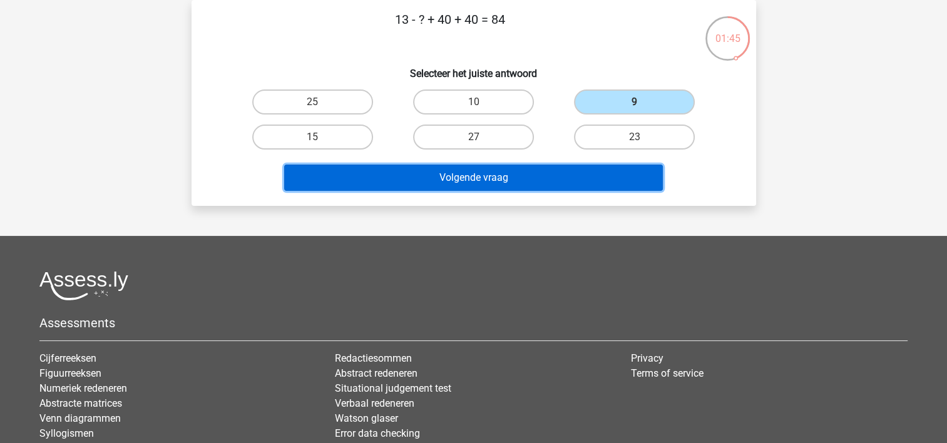
click at [574, 173] on button "Volgende vraag" at bounding box center [473, 178] width 378 height 26
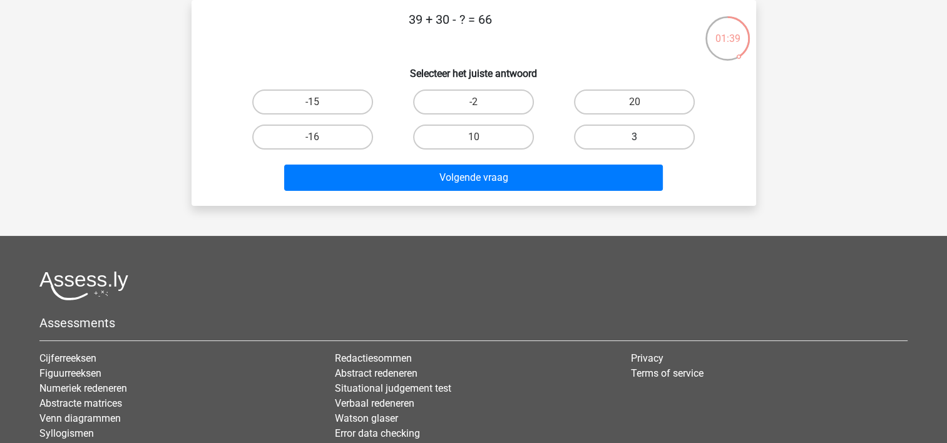
click at [636, 128] on label "3" at bounding box center [634, 136] width 121 height 25
click at [636, 137] on input "3" at bounding box center [638, 141] width 8 height 8
radio input "true"
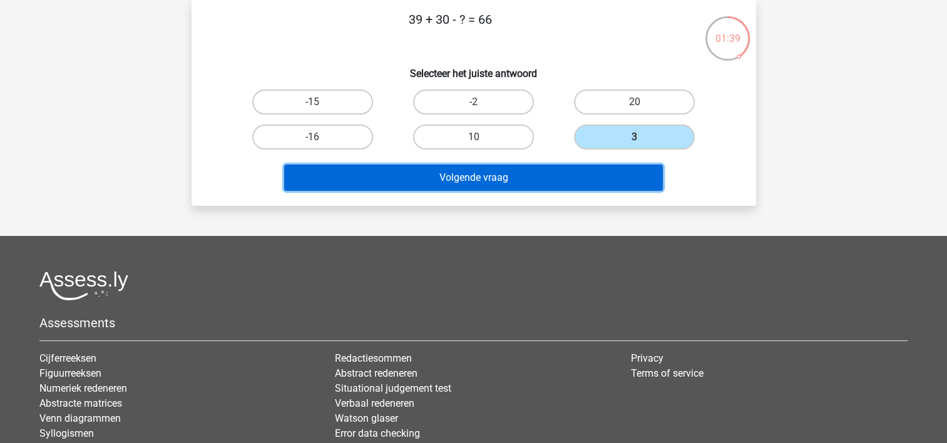
click at [607, 183] on button "Volgende vraag" at bounding box center [473, 178] width 378 height 26
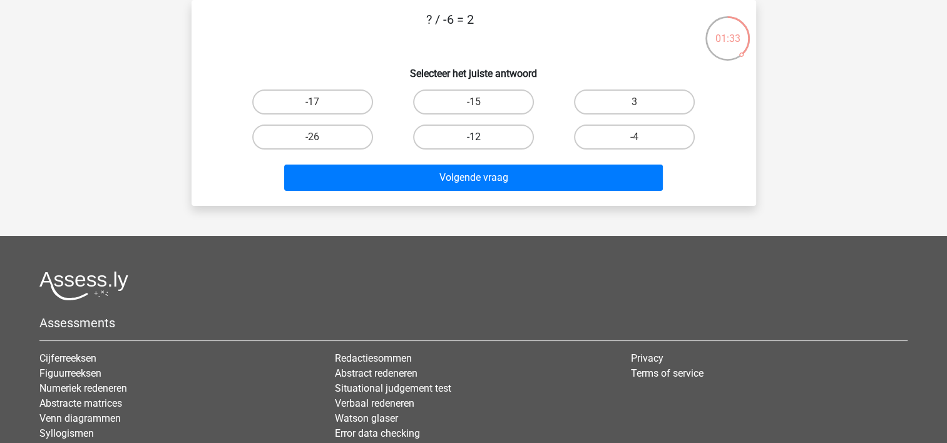
click at [470, 143] on label "-12" at bounding box center [473, 136] width 121 height 25
click at [473, 143] on input "-12" at bounding box center [477, 141] width 8 height 8
radio input "true"
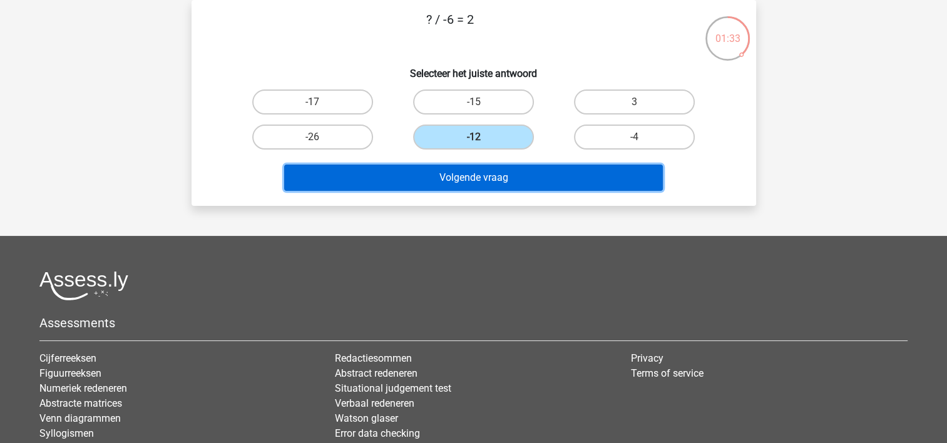
click at [478, 176] on button "Volgende vraag" at bounding box center [473, 178] width 378 height 26
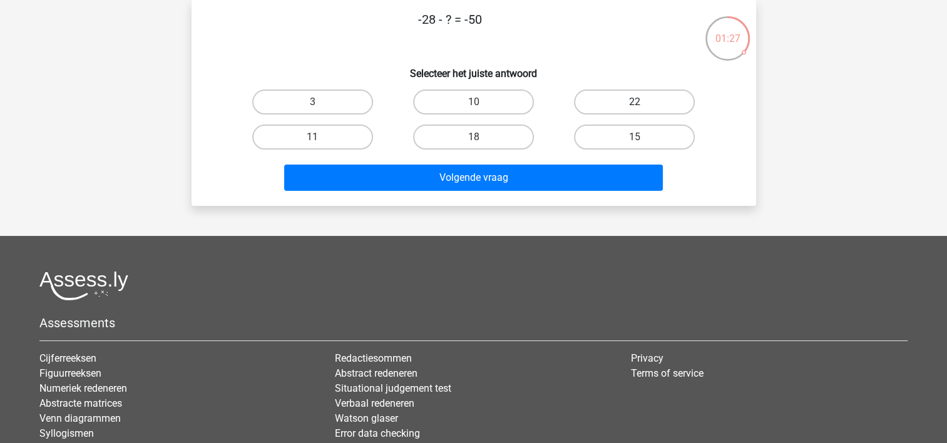
click at [597, 96] on label "22" at bounding box center [634, 101] width 121 height 25
click at [634, 102] on input "22" at bounding box center [638, 106] width 8 height 8
radio input "true"
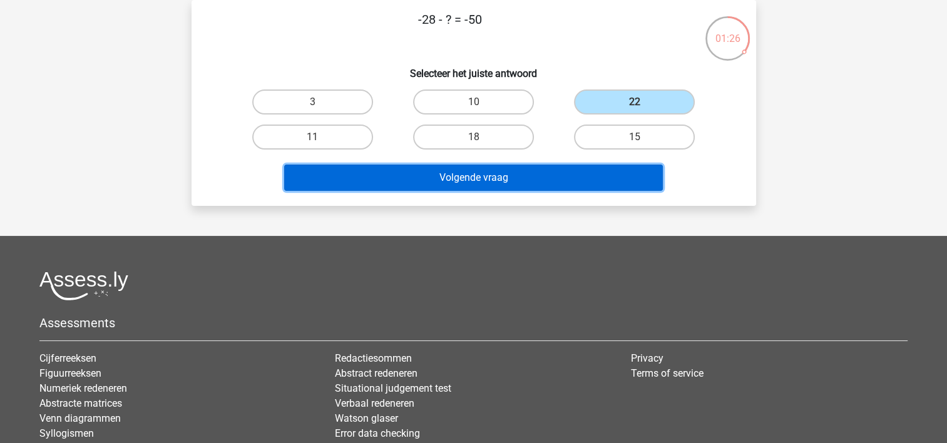
click at [576, 175] on button "Volgende vraag" at bounding box center [473, 178] width 378 height 26
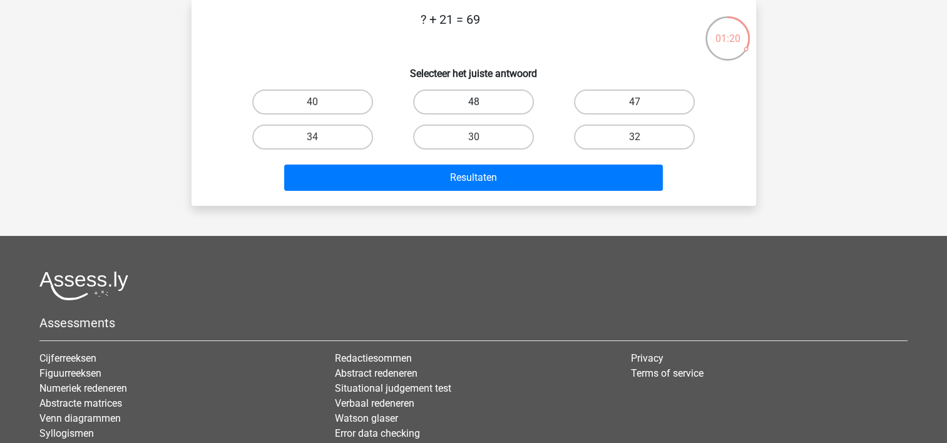
click at [508, 100] on label "48" at bounding box center [473, 101] width 121 height 25
click at [481, 102] on input "48" at bounding box center [477, 106] width 8 height 8
radio input "true"
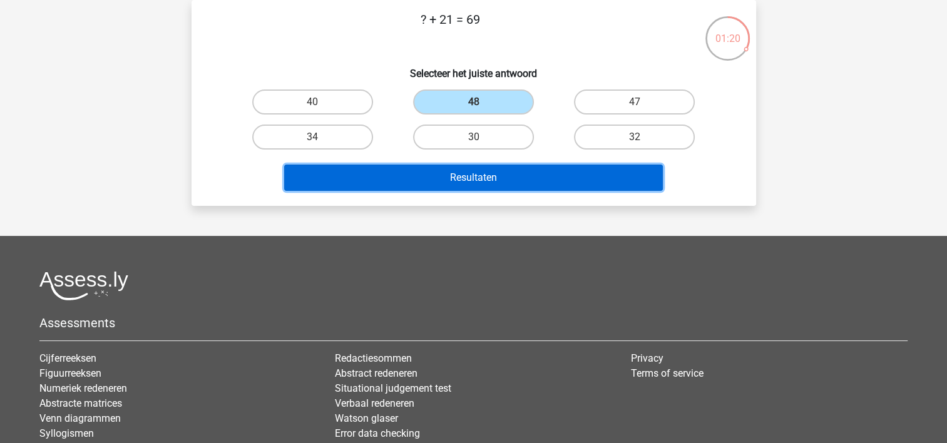
click at [536, 168] on button "Resultaten" at bounding box center [473, 178] width 378 height 26
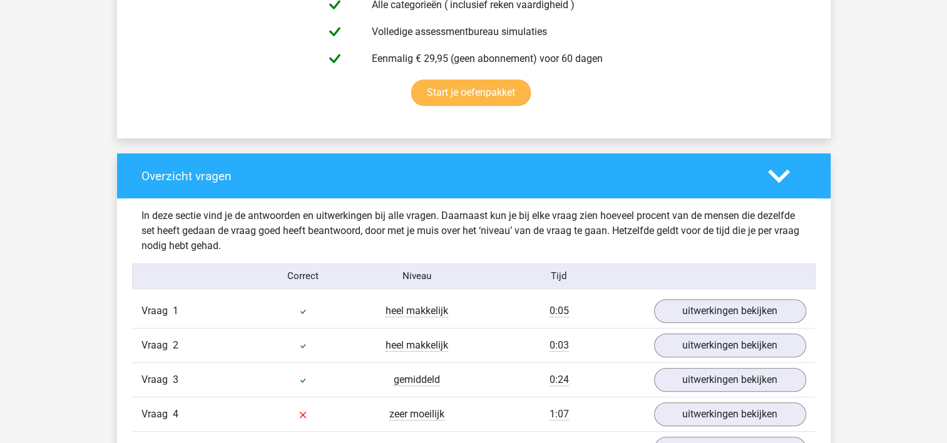
scroll to position [1001, 0]
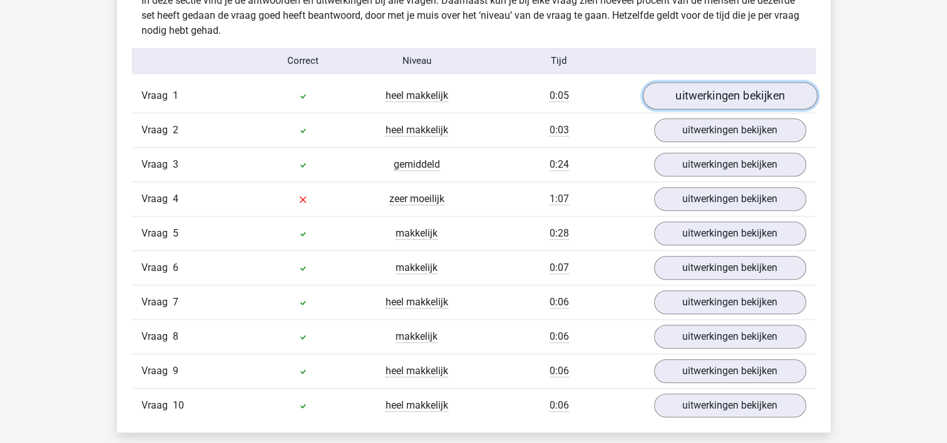
click at [703, 98] on link "uitwerkingen bekijken" at bounding box center [729, 96] width 175 height 28
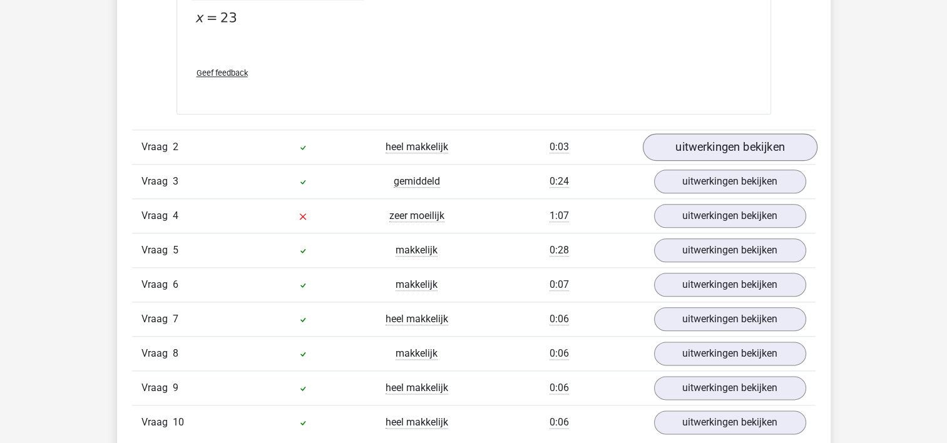
scroll to position [1439, 0]
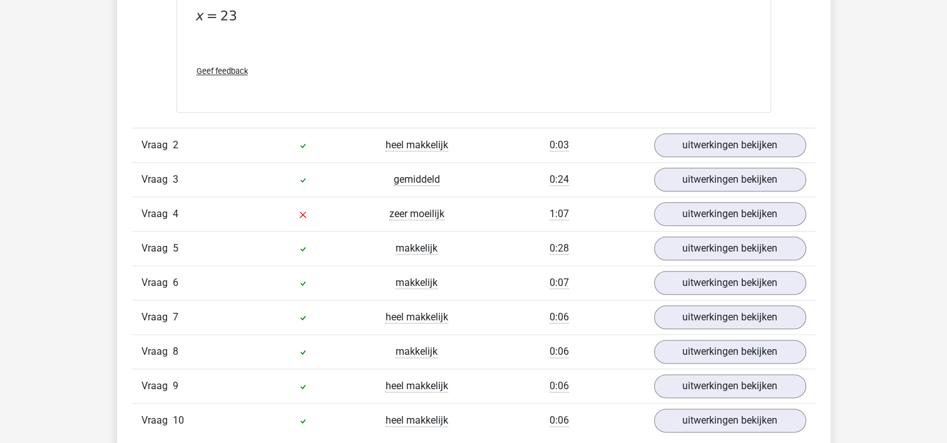
click at [701, 128] on div "Vraag 2 heel makkelijk 0:03 uitwerkingen bekijken" at bounding box center [473, 145] width 683 height 34
click at [701, 135] on link "uitwerkingen bekijken" at bounding box center [729, 145] width 175 height 28
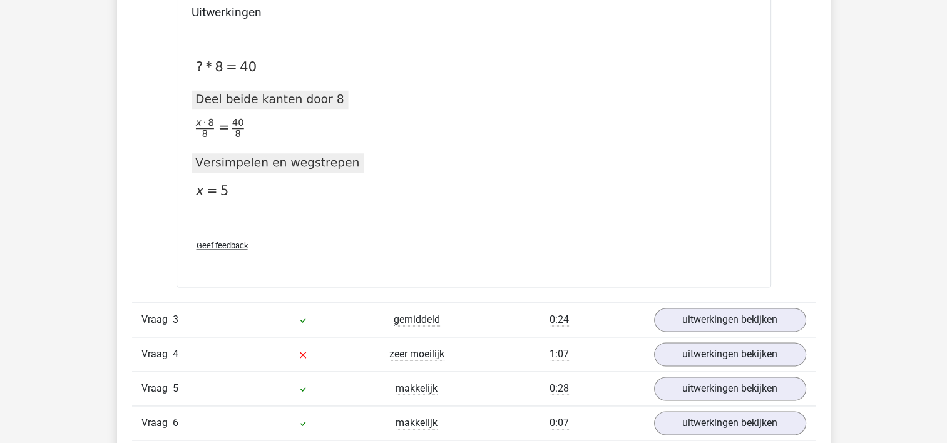
scroll to position [1939, 0]
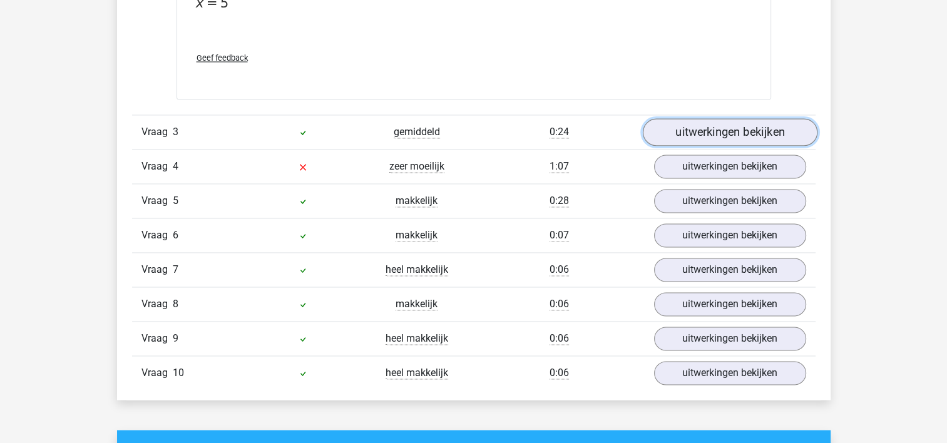
click at [701, 128] on link "uitwerkingen bekijken" at bounding box center [729, 132] width 175 height 28
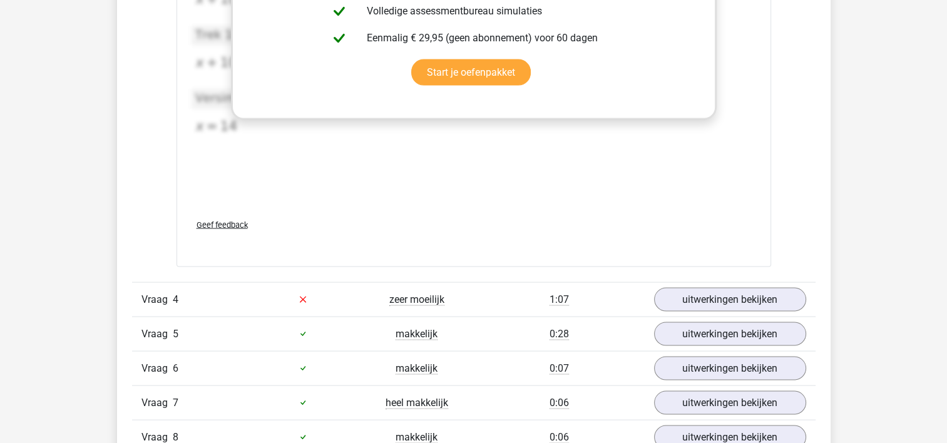
scroll to position [2565, 0]
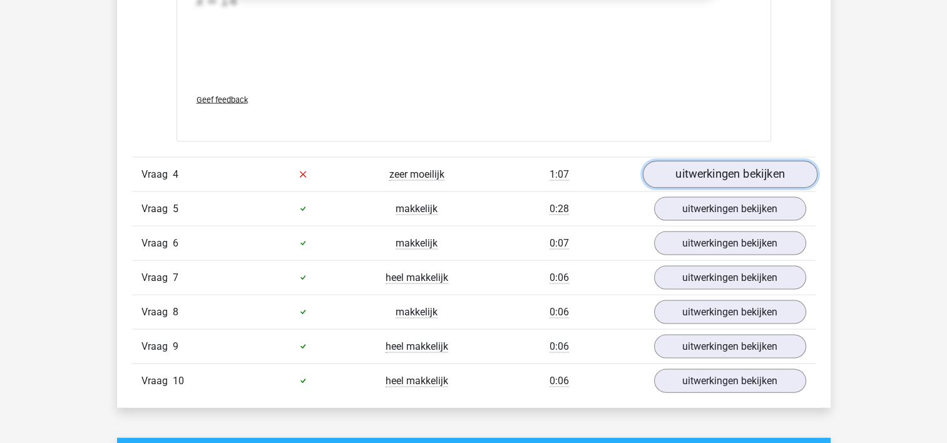
click at [786, 178] on link "uitwerkingen bekijken" at bounding box center [729, 175] width 175 height 28
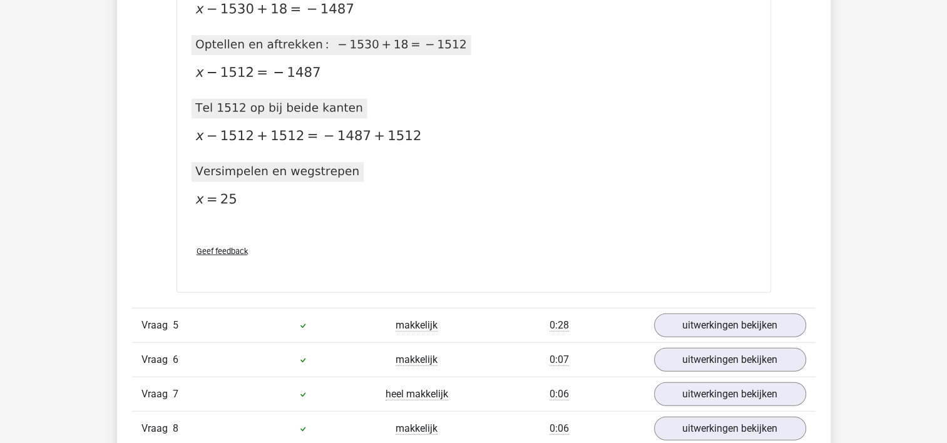
scroll to position [3065, 0]
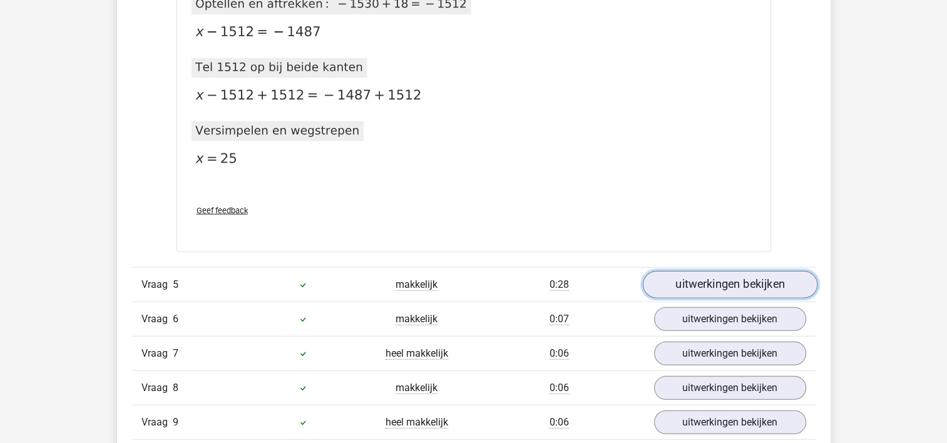
click at [760, 290] on link "uitwerkingen bekijken" at bounding box center [729, 285] width 175 height 28
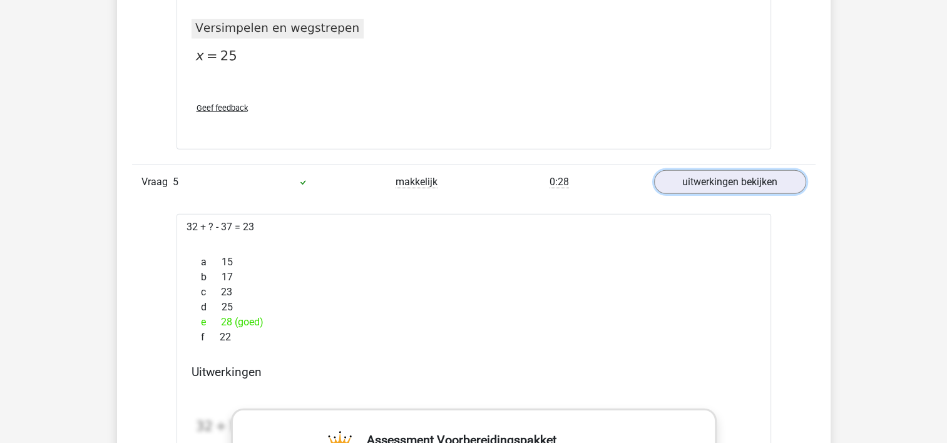
scroll to position [3003, 0]
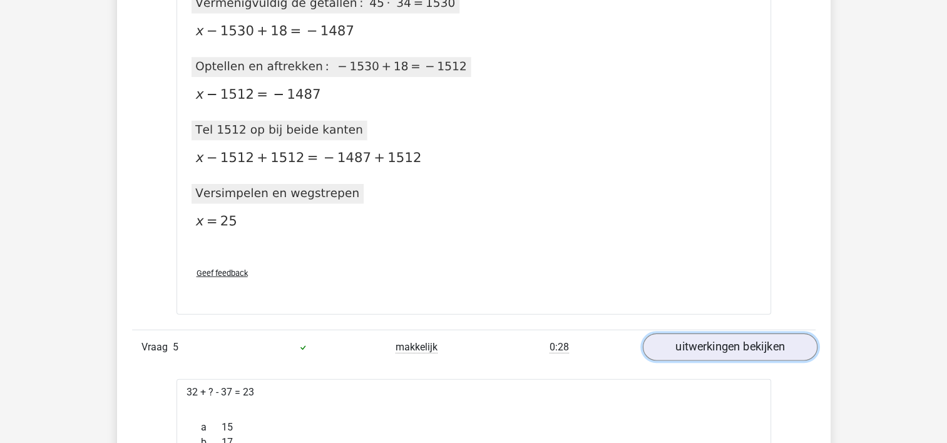
click at [753, 333] on link "uitwerkingen bekijken" at bounding box center [729, 347] width 175 height 28
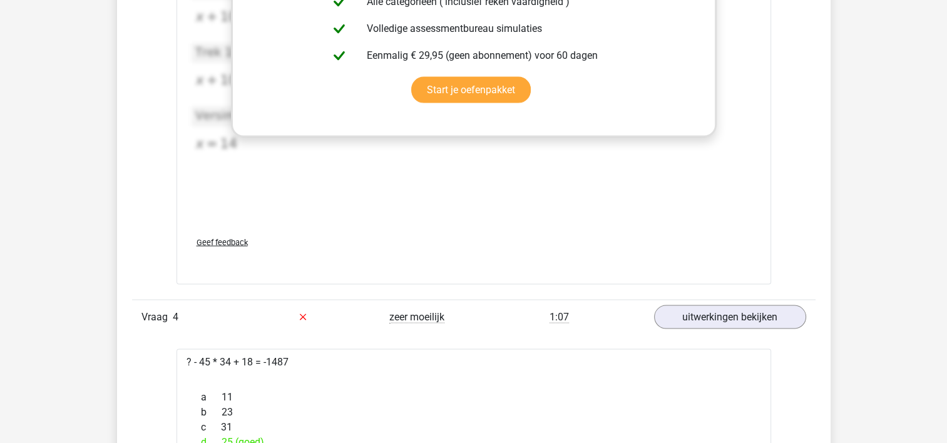
scroll to position [2377, 0]
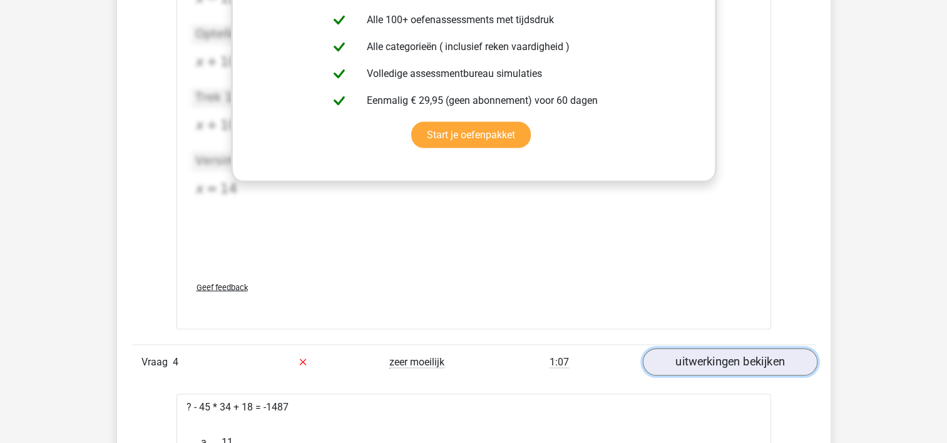
click at [746, 362] on link "uitwerkingen bekijken" at bounding box center [729, 362] width 175 height 28
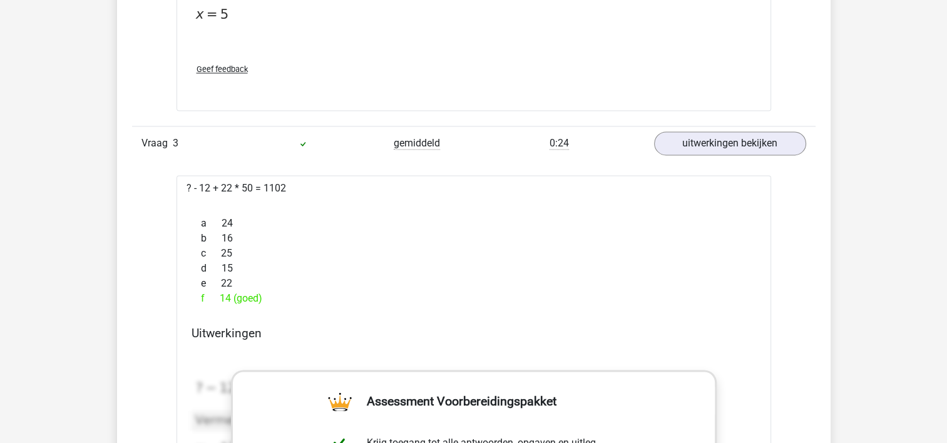
scroll to position [1814, 0]
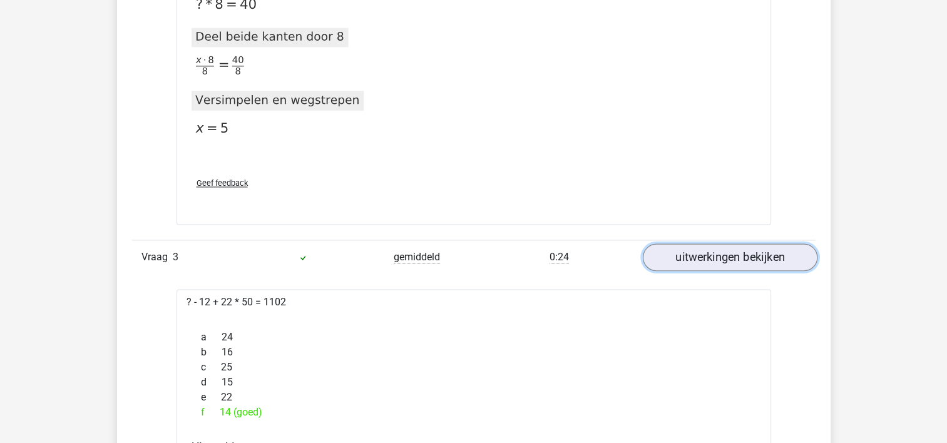
click at [734, 266] on link "uitwerkingen bekijken" at bounding box center [729, 257] width 175 height 28
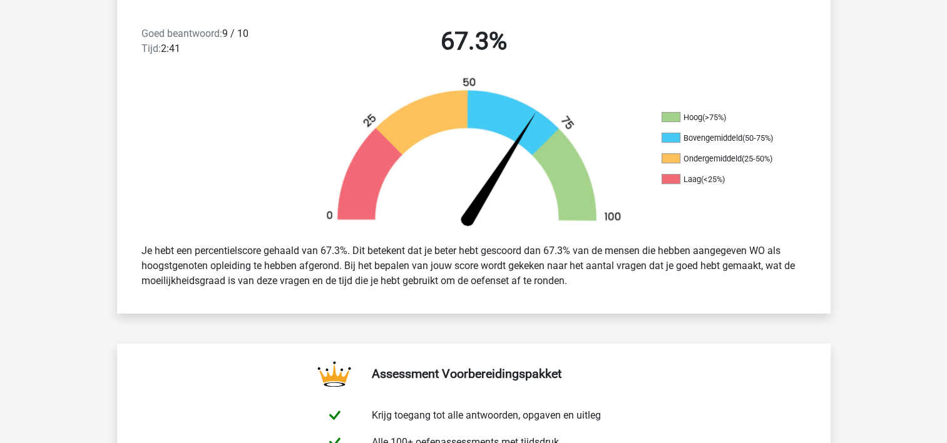
scroll to position [125, 0]
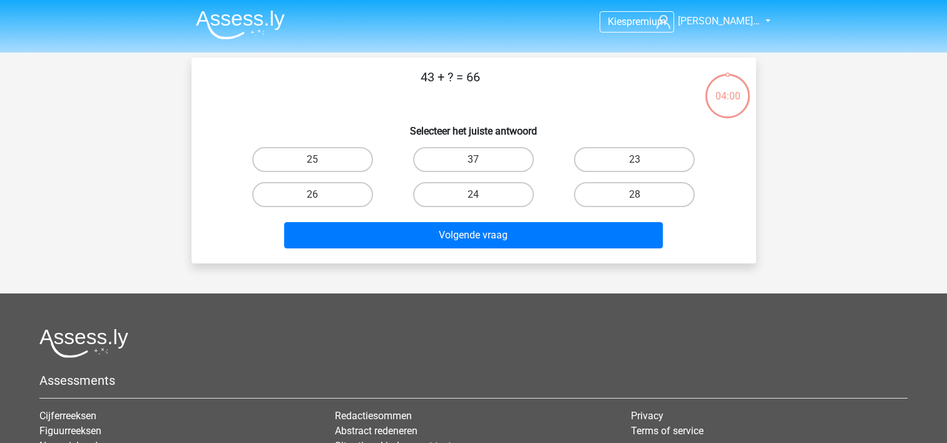
scroll to position [58, 0]
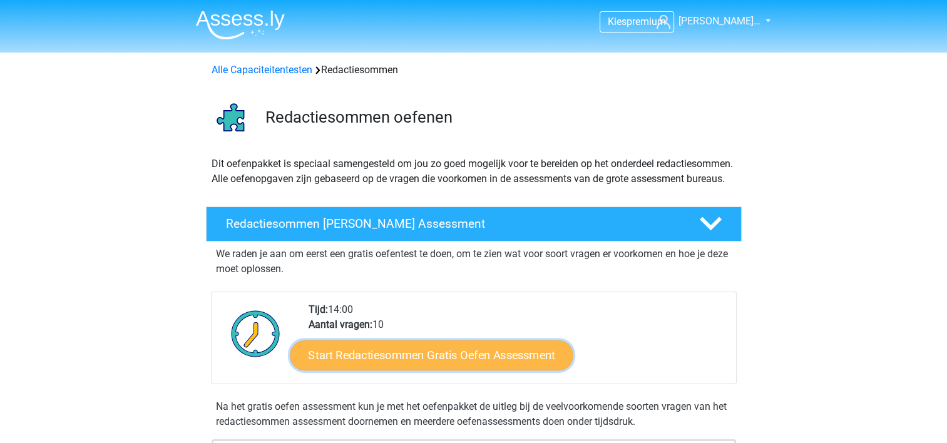
click at [460, 370] on link "Start Redactiesommen Gratis Oefen Assessment" at bounding box center [431, 355] width 283 height 30
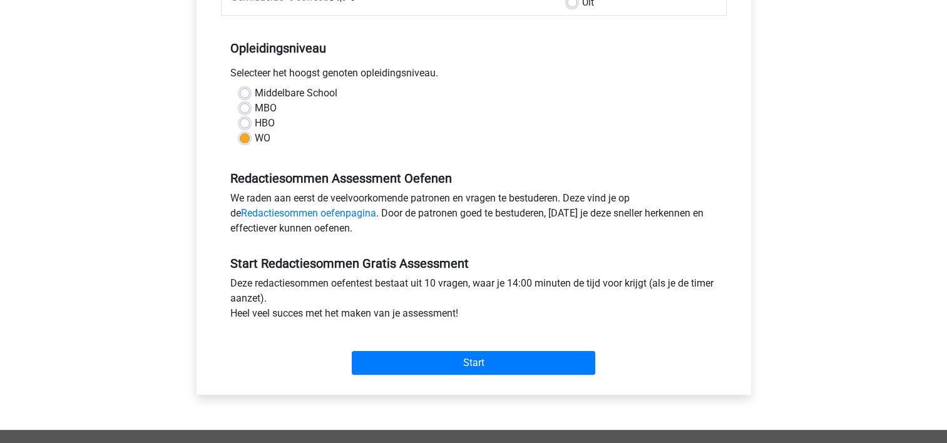
scroll to position [250, 0]
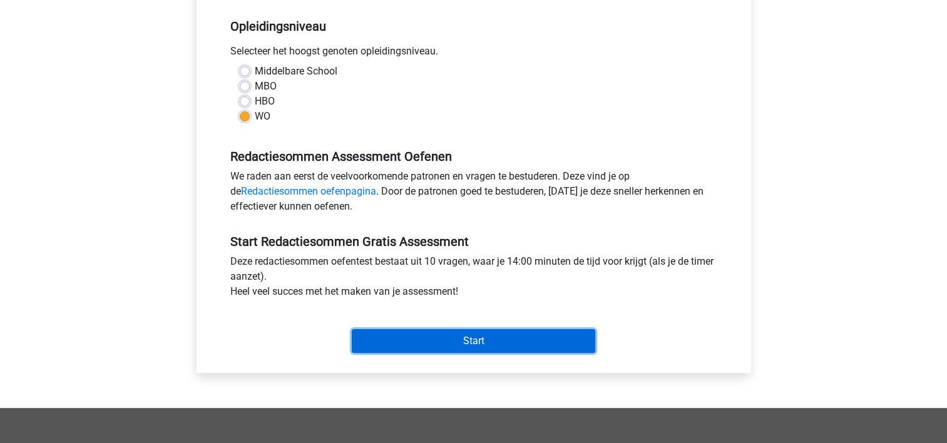
click at [532, 338] on input "Start" at bounding box center [473, 341] width 243 height 24
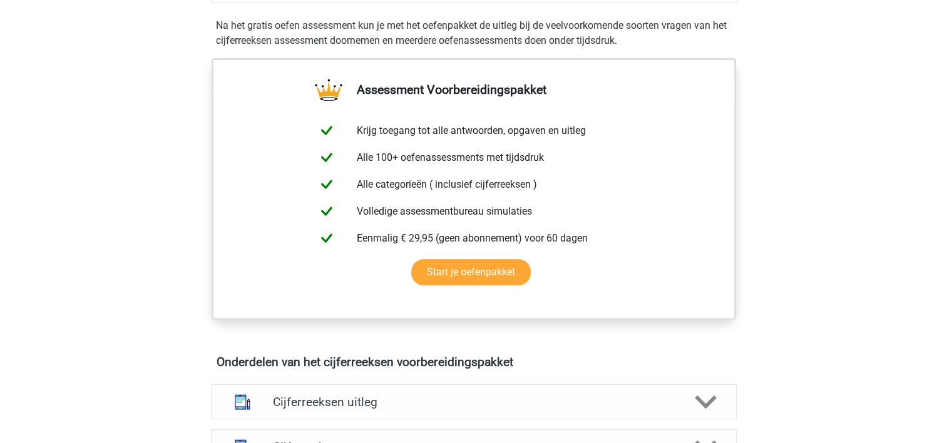
scroll to position [563, 0]
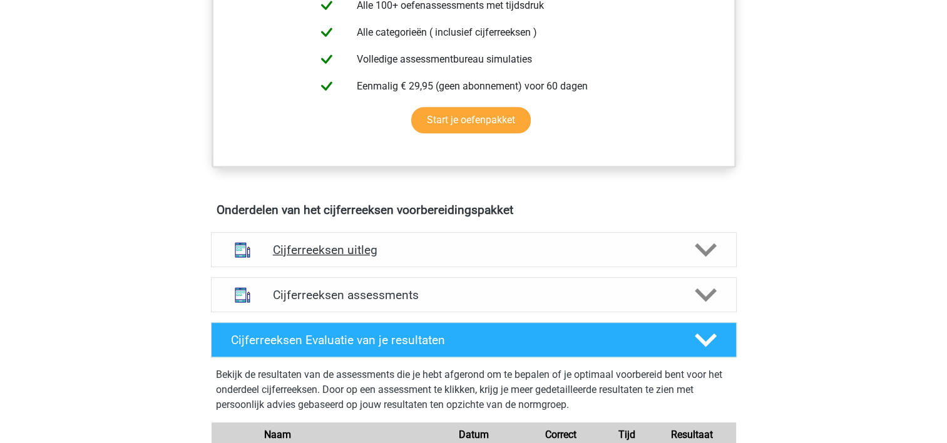
click at [412, 255] on h4 "Cijferreeksen uitleg" at bounding box center [474, 250] width 402 height 14
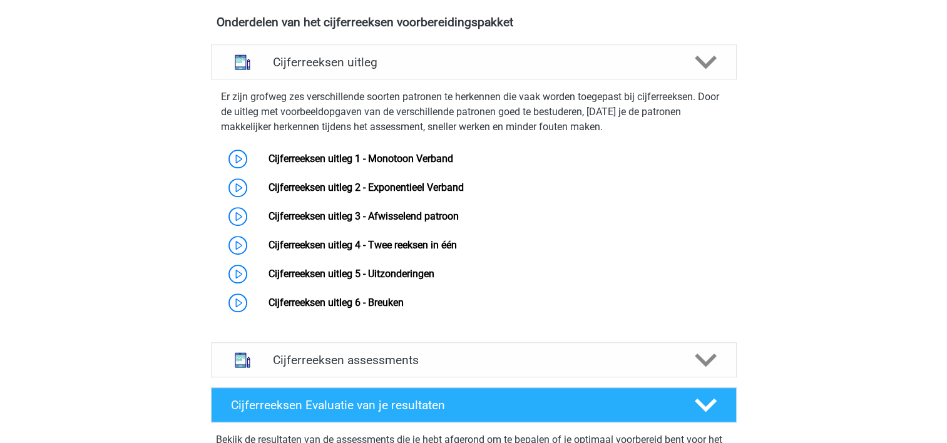
scroll to position [751, 0]
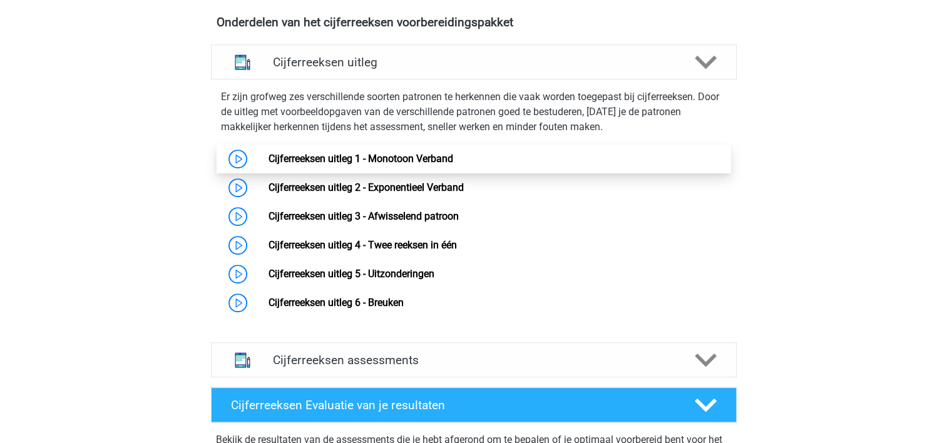
click at [445, 163] on link "Cijferreeksen uitleg 1 - Monotoon Verband" at bounding box center [360, 159] width 185 height 12
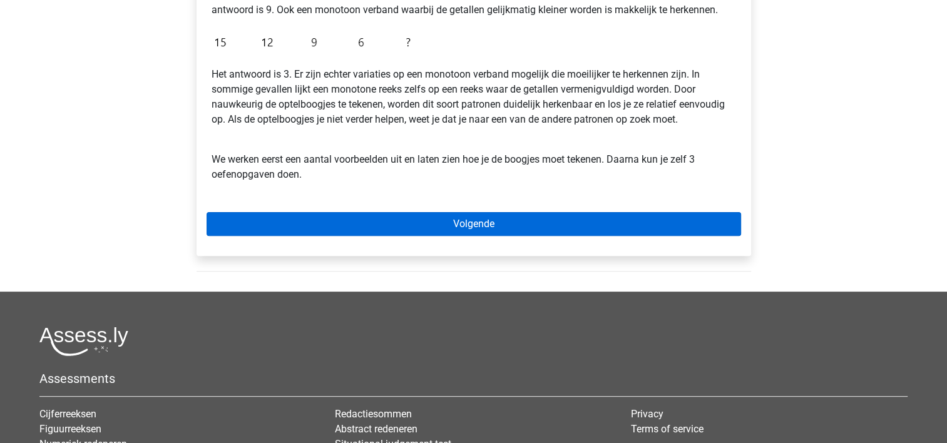
scroll to position [375, 0]
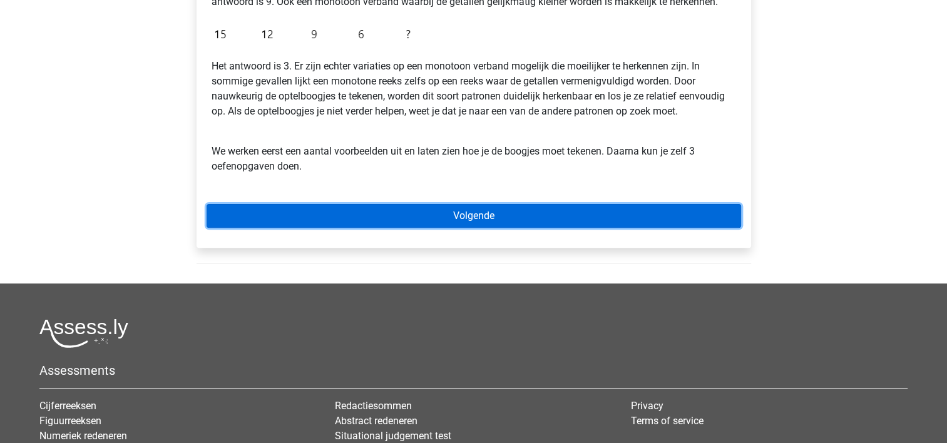
click at [439, 223] on link "Volgende" at bounding box center [473, 216] width 534 height 24
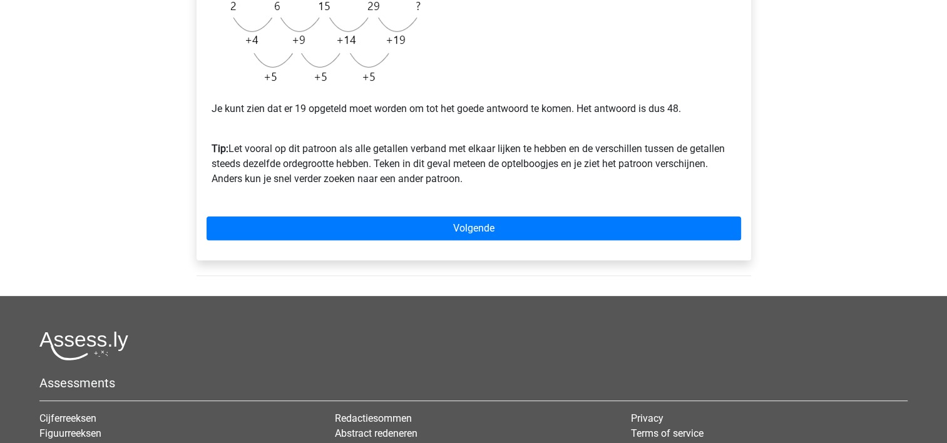
scroll to position [375, 0]
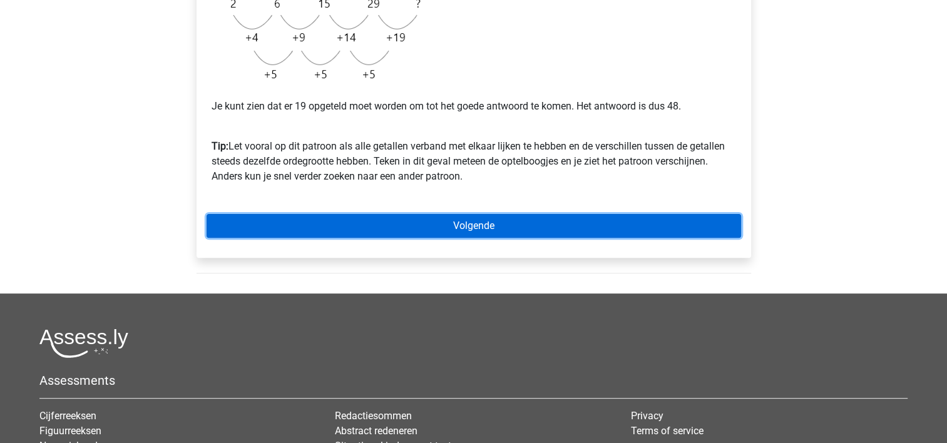
click at [357, 230] on link "Volgende" at bounding box center [473, 226] width 534 height 24
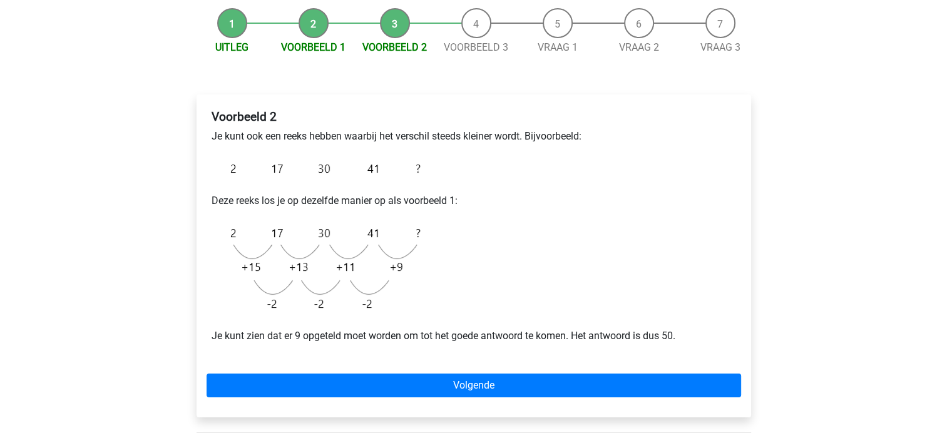
scroll to position [188, 0]
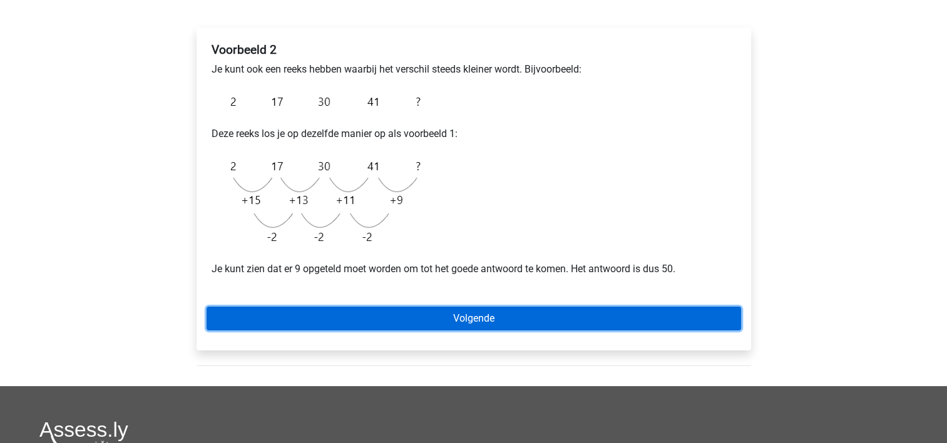
click at [416, 319] on link "Volgende" at bounding box center [473, 319] width 534 height 24
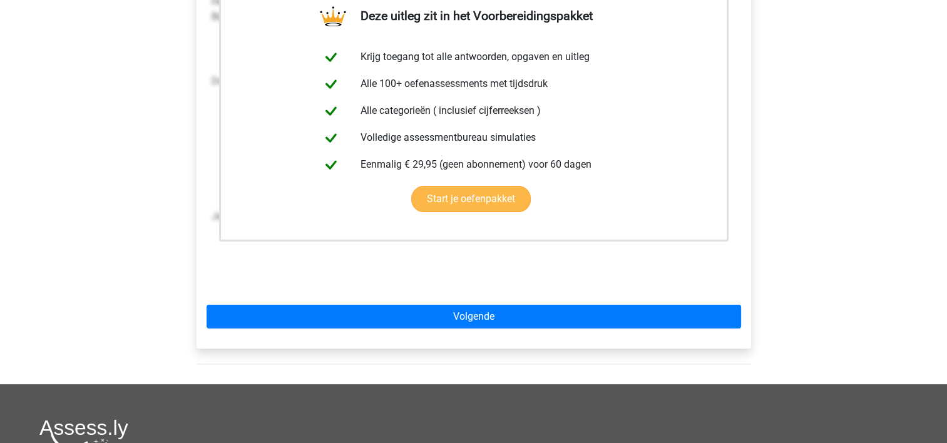
scroll to position [188, 0]
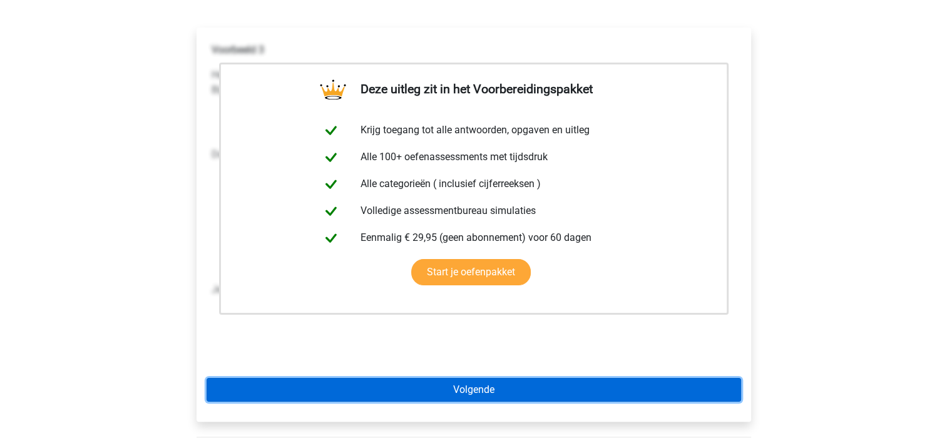
click at [504, 395] on link "Volgende" at bounding box center [473, 390] width 534 height 24
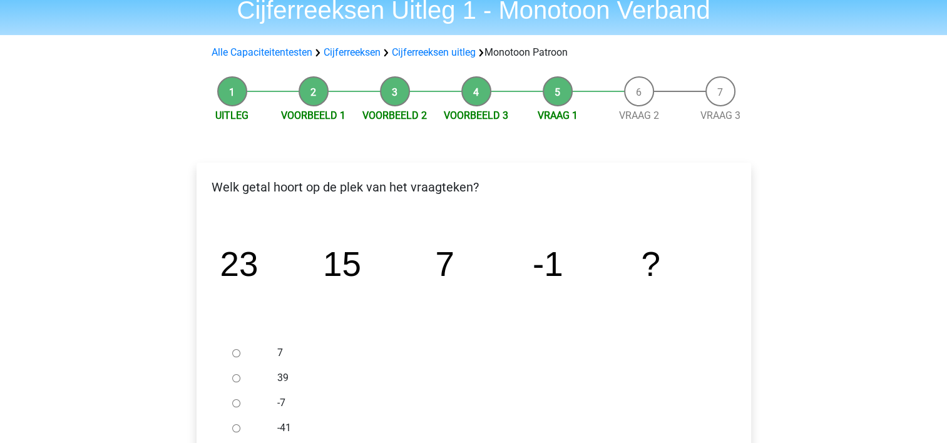
scroll to position [125, 0]
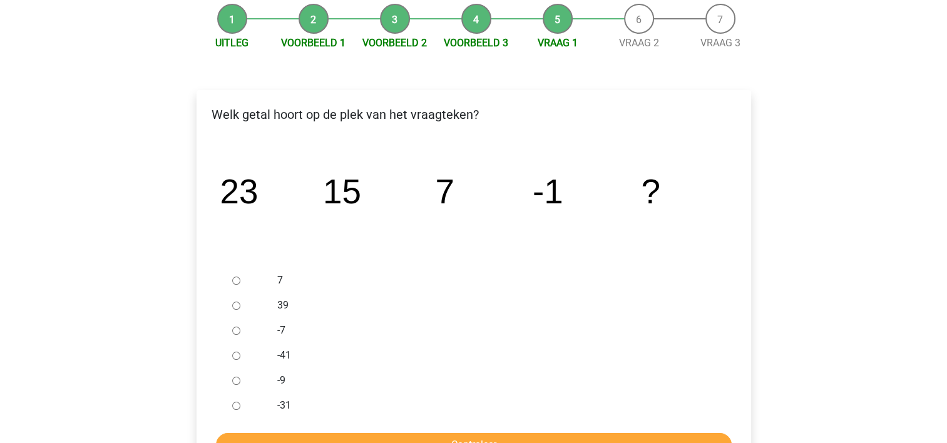
click at [240, 378] on div at bounding box center [247, 380] width 41 height 25
click at [235, 380] on input "-9" at bounding box center [236, 381] width 8 height 8
radio input "true"
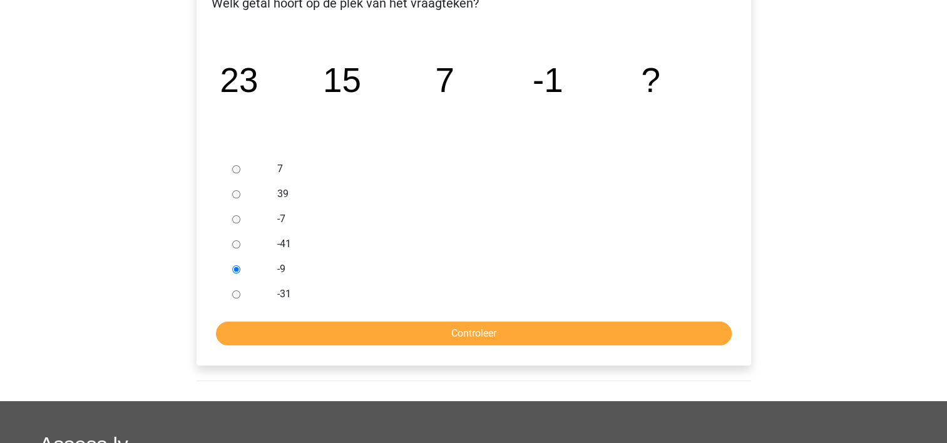
scroll to position [250, 0]
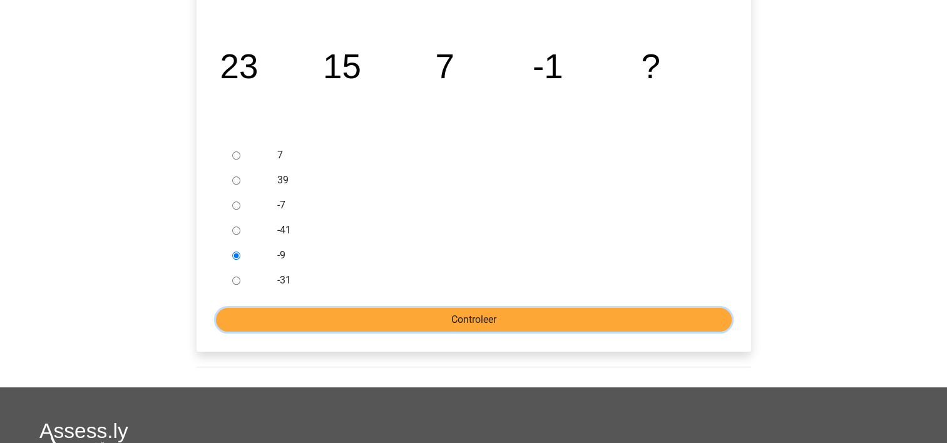
click at [307, 323] on input "Controleer" at bounding box center [473, 320] width 515 height 24
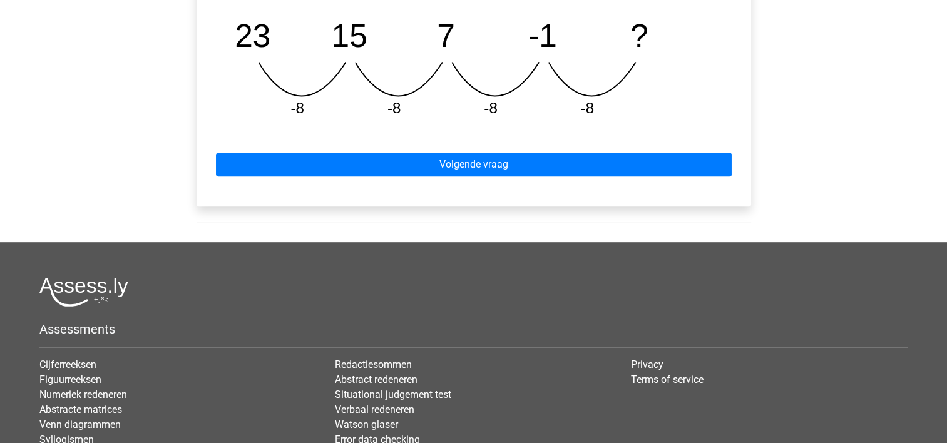
scroll to position [626, 0]
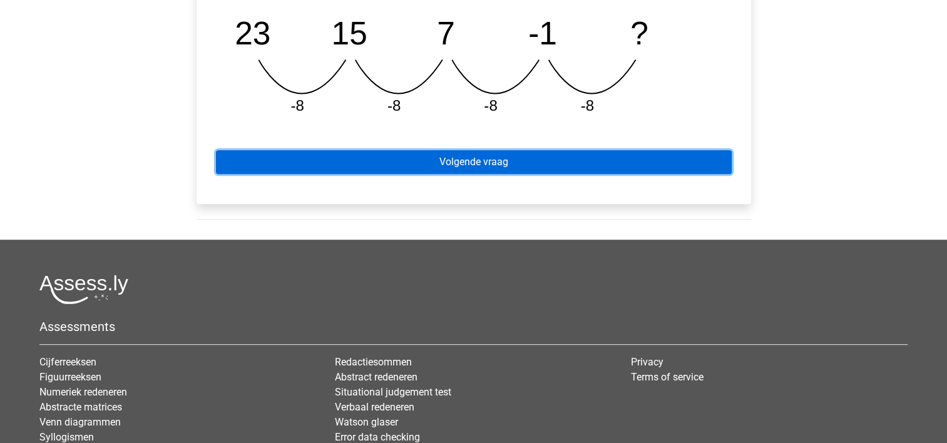
click at [373, 165] on link "Volgende vraag" at bounding box center [473, 162] width 515 height 24
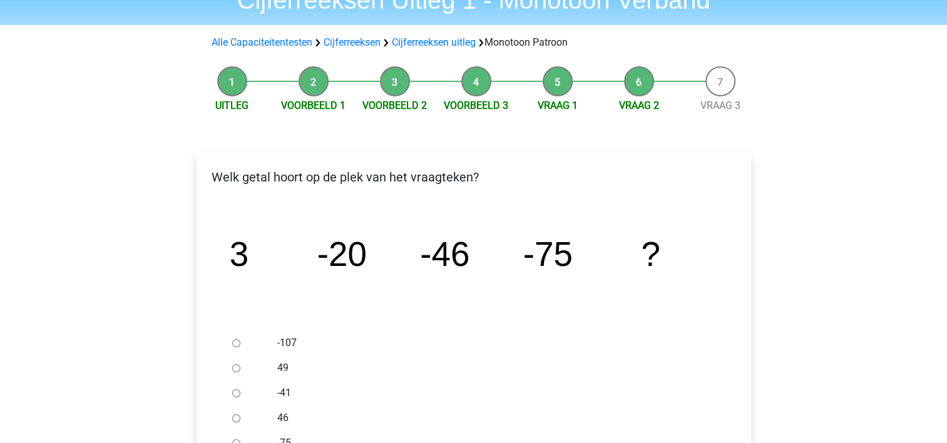
scroll to position [125, 0]
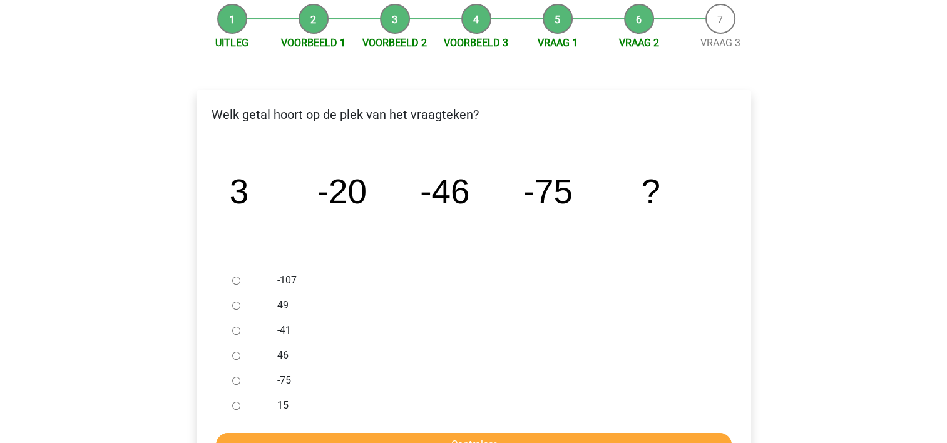
click at [290, 285] on label "-107" at bounding box center [493, 280] width 433 height 15
click at [240, 285] on input "-107" at bounding box center [236, 281] width 8 height 8
radio input "true"
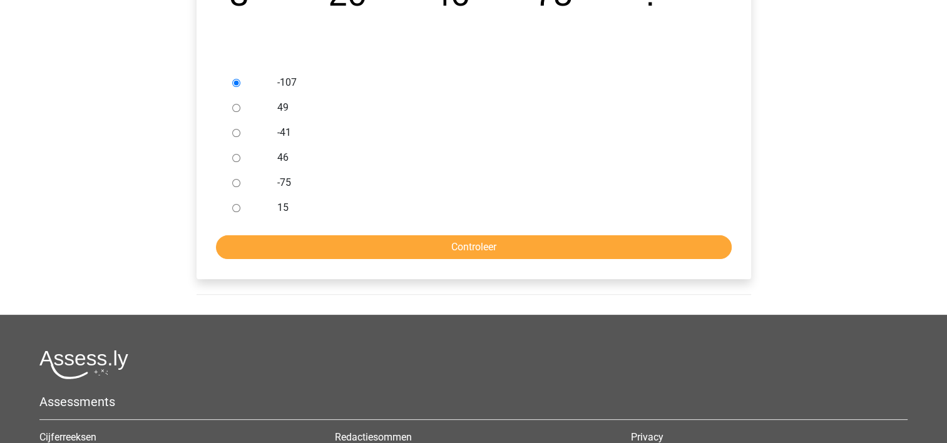
scroll to position [313, 0]
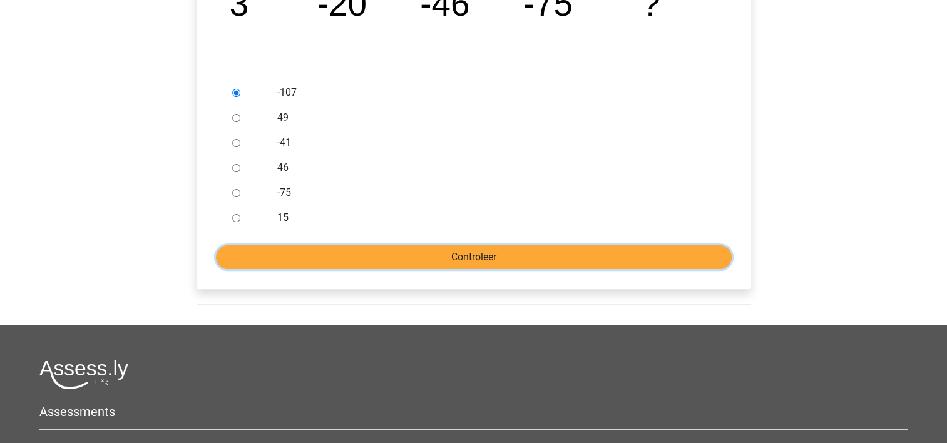
click at [337, 251] on input "Controleer" at bounding box center [473, 257] width 515 height 24
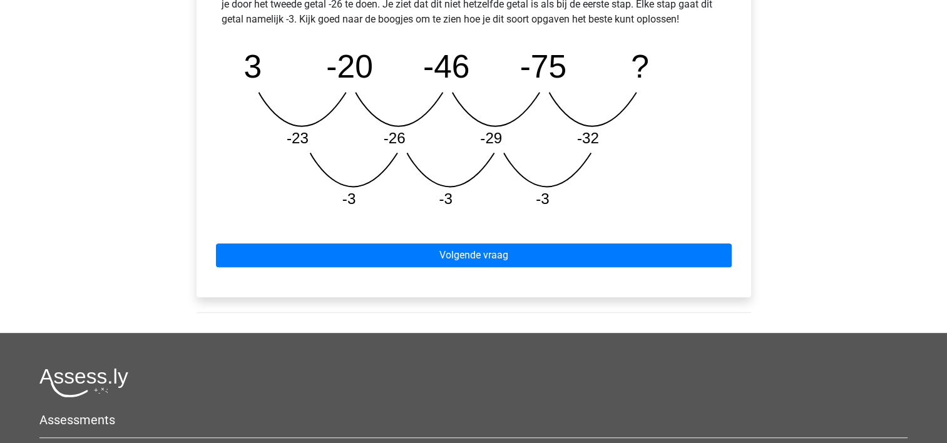
scroll to position [626, 0]
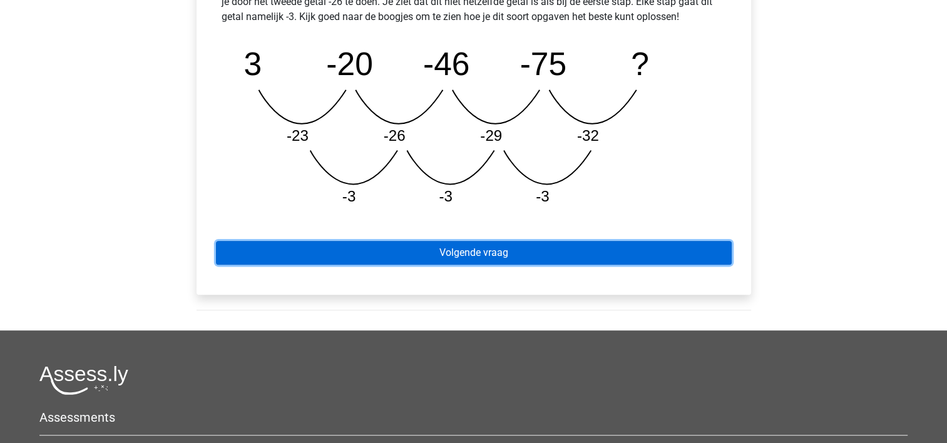
click at [434, 248] on link "Volgende vraag" at bounding box center [473, 253] width 515 height 24
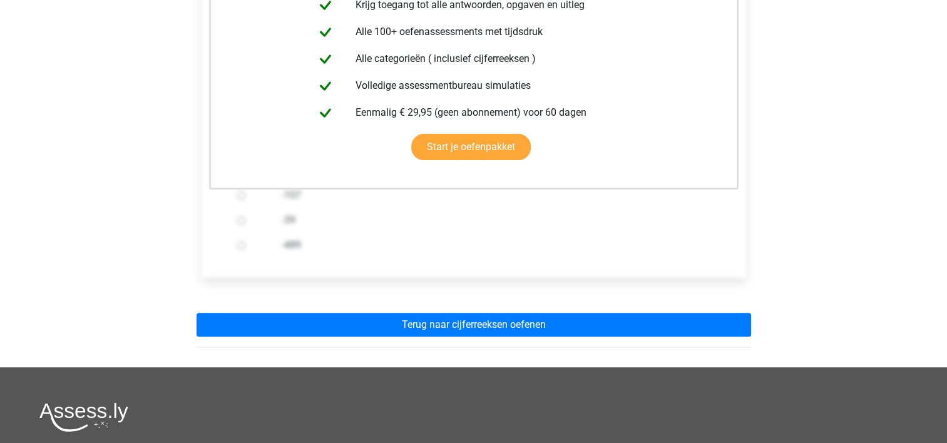
scroll to position [313, 0]
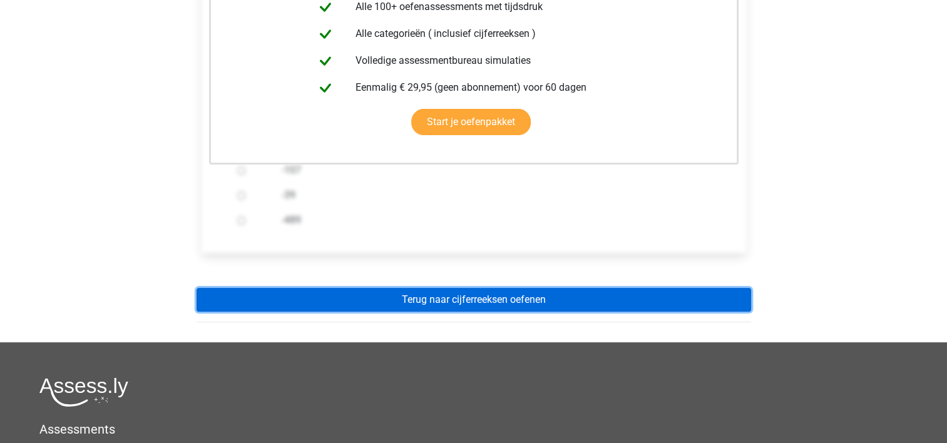
click at [443, 297] on link "Terug naar cijferreeksen oefenen" at bounding box center [473, 300] width 554 height 24
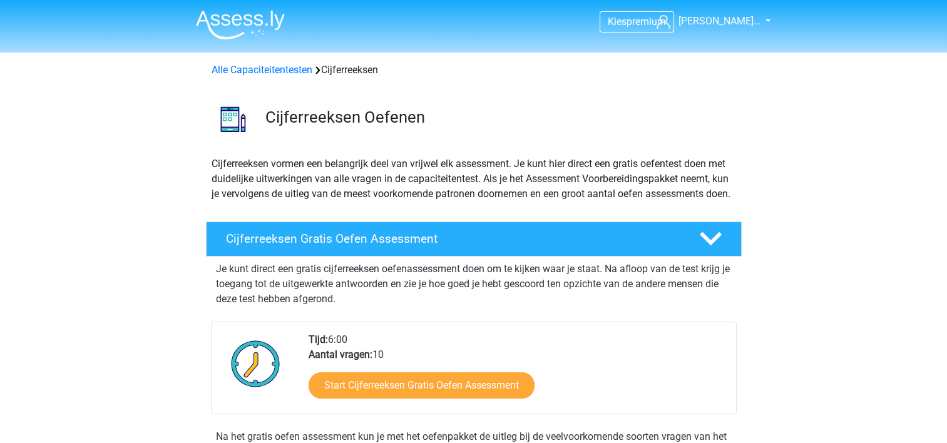
click at [233, 20] on img at bounding box center [240, 24] width 89 height 29
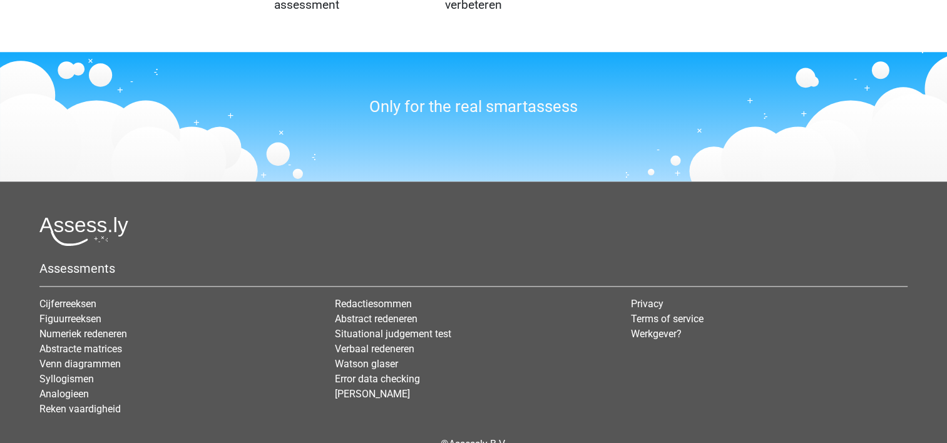
scroll to position [1539, 0]
